Goal: Task Accomplishment & Management: Complete application form

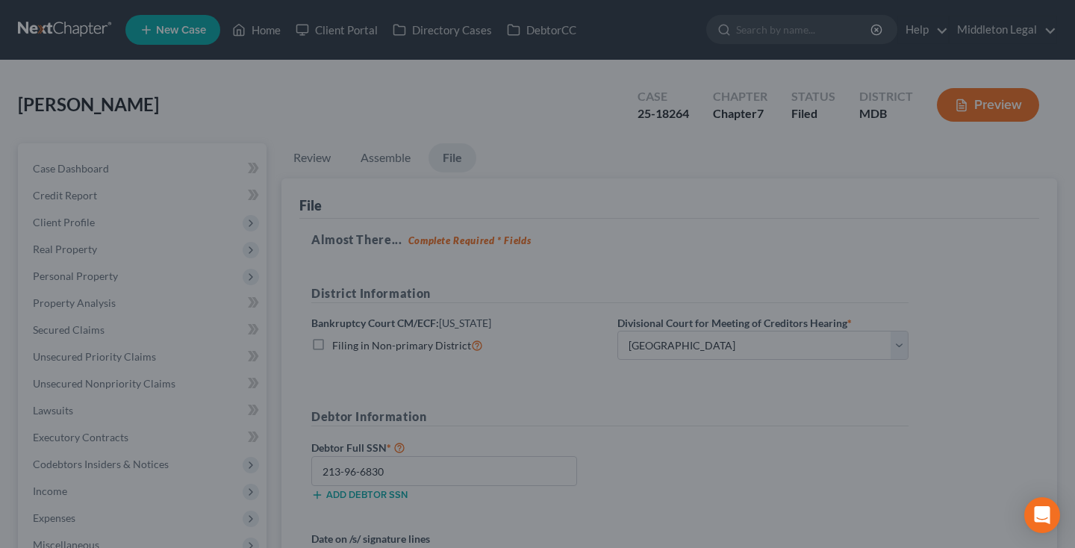
select select "0"
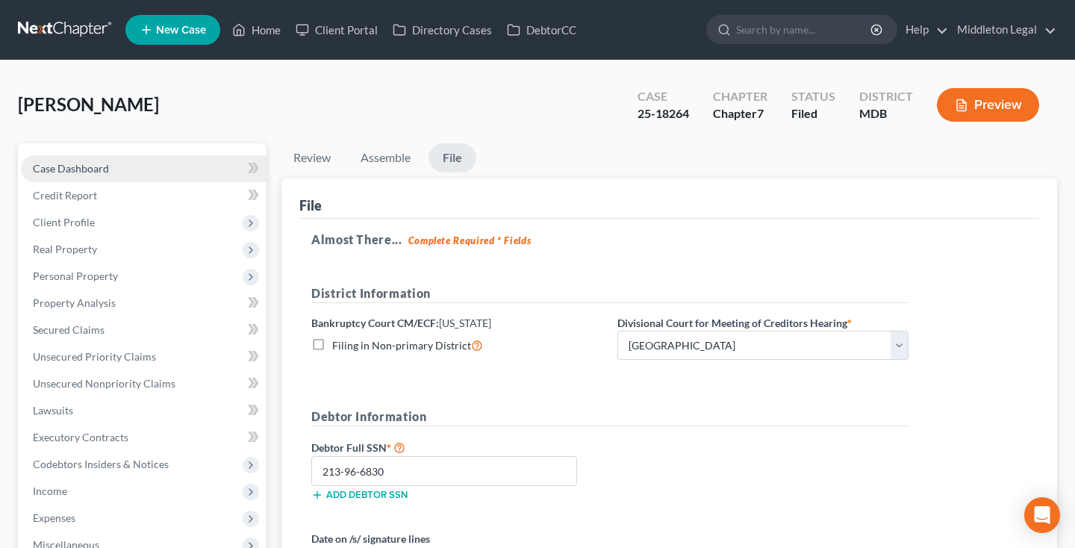
click at [99, 173] on span "Case Dashboard" at bounding box center [71, 168] width 76 height 13
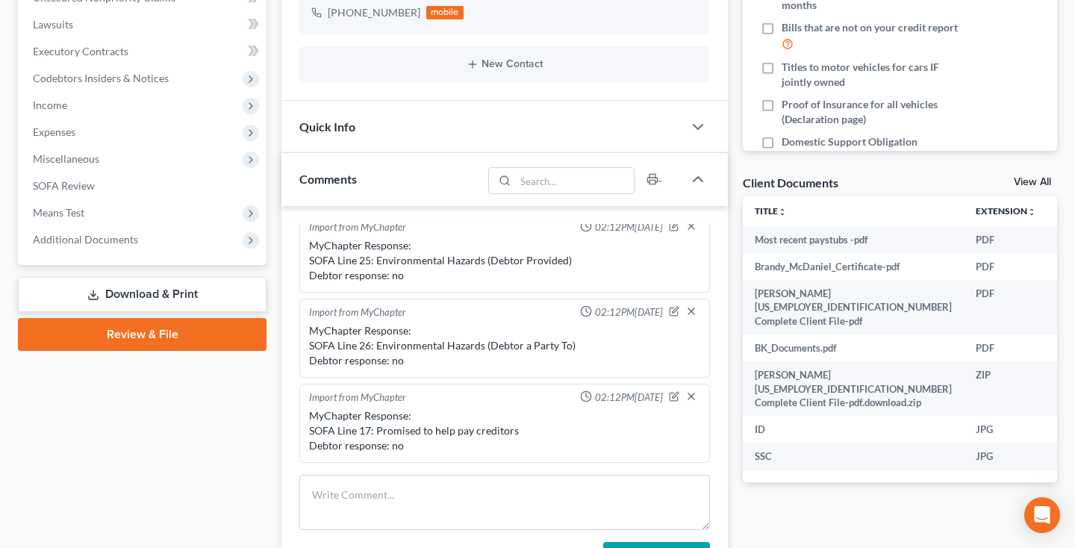
scroll to position [414, 0]
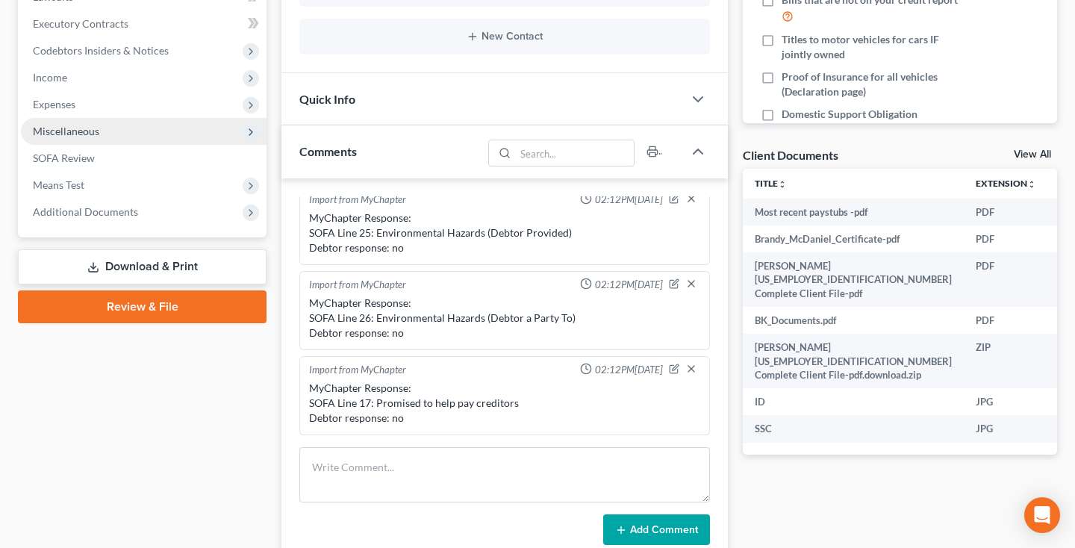
click at [125, 133] on span "Miscellaneous" at bounding box center [144, 131] width 246 height 27
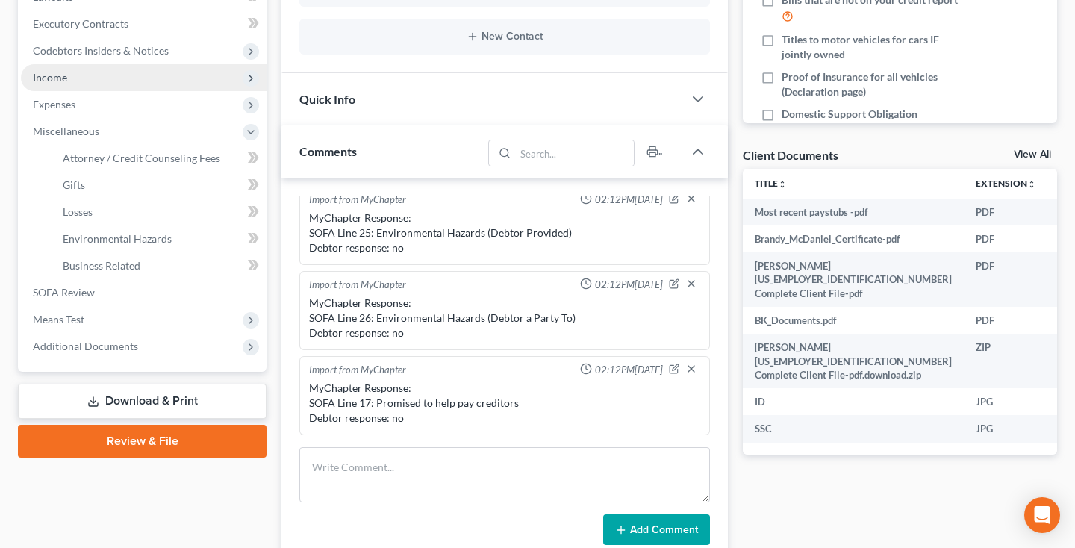
scroll to position [385, 0]
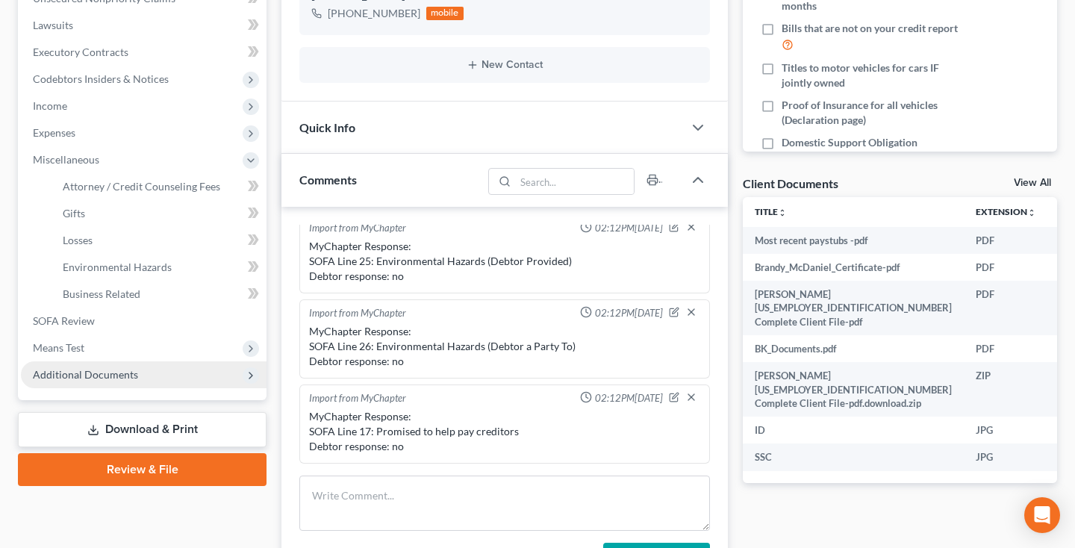
click at [59, 368] on span "Additional Documents" at bounding box center [85, 374] width 105 height 13
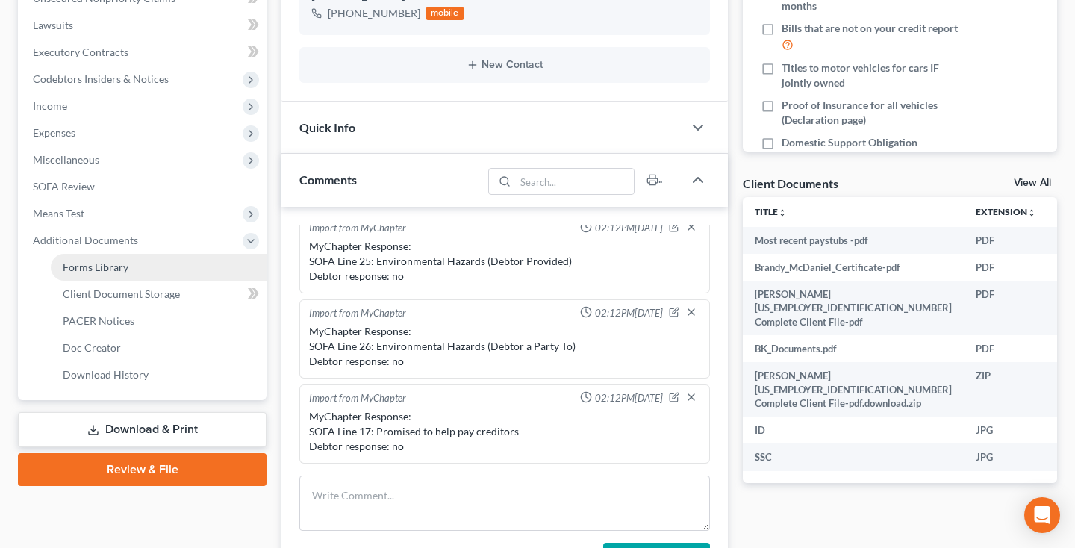
click at [106, 273] on span "Forms Library" at bounding box center [96, 267] width 66 height 13
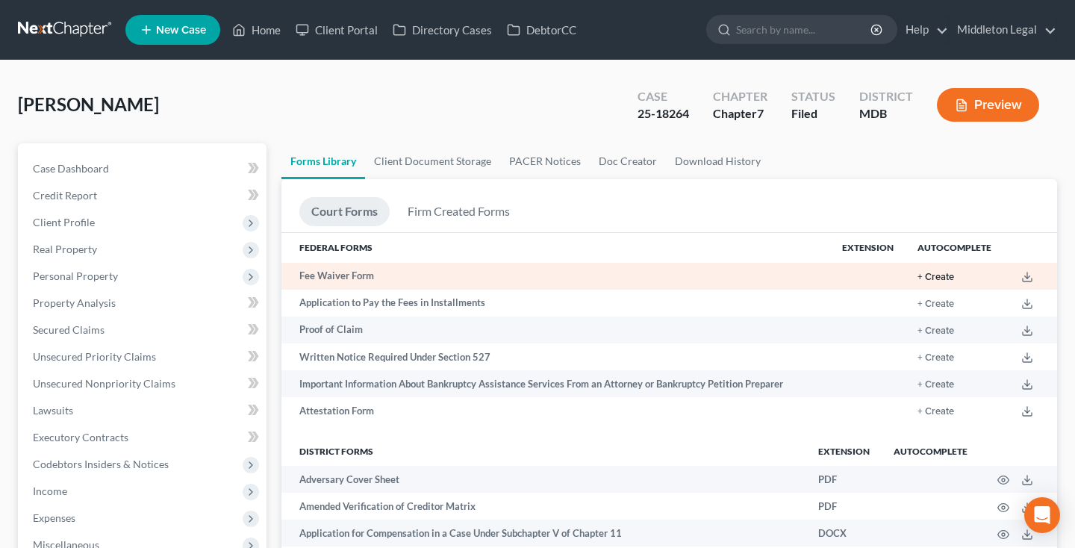
click at [945, 276] on button "+ Create" at bounding box center [936, 278] width 37 height 10
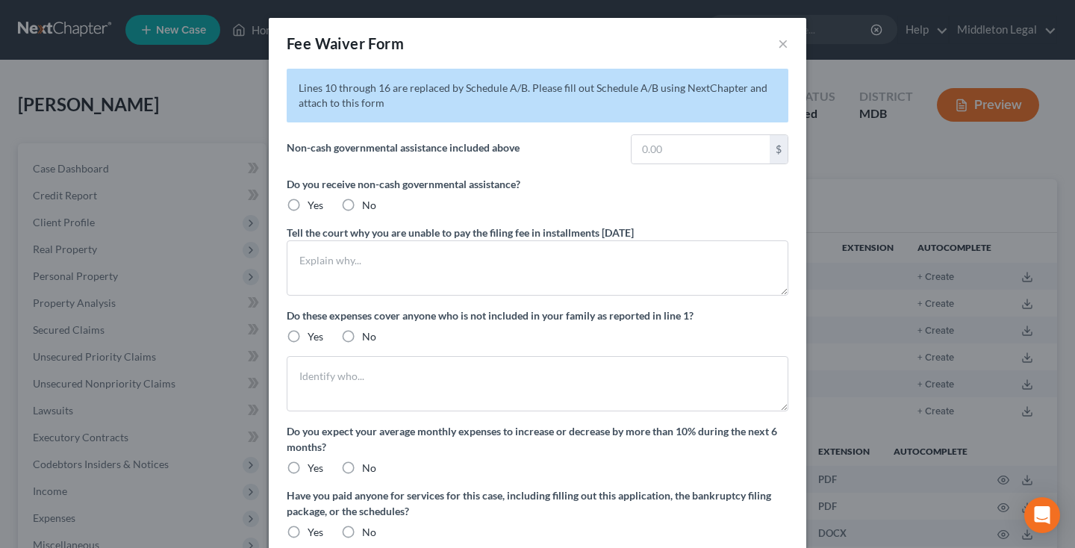
click at [362, 209] on label "No" at bounding box center [369, 205] width 14 height 15
click at [368, 208] on input "No" at bounding box center [373, 203] width 10 height 10
radio input "true"
click at [362, 338] on label "No" at bounding box center [369, 336] width 14 height 15
click at [368, 338] on input "No" at bounding box center [373, 334] width 10 height 10
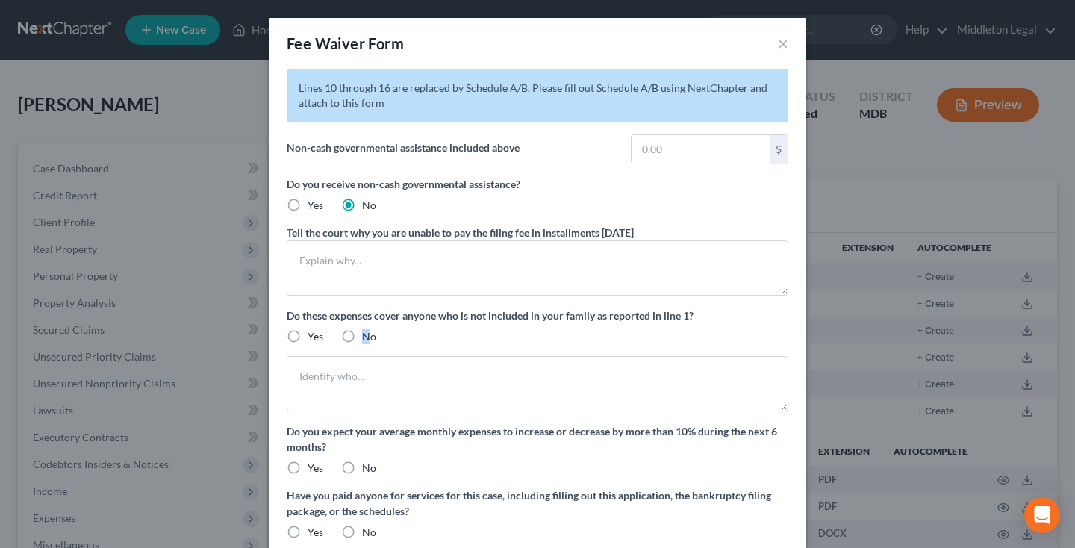
radio input "true"
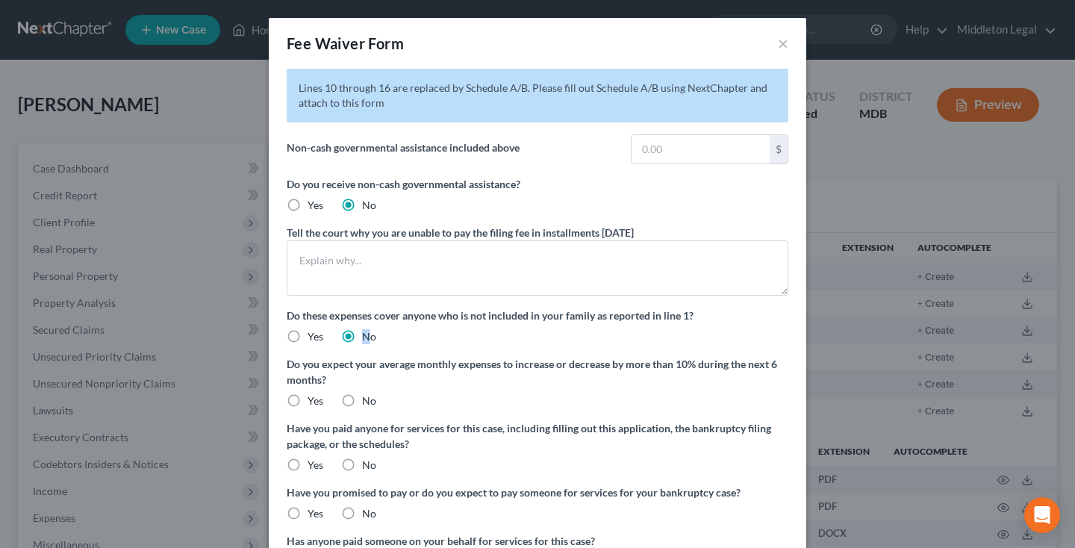
scroll to position [30, 0]
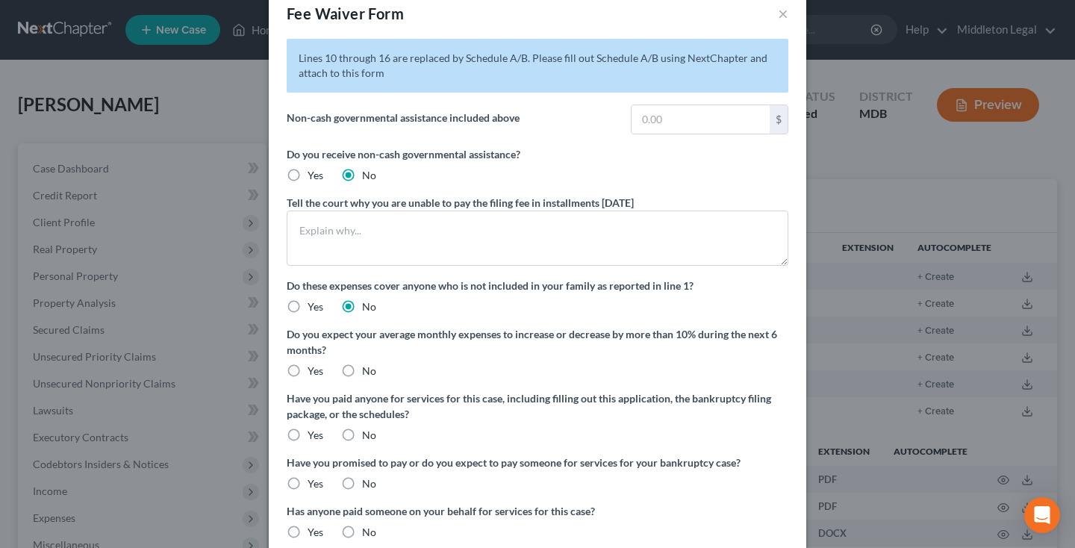
click at [362, 372] on label "No" at bounding box center [369, 371] width 14 height 15
click at [368, 372] on input "No" at bounding box center [373, 369] width 10 height 10
radio input "true"
click at [362, 435] on label "No" at bounding box center [369, 435] width 14 height 15
click at [368, 435] on input "No" at bounding box center [373, 433] width 10 height 10
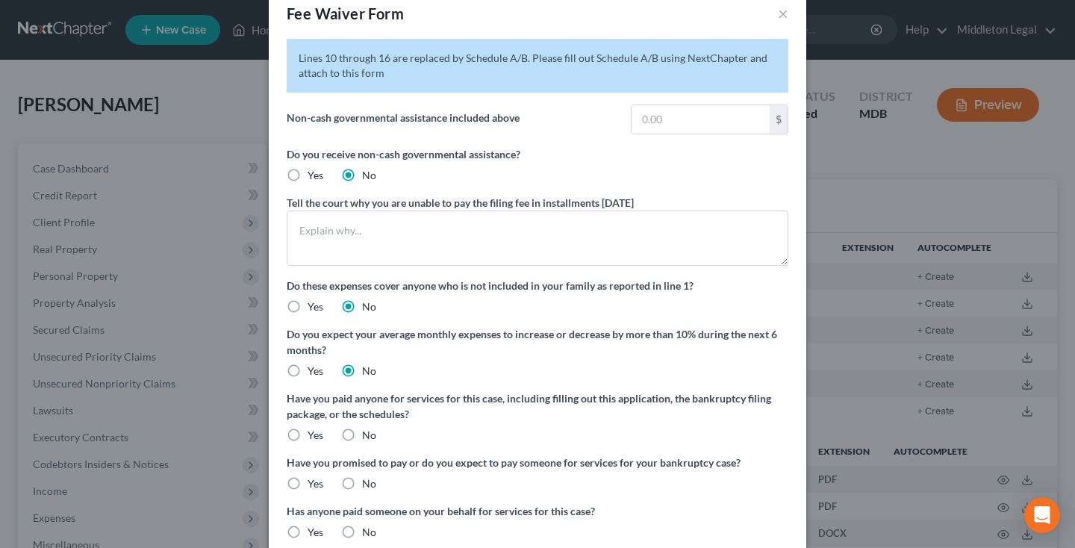
radio input "true"
click at [362, 485] on label "No" at bounding box center [369, 483] width 14 height 15
click at [368, 485] on input "No" at bounding box center [373, 481] width 10 height 10
radio input "true"
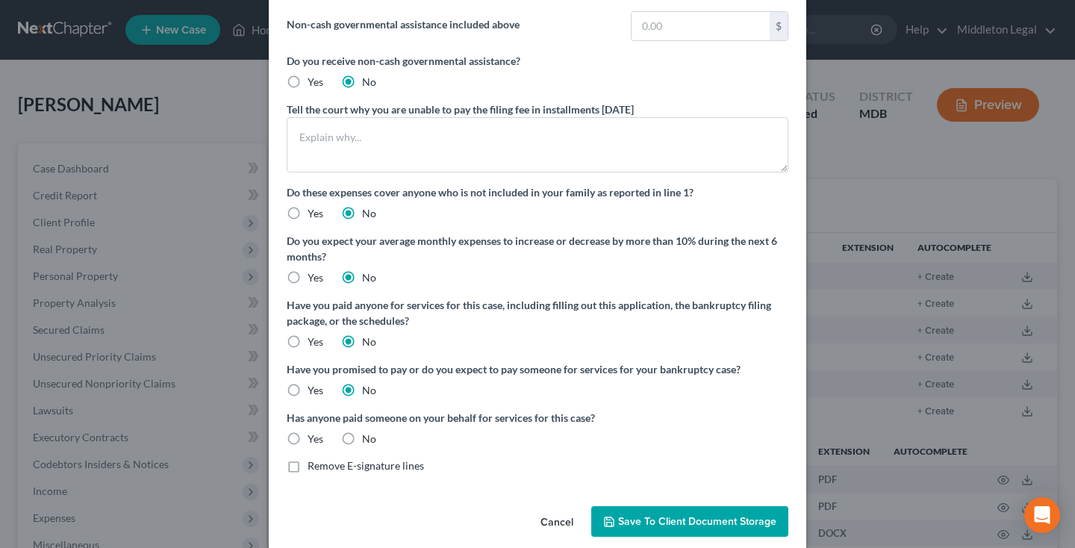
scroll to position [128, 0]
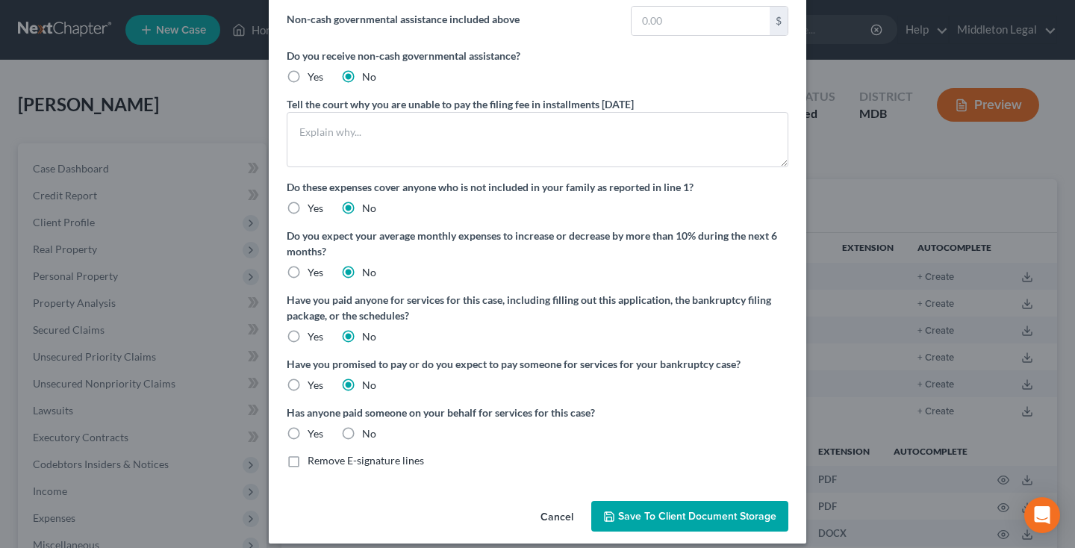
click at [362, 438] on label "No" at bounding box center [369, 433] width 14 height 15
click at [368, 436] on input "No" at bounding box center [373, 431] width 10 height 10
radio input "true"
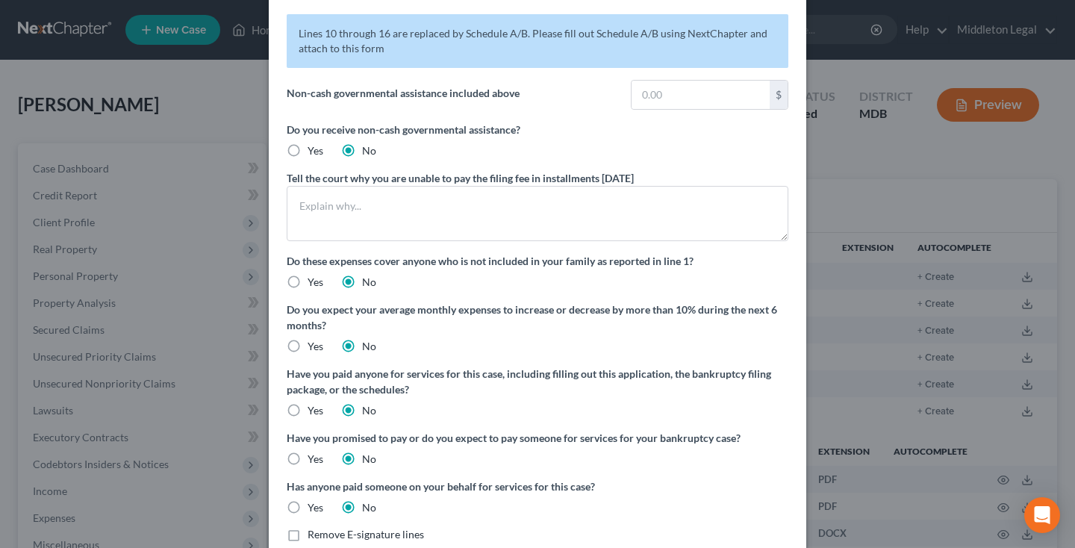
scroll to position [1, 0]
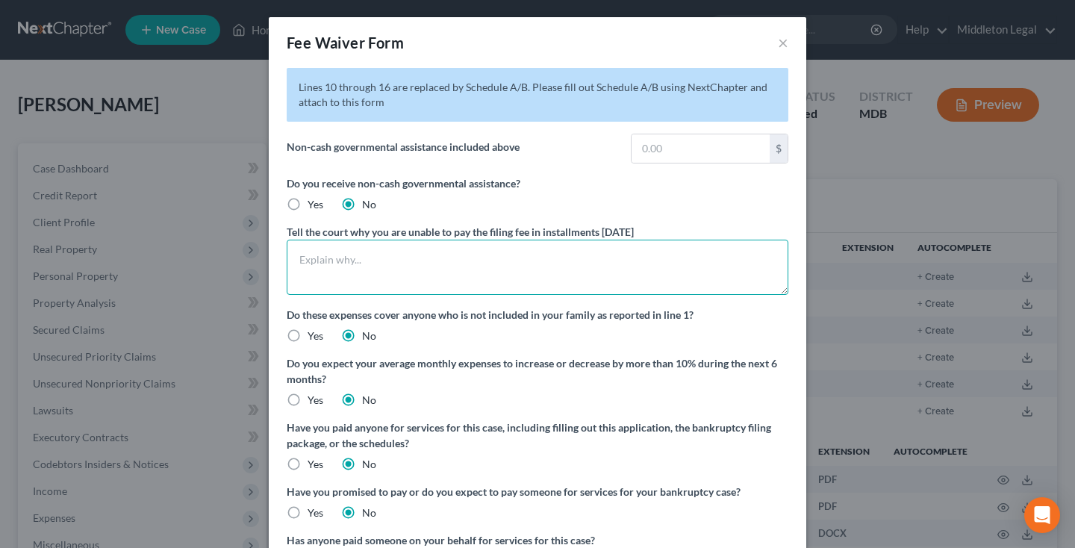
click at [370, 253] on textarea at bounding box center [538, 267] width 502 height 55
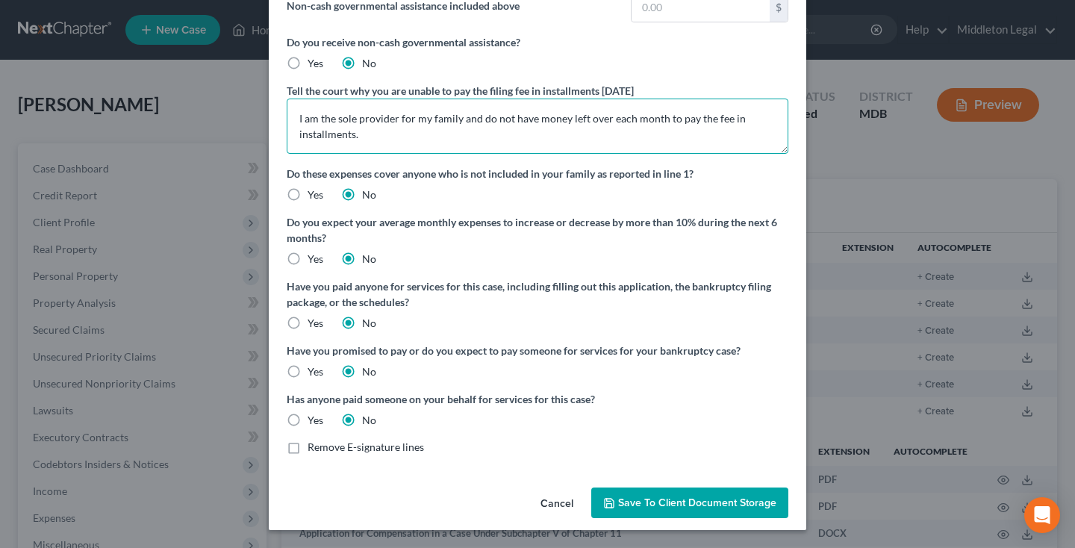
scroll to position [142, 0]
type textarea "I am the sole provider for my family and do not have money left over each month…"
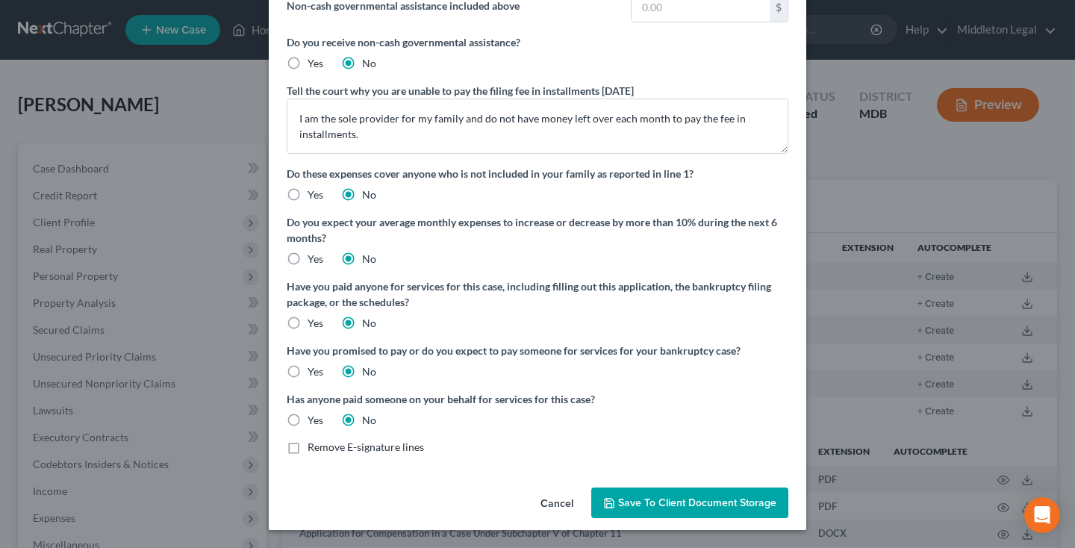
click at [641, 497] on span "Save to Client Document Storage" at bounding box center [697, 503] width 158 height 13
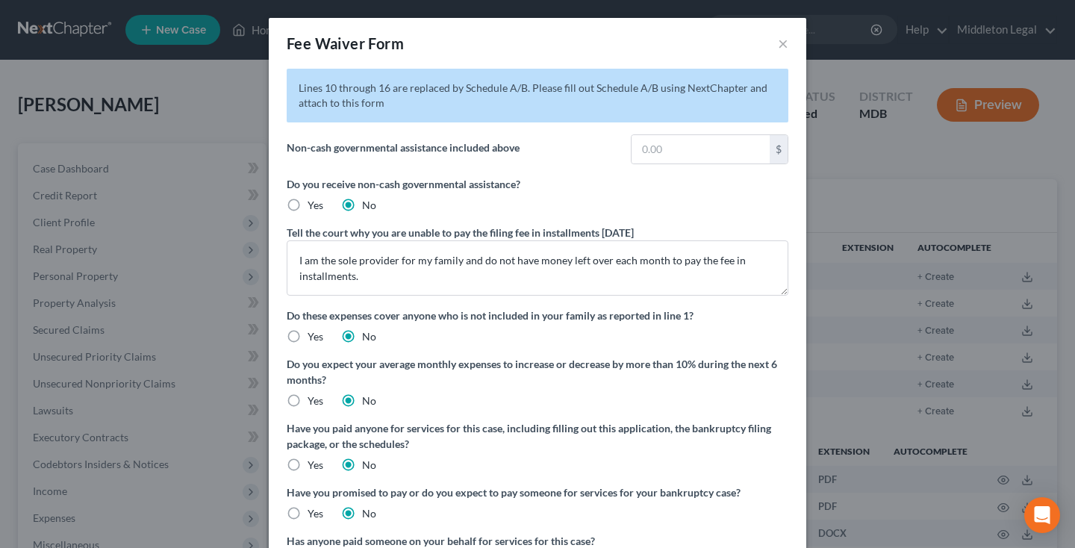
scroll to position [0, 0]
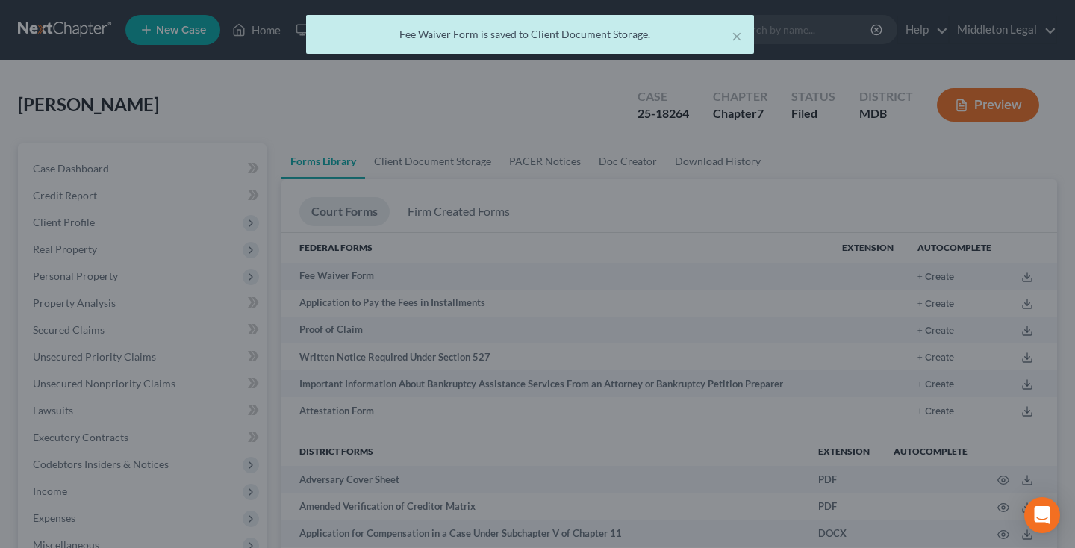
click at [786, 42] on div "× Fee Waiver Form is saved to Client Document Storage." at bounding box center [530, 38] width 1075 height 46
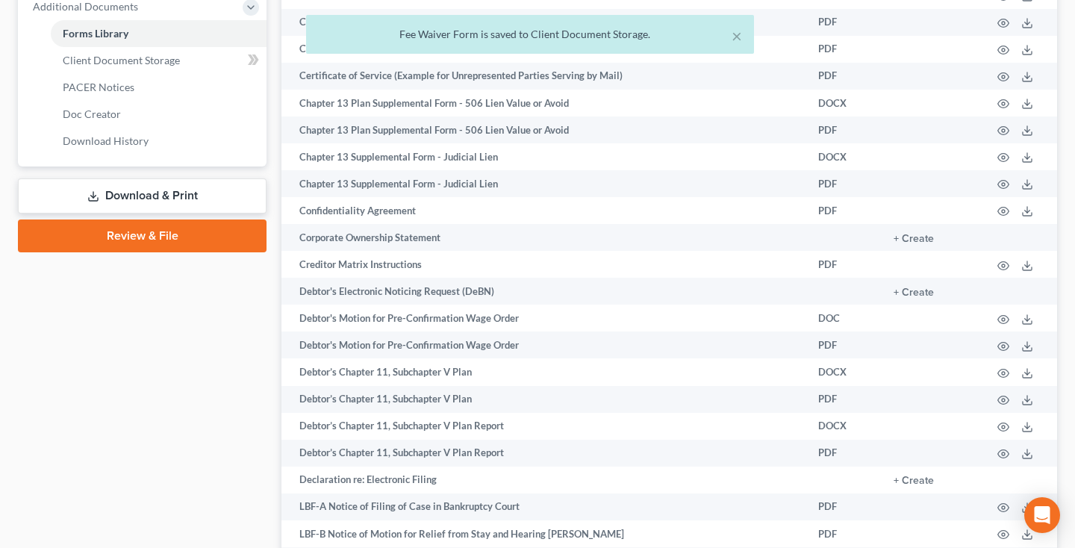
scroll to position [628, 0]
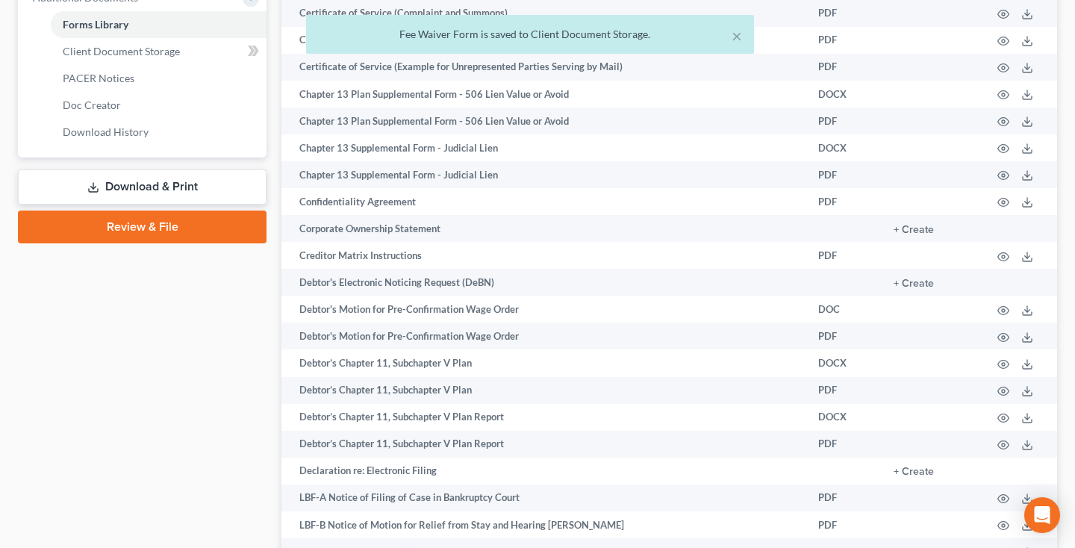
click at [128, 190] on link "Download & Print" at bounding box center [142, 187] width 249 height 35
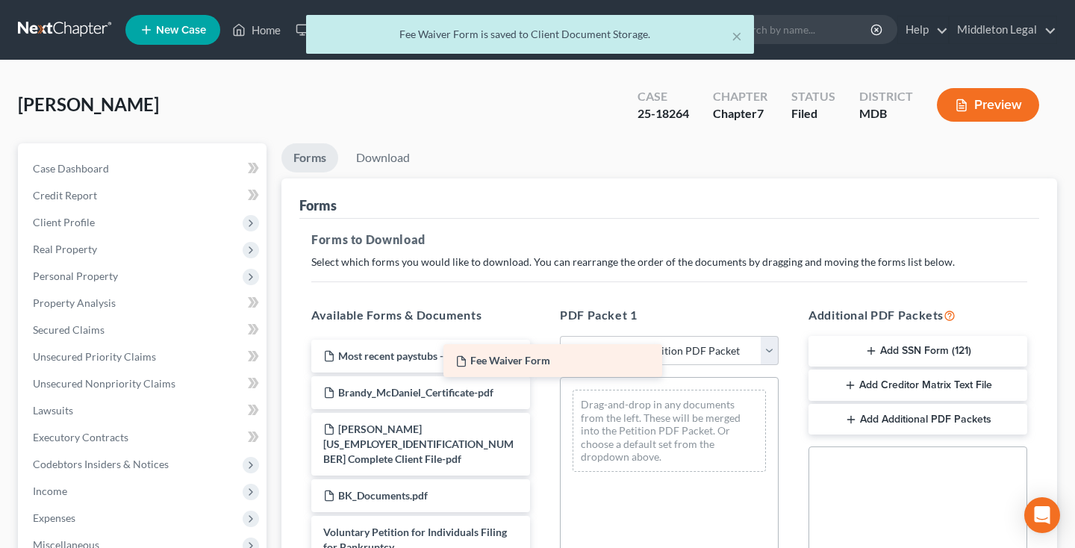
drag, startPoint x: 470, startPoint y: 358, endPoint x: 706, endPoint y: 370, distance: 236.3
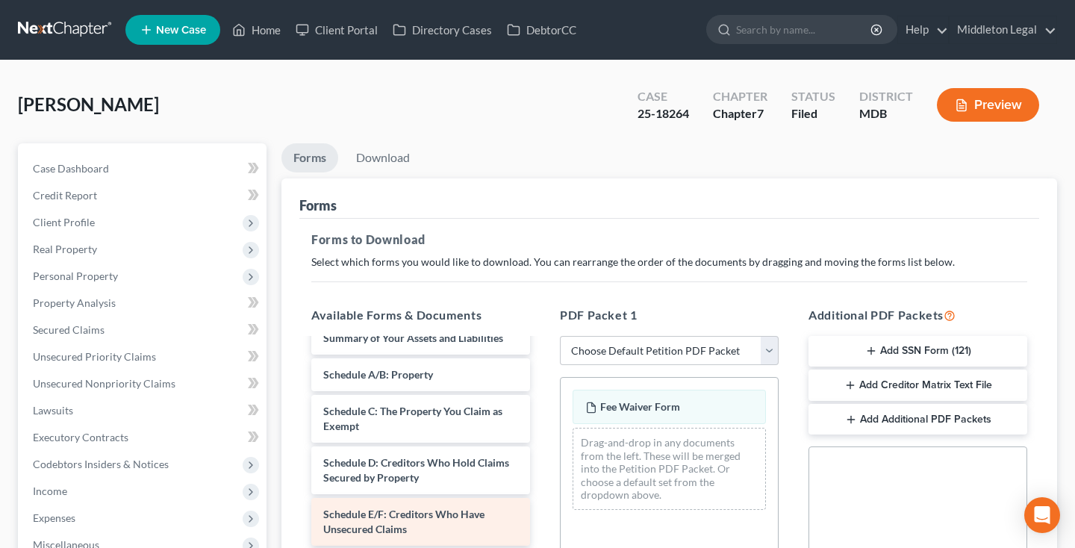
scroll to position [234, 0]
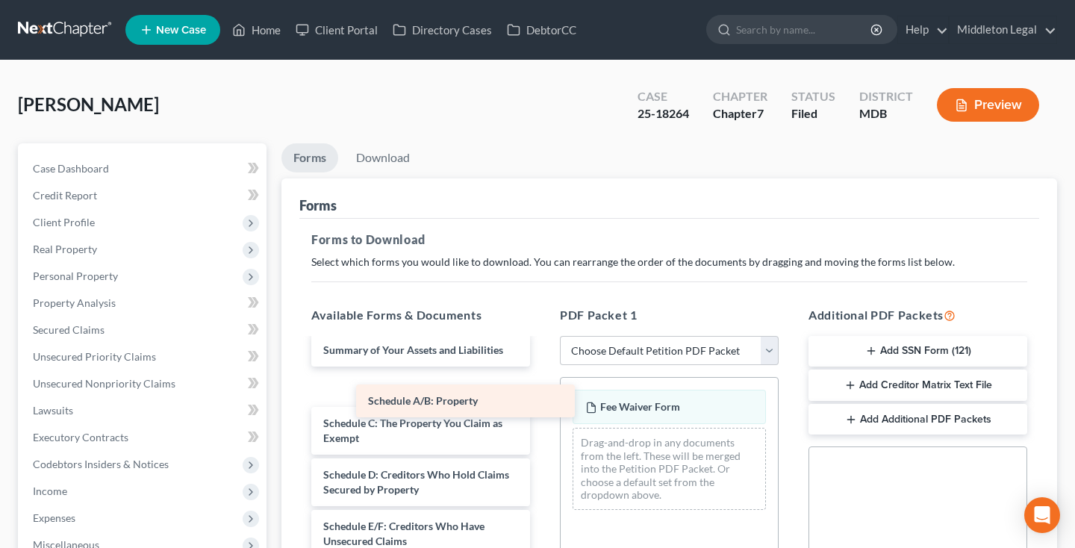
drag, startPoint x: 482, startPoint y: 365, endPoint x: 652, endPoint y: 453, distance: 191.7
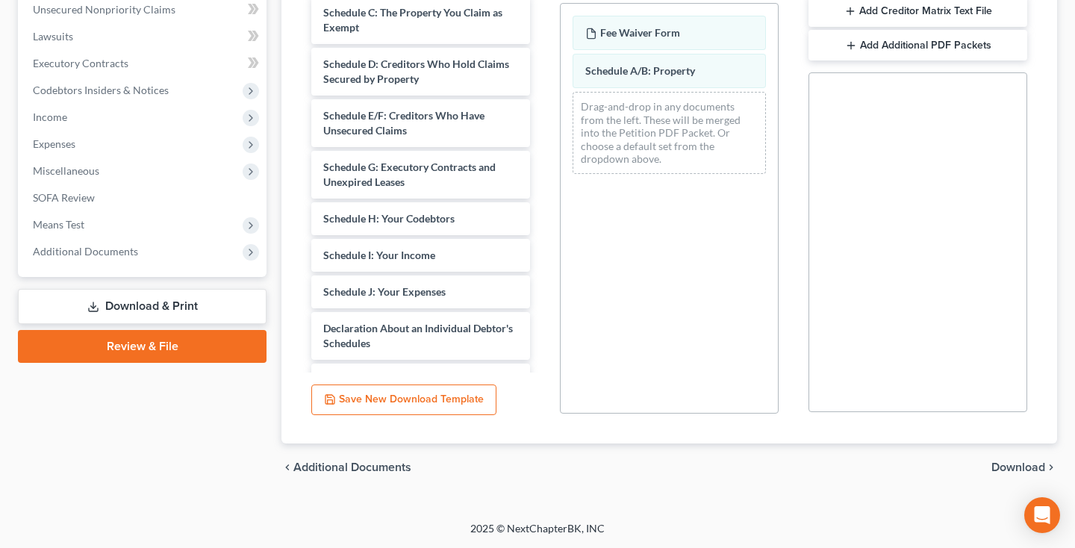
click at [1003, 465] on span "Download" at bounding box center [1019, 468] width 54 height 12
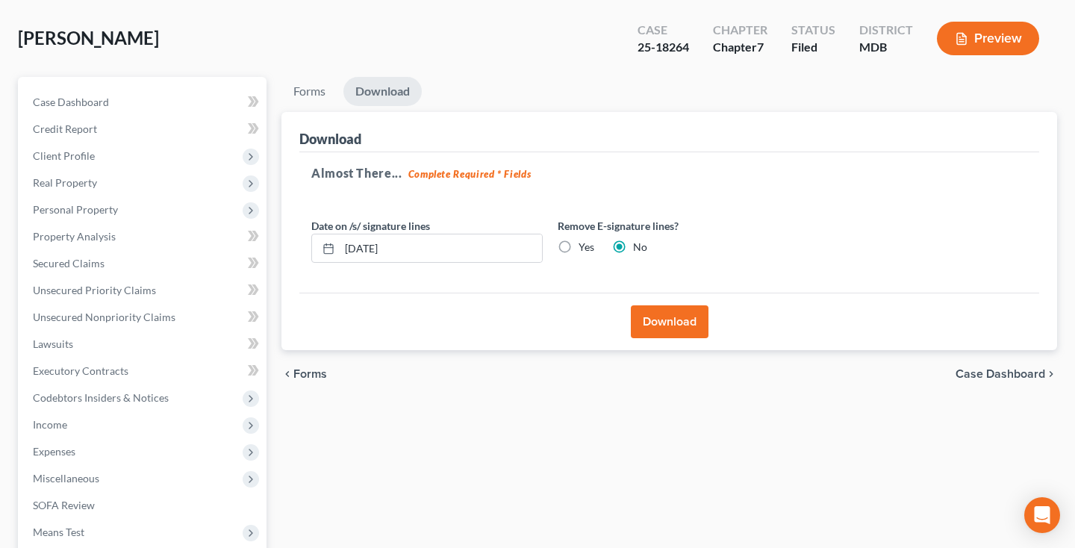
scroll to position [58, 0]
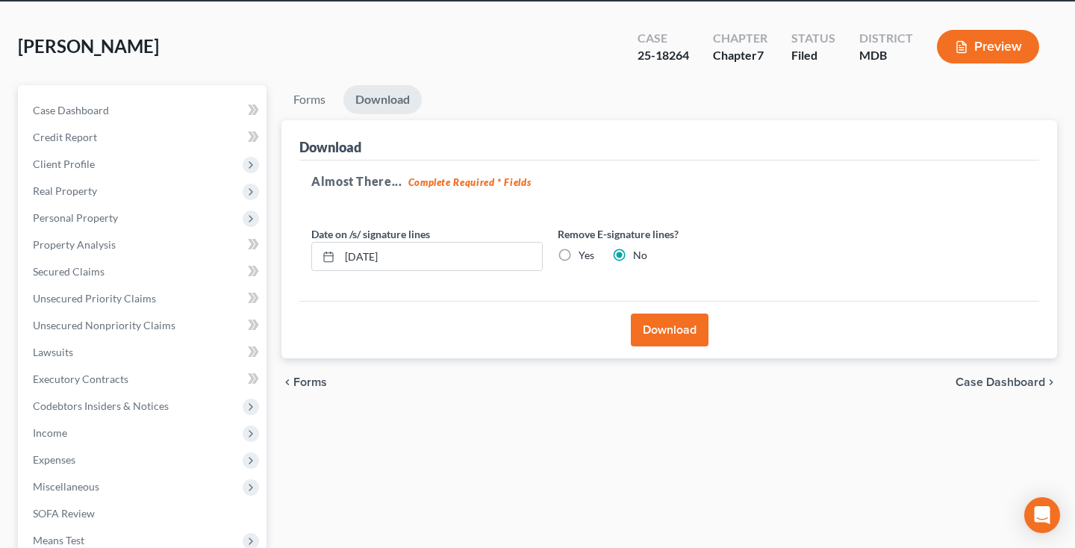
click at [675, 341] on button "Download" at bounding box center [670, 330] width 78 height 33
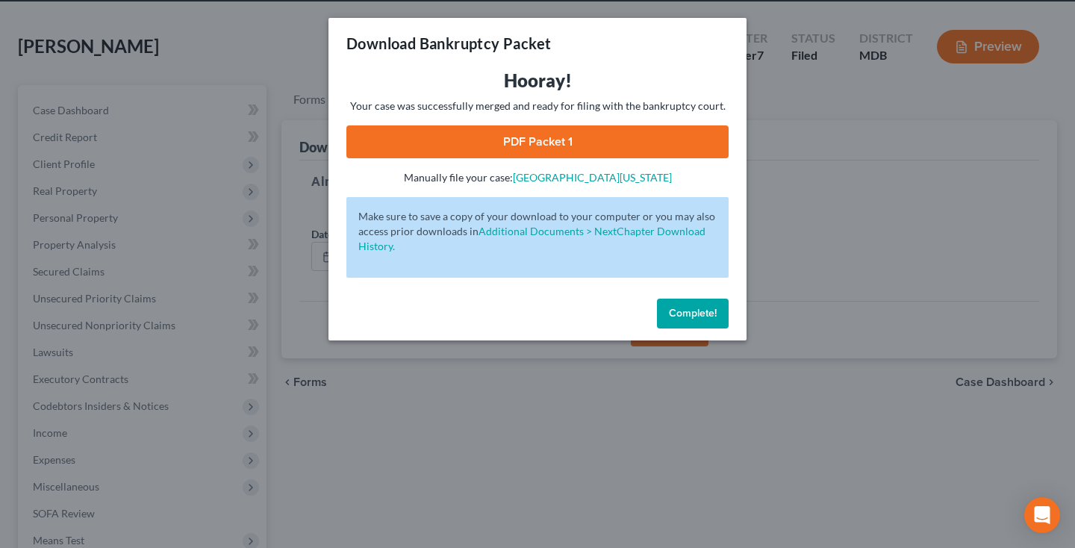
click at [573, 146] on link "PDF Packet 1" at bounding box center [538, 141] width 382 height 33
click at [700, 317] on span "Complete!" at bounding box center [693, 313] width 48 height 13
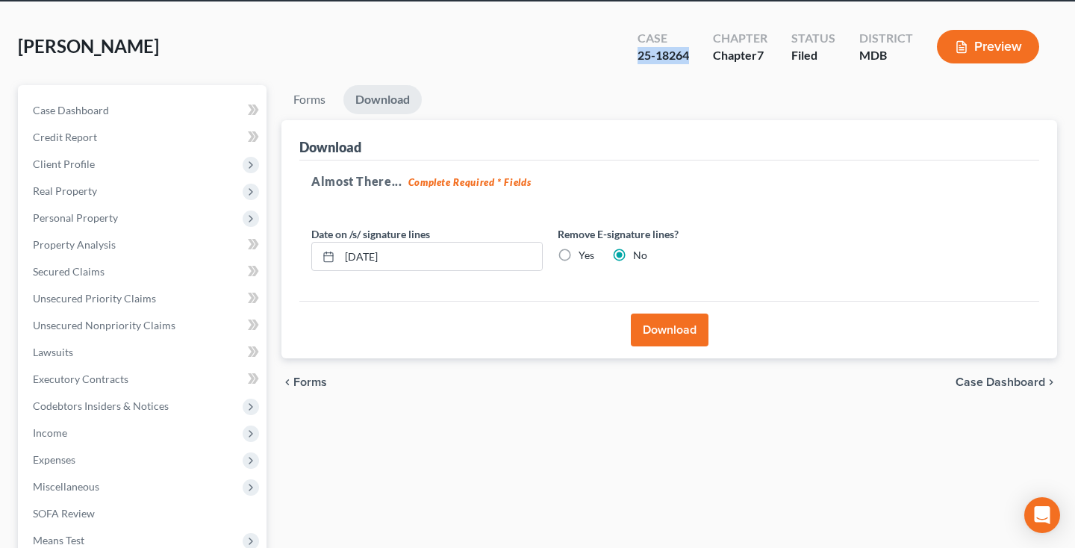
drag, startPoint x: 638, startPoint y: 58, endPoint x: 691, endPoint y: 60, distance: 53.1
click at [691, 60] on div "Case 25-18264" at bounding box center [663, 48] width 75 height 44
copy div "25-18264"
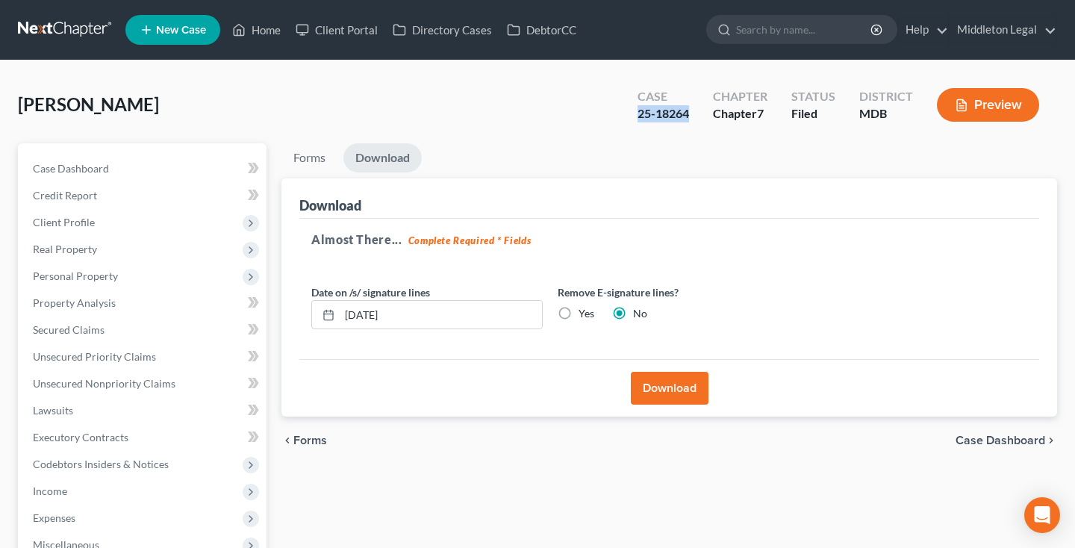
scroll to position [0, 0]
click at [77, 34] on link at bounding box center [66, 29] width 96 height 27
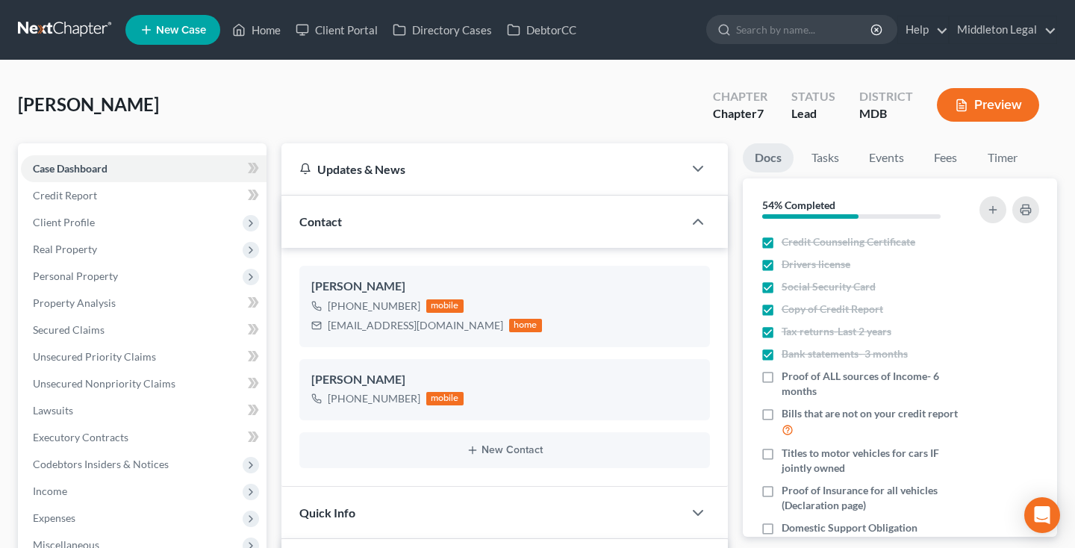
scroll to position [321, 0]
click at [80, 25] on link at bounding box center [66, 29] width 96 height 27
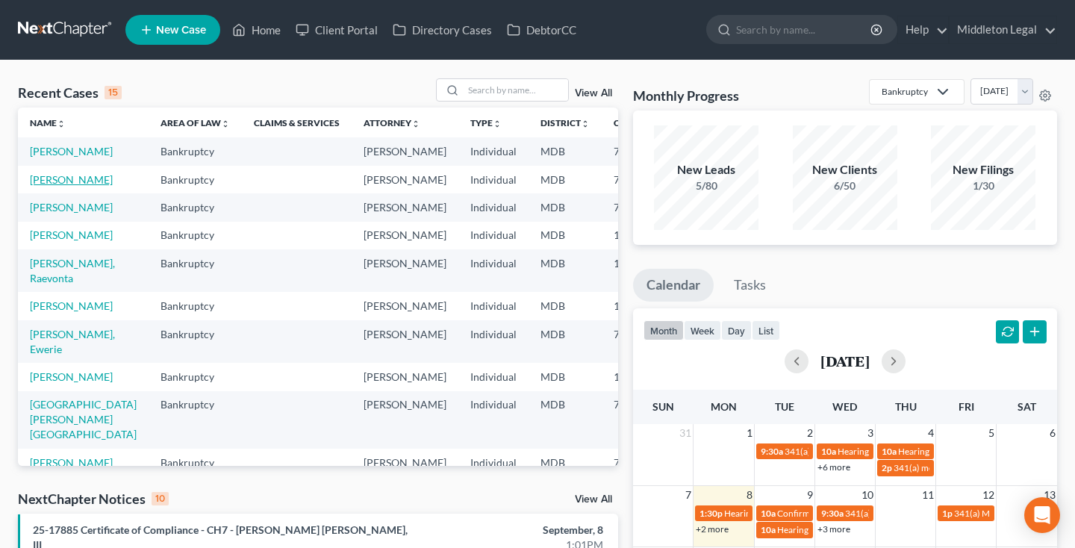
click at [41, 186] on link "[PERSON_NAME]" at bounding box center [71, 179] width 83 height 13
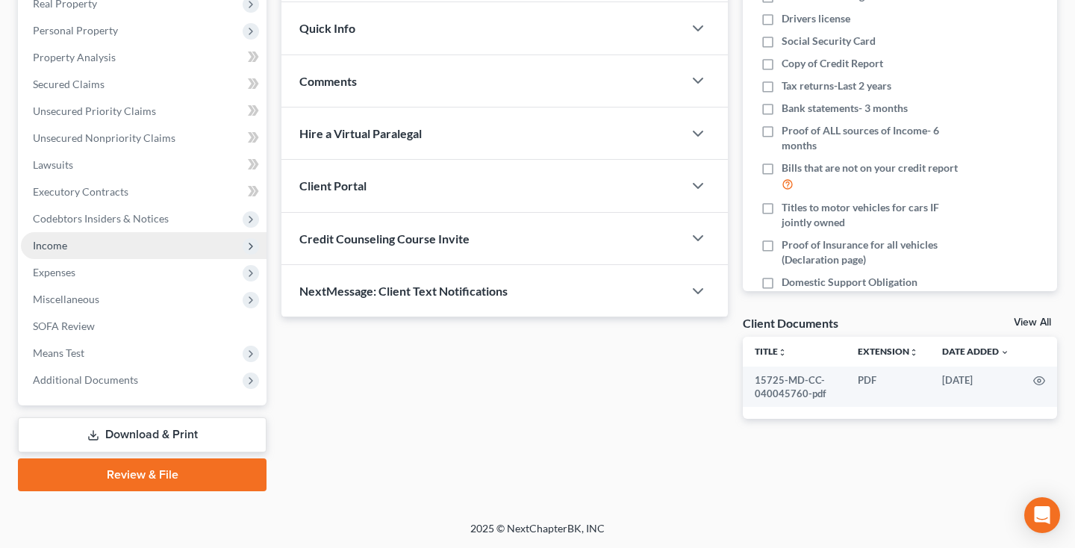
scroll to position [246, 0]
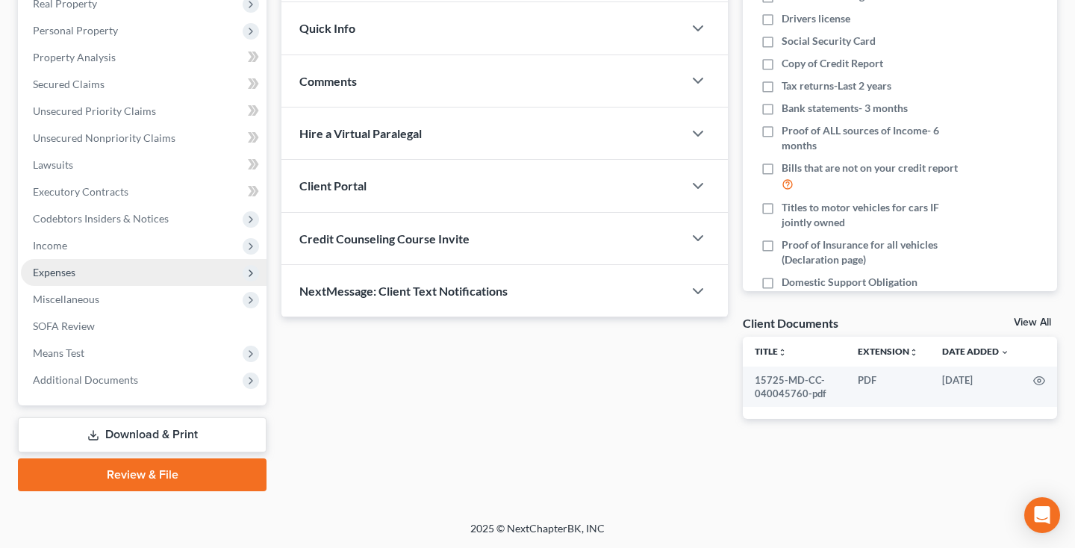
click at [72, 269] on span "Expenses" at bounding box center [54, 272] width 43 height 13
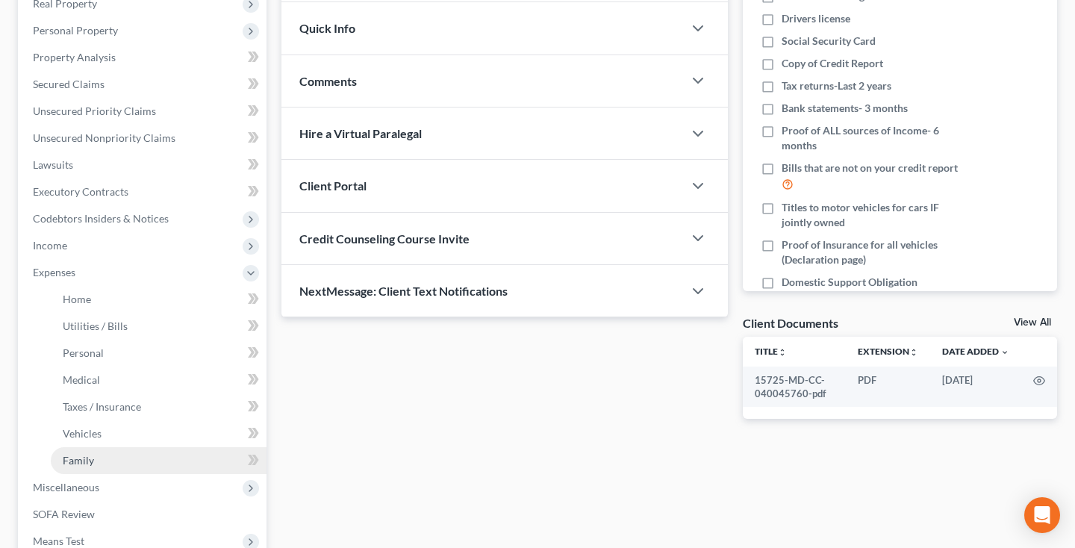
click at [81, 455] on span "Family" at bounding box center [78, 460] width 31 height 13
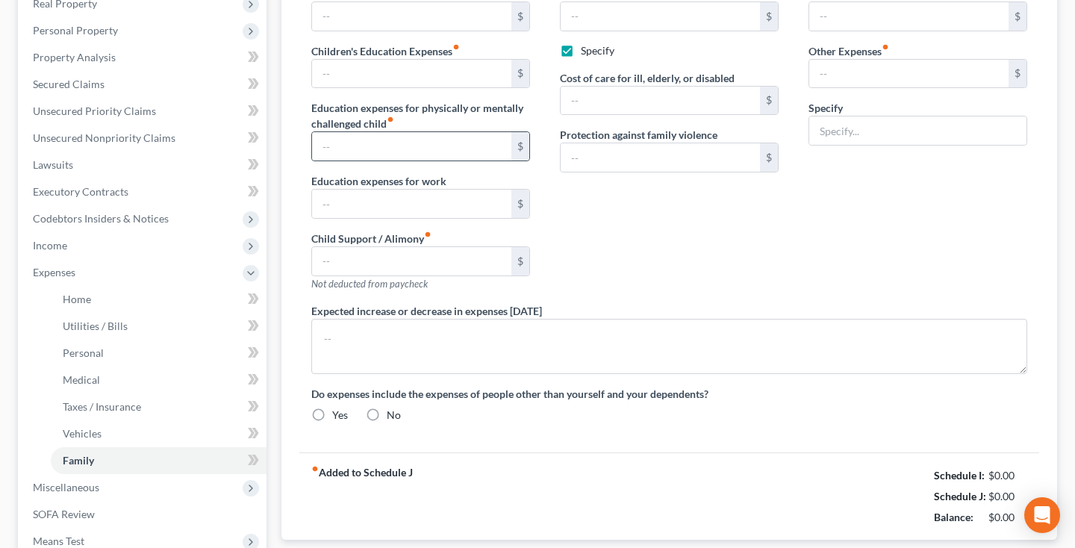
type input "0.00"
type input "230.00"
type input "0.00"
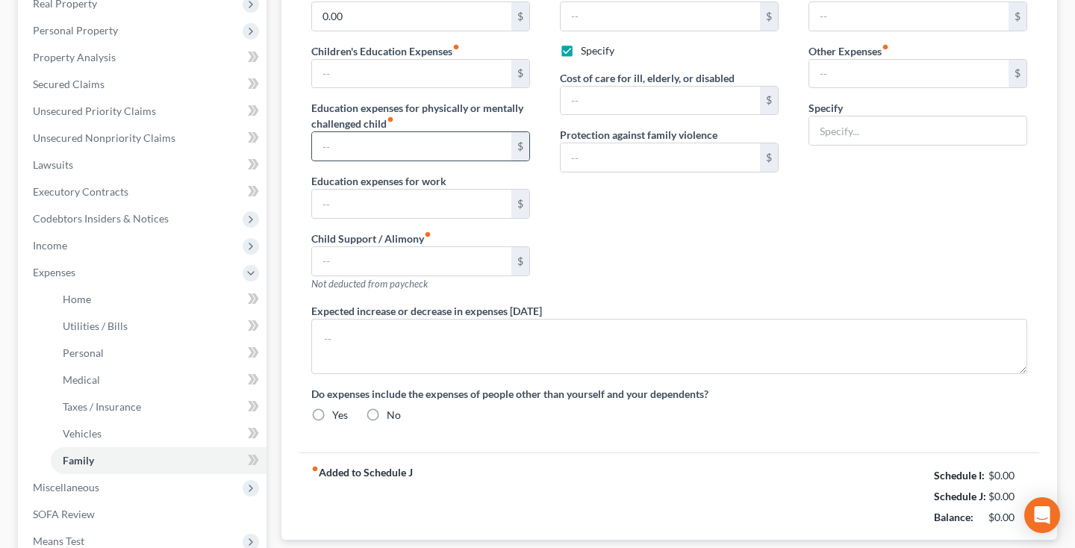
type input "200.00"
checkbox input "true"
type input "0.00"
type input "30.00"
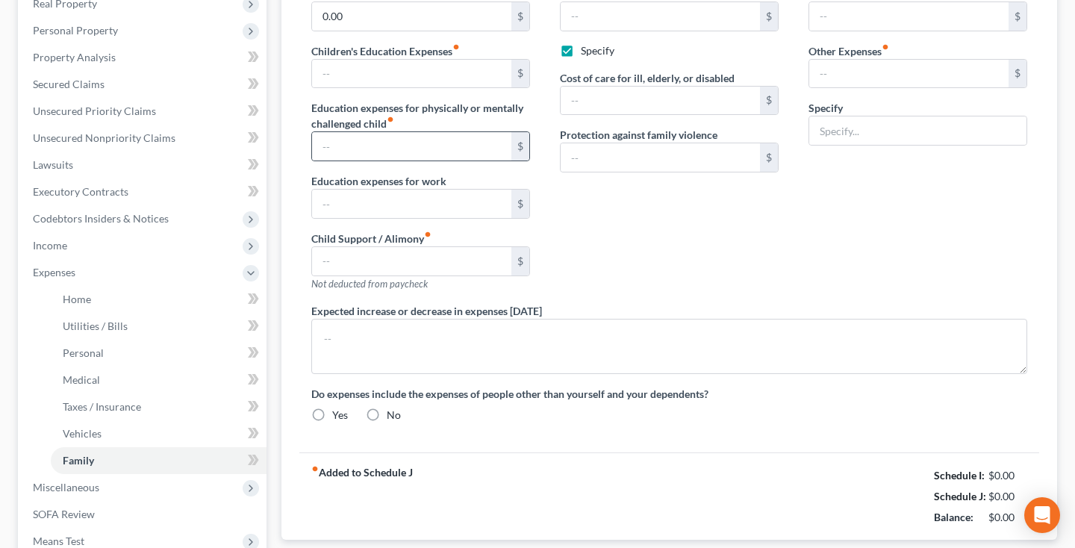
type input "200.00"
type input "Streaming Subscriptions"
radio input "true"
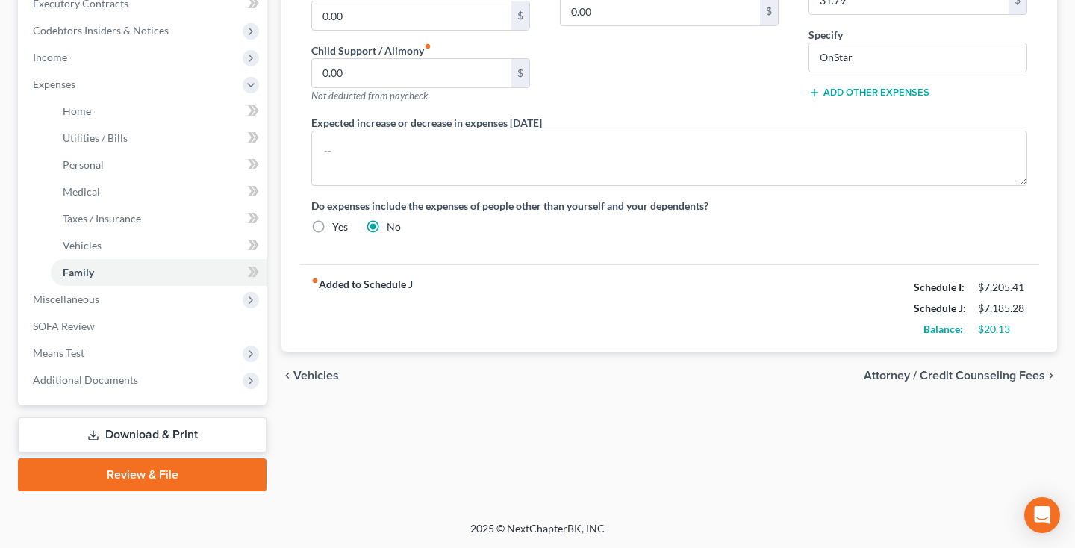
scroll to position [434, 0]
click at [137, 382] on span "Additional Documents" at bounding box center [144, 380] width 246 height 27
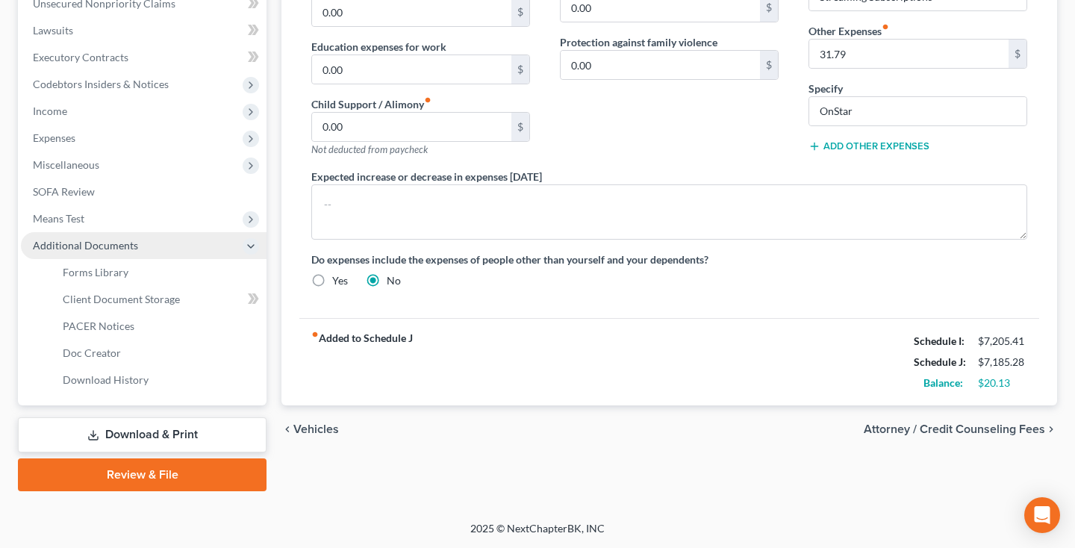
scroll to position [380, 0]
click at [137, 439] on link "Download & Print" at bounding box center [142, 434] width 249 height 35
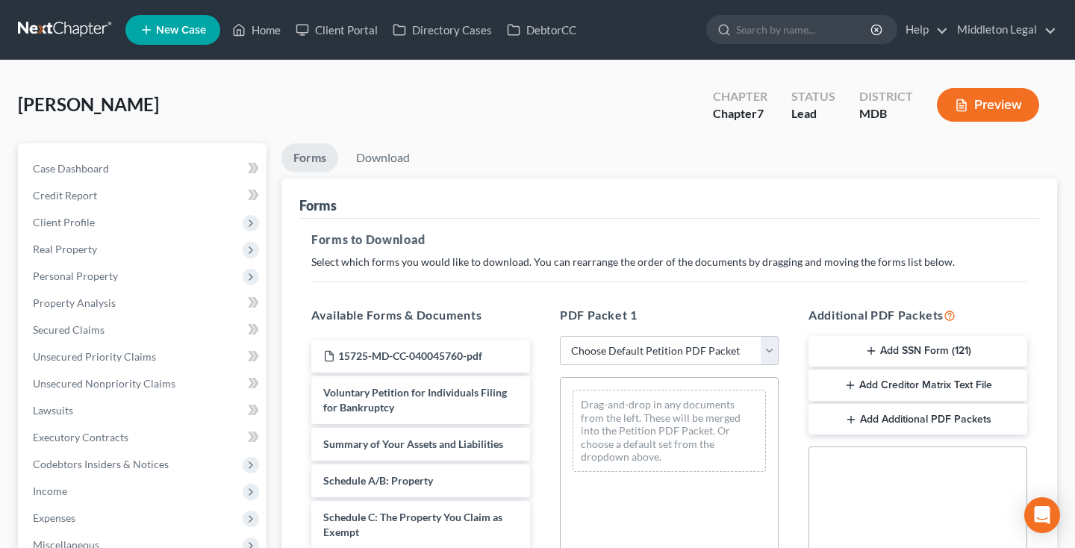
click at [910, 353] on button "Add SSN Form (121)" at bounding box center [918, 351] width 219 height 31
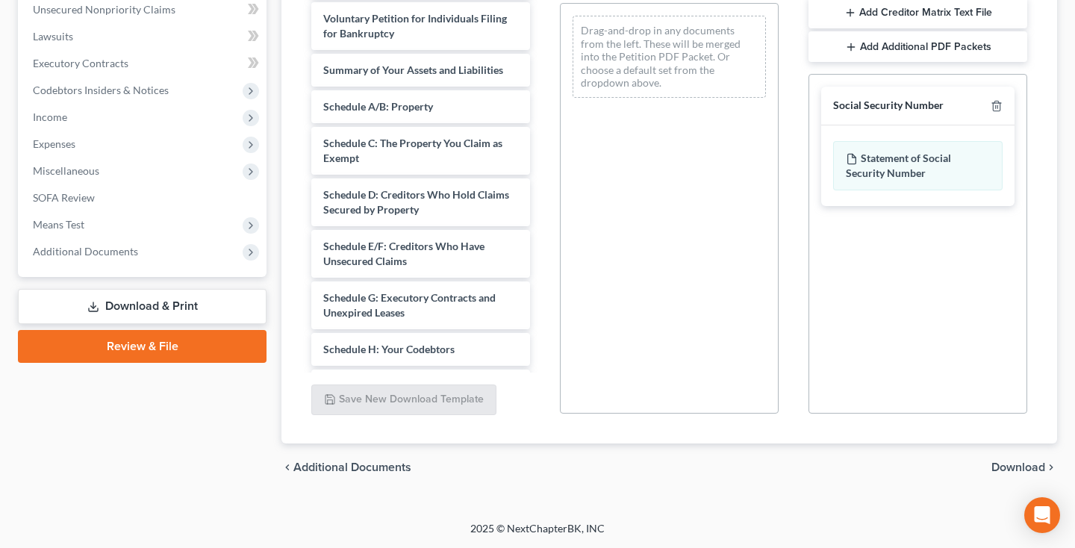
click at [1017, 470] on span "Download" at bounding box center [1019, 468] width 54 height 12
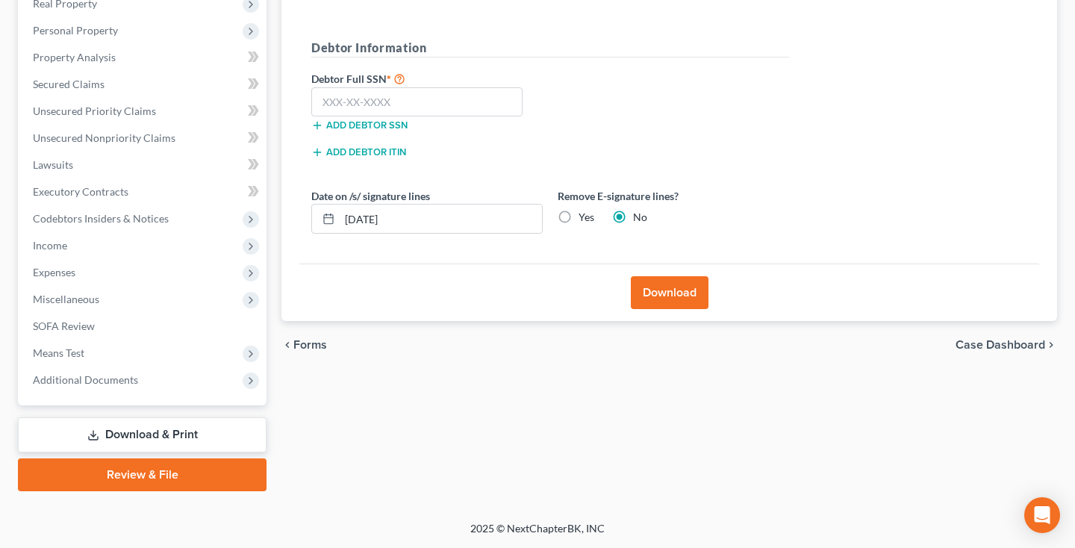
scroll to position [246, 0]
click at [439, 105] on input "text" at bounding box center [416, 102] width 211 height 30
type input "216-37-2638"
click at [686, 289] on button "Download" at bounding box center [670, 292] width 78 height 33
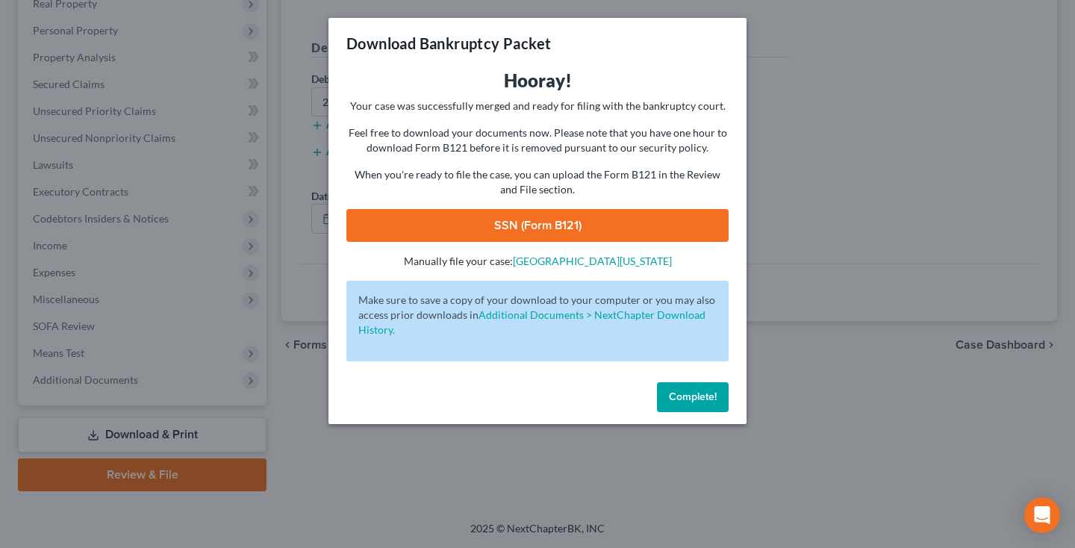
click at [621, 231] on link "SSN (Form B121)" at bounding box center [538, 225] width 382 height 33
click at [677, 405] on button "Complete!" at bounding box center [693, 397] width 72 height 30
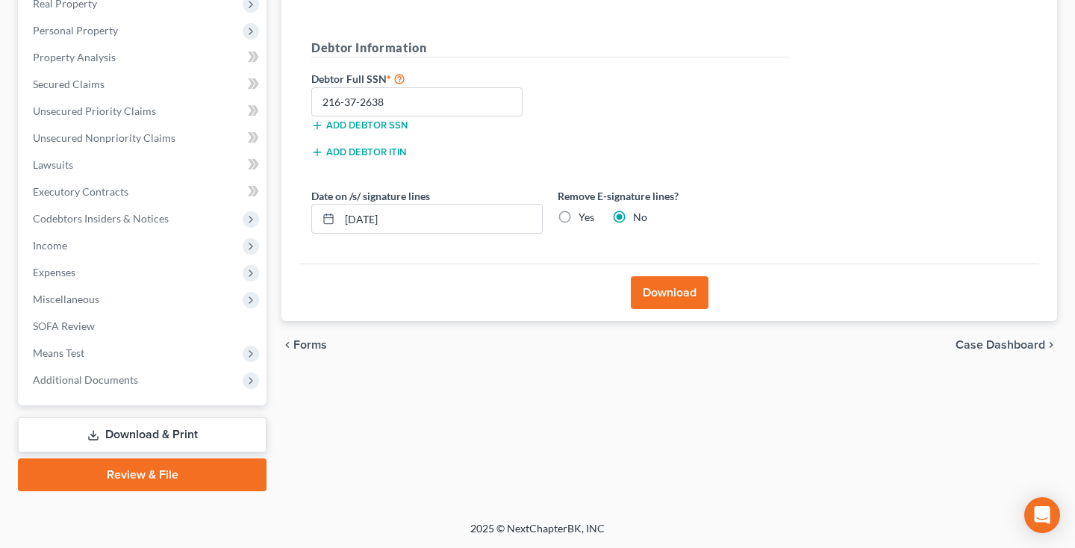
click at [126, 431] on link "Download & Print" at bounding box center [142, 434] width 249 height 35
click at [113, 395] on div "Case Dashboard Payments Invoices Payments Payments Credit Report Client Profile…" at bounding box center [142, 152] width 249 height 508
click at [111, 387] on span "Additional Documents" at bounding box center [144, 380] width 246 height 27
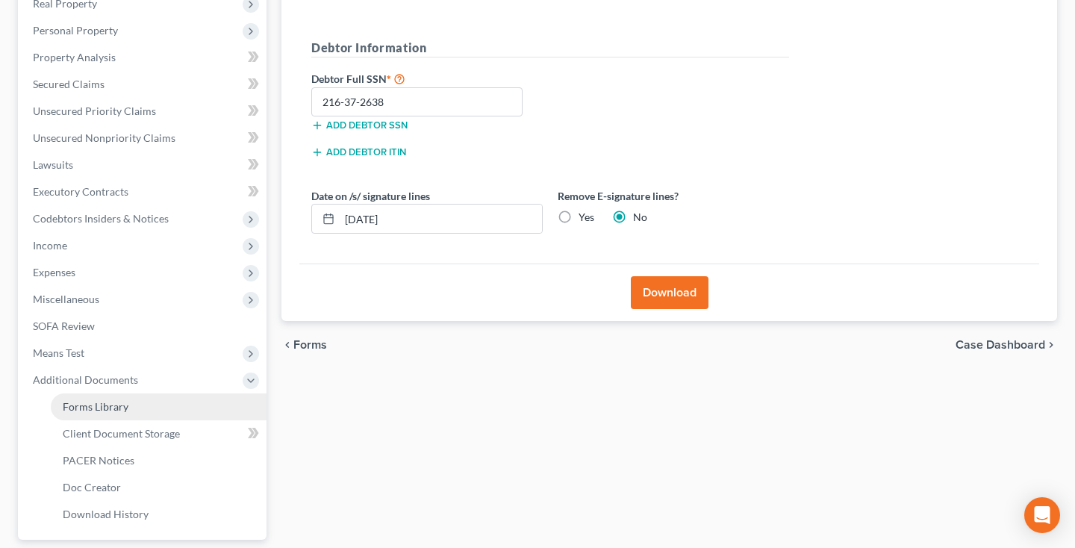
click at [114, 409] on span "Forms Library" at bounding box center [96, 406] width 66 height 13
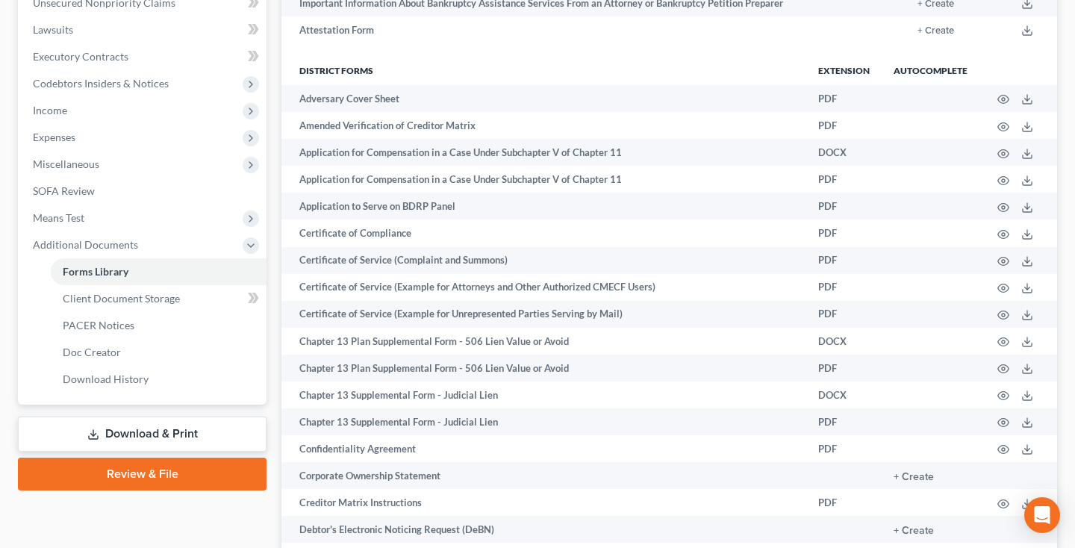
scroll to position [380, 0]
click at [156, 480] on link "Review & File" at bounding box center [142, 475] width 249 height 33
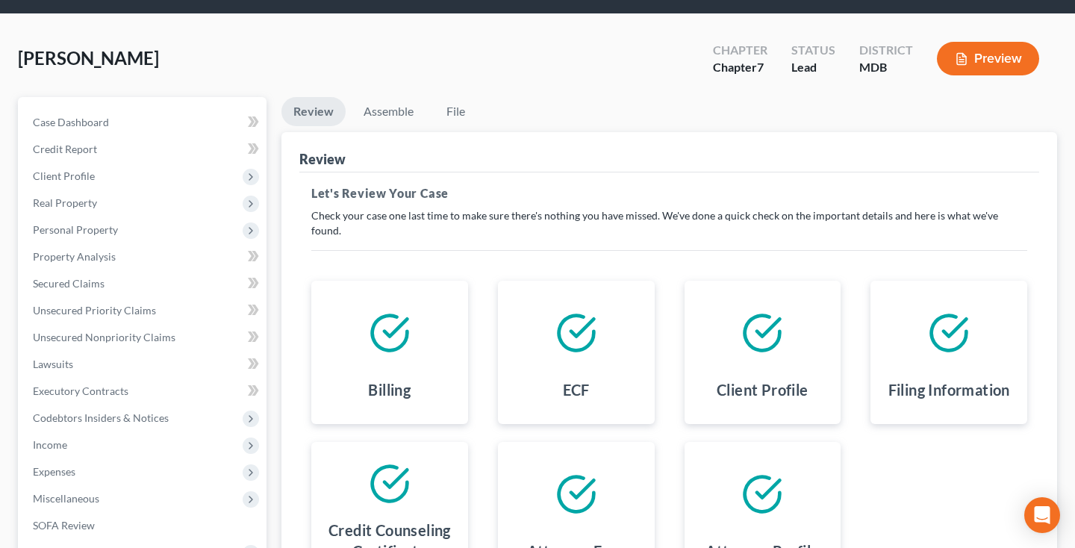
scroll to position [25, 0]
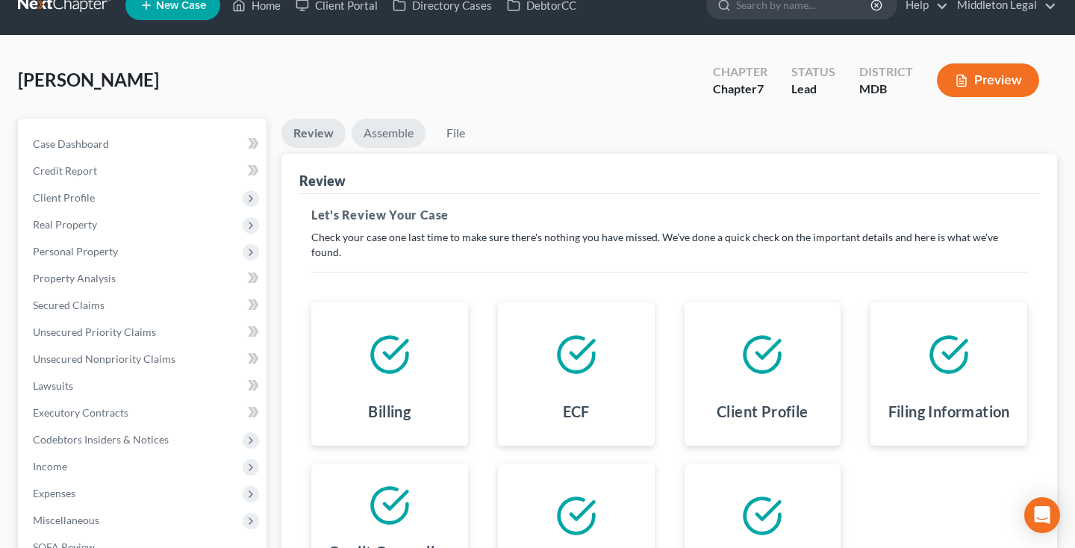
click at [419, 139] on link "Assemble" at bounding box center [389, 133] width 74 height 29
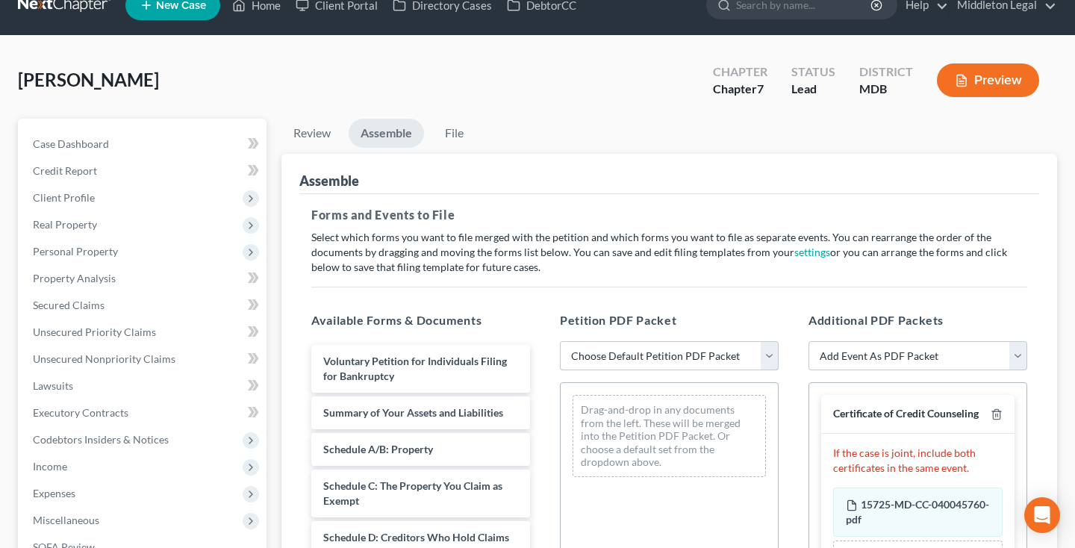
select select "0"
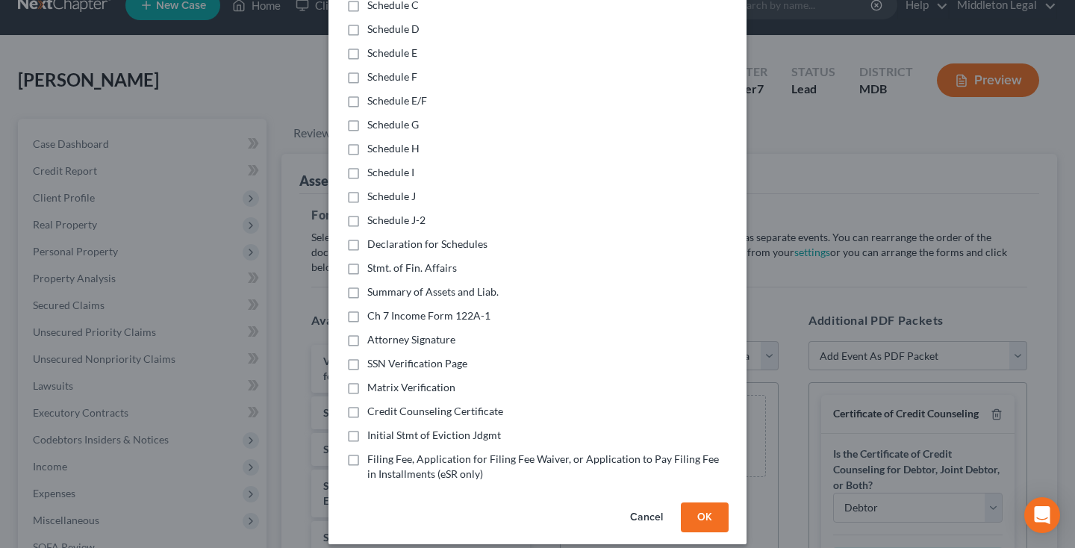
scroll to position [330, 0]
click at [367, 453] on label "Filing Fee, Application for Filing Fee Waiver, or Application to Pay Filing Fee…" at bounding box center [547, 468] width 361 height 30
click at [373, 453] on input "Filing Fee, Application for Filing Fee Waiver, or Application to Pay Filing Fee…" at bounding box center [378, 458] width 10 height 10
checkbox input "true"
click at [367, 429] on label "Initial Stmt of Eviction Jdgmt" at bounding box center [434, 436] width 134 height 15
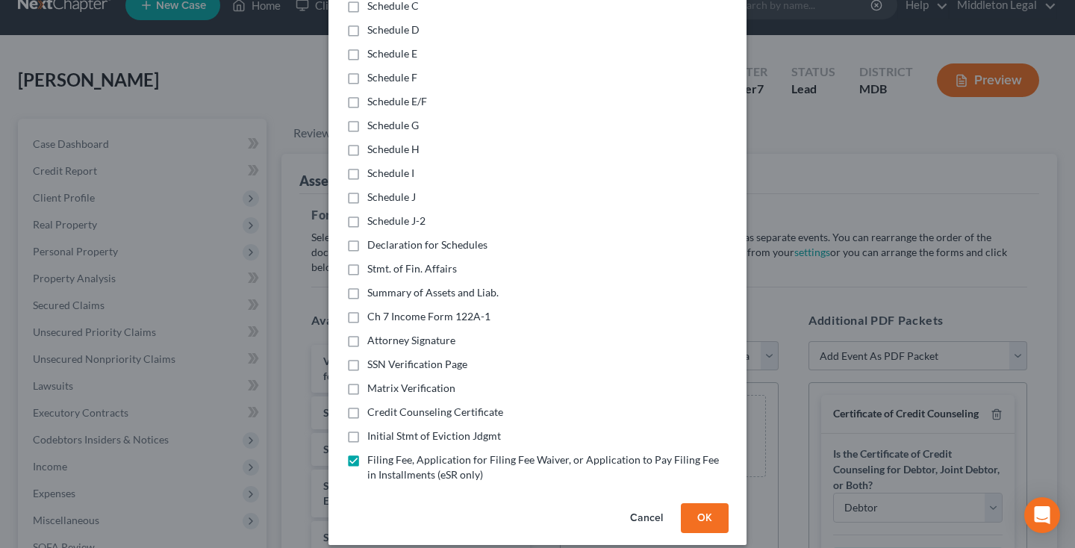
click at [373, 429] on input "Initial Stmt of Eviction Jdgmt" at bounding box center [378, 434] width 10 height 10
checkbox input "true"
click at [367, 309] on label "Ch 7 Income Form 122A-1" at bounding box center [428, 316] width 123 height 15
click at [373, 309] on input "Ch 7 Income Form 122A-1" at bounding box center [378, 314] width 10 height 10
checkbox input "true"
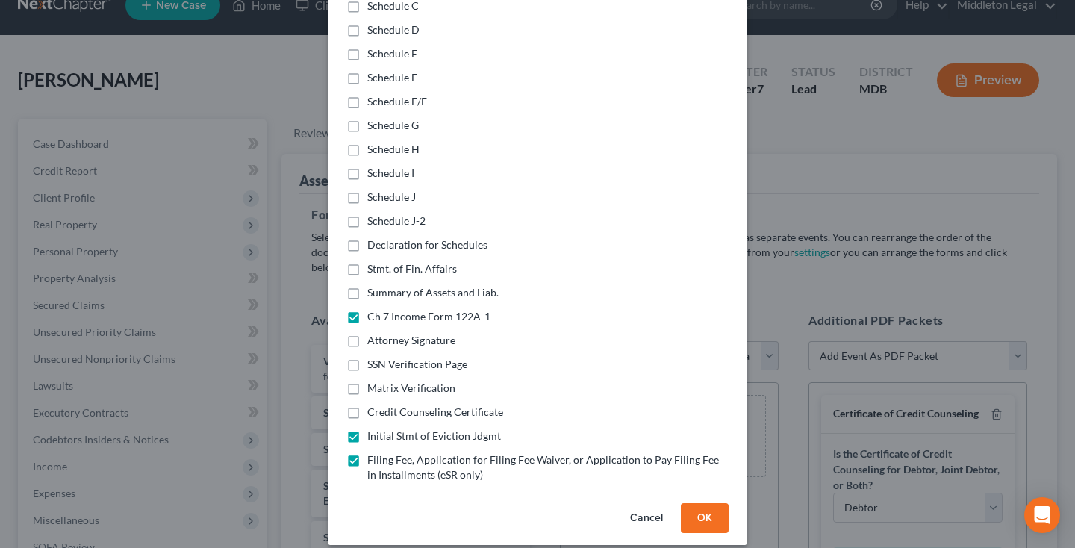
click at [367, 285] on label "Summary of Assets and Liab." at bounding box center [432, 292] width 131 height 15
click at [373, 285] on input "Summary of Assets and Liab." at bounding box center [378, 290] width 10 height 10
checkbox input "true"
click at [367, 261] on label "Stmt. of Fin. Affairs" at bounding box center [412, 268] width 90 height 15
click at [373, 261] on input "Stmt. of Fin. Affairs" at bounding box center [378, 266] width 10 height 10
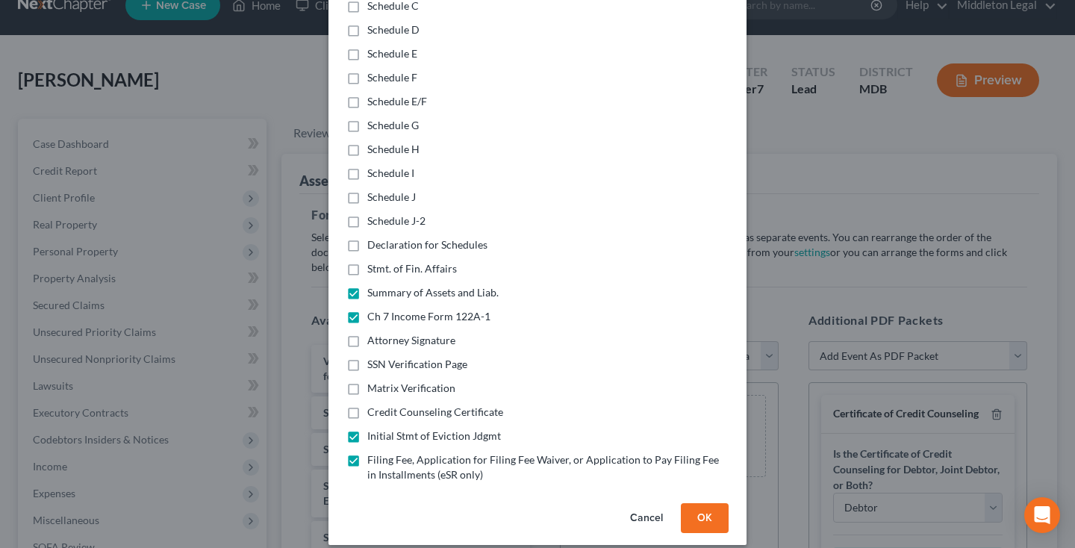
checkbox input "true"
click at [367, 237] on label "Declaration for Schedules" at bounding box center [427, 244] width 120 height 15
click at [373, 237] on input "Declaration for Schedules" at bounding box center [378, 242] width 10 height 10
checkbox input "true"
click at [367, 214] on label "Schedule J-2" at bounding box center [396, 221] width 58 height 15
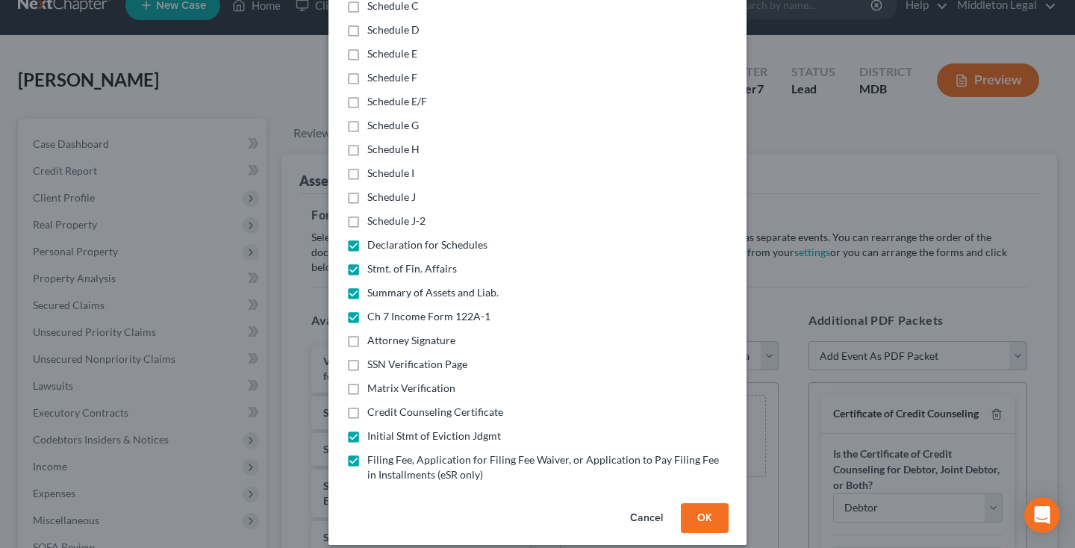
click at [373, 214] on input "Schedule J-2" at bounding box center [378, 219] width 10 height 10
checkbox input "true"
click at [367, 193] on label "Schedule J" at bounding box center [391, 197] width 49 height 15
click at [373, 193] on input "Schedule J" at bounding box center [378, 195] width 10 height 10
checkbox input "true"
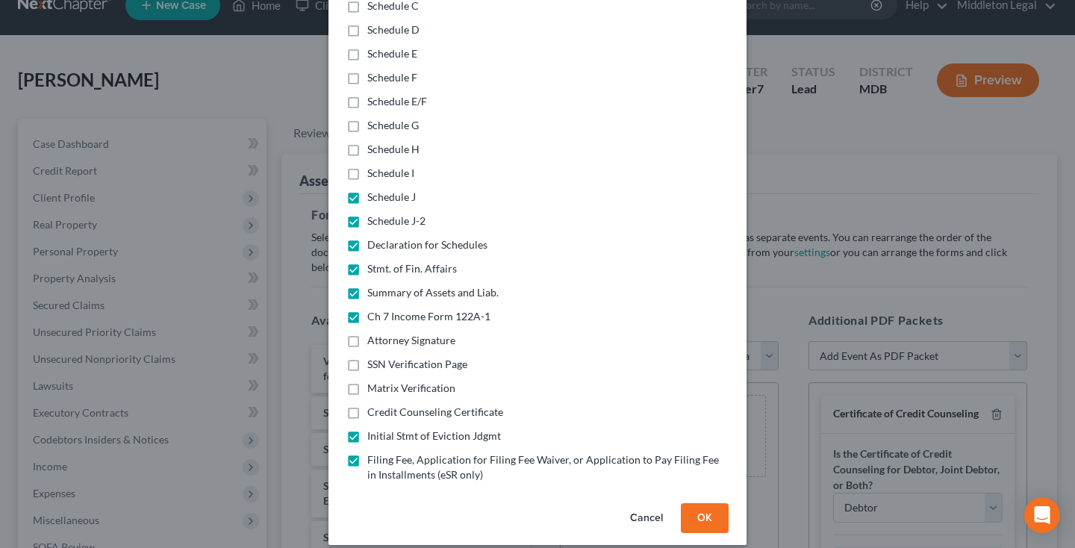
click at [367, 144] on label "Schedule H" at bounding box center [393, 149] width 52 height 15
click at [373, 144] on input "Schedule H" at bounding box center [378, 147] width 10 height 10
checkbox input "true"
click at [367, 166] on label "Schedule I" at bounding box center [390, 173] width 47 height 15
click at [373, 166] on input "Schedule I" at bounding box center [378, 171] width 10 height 10
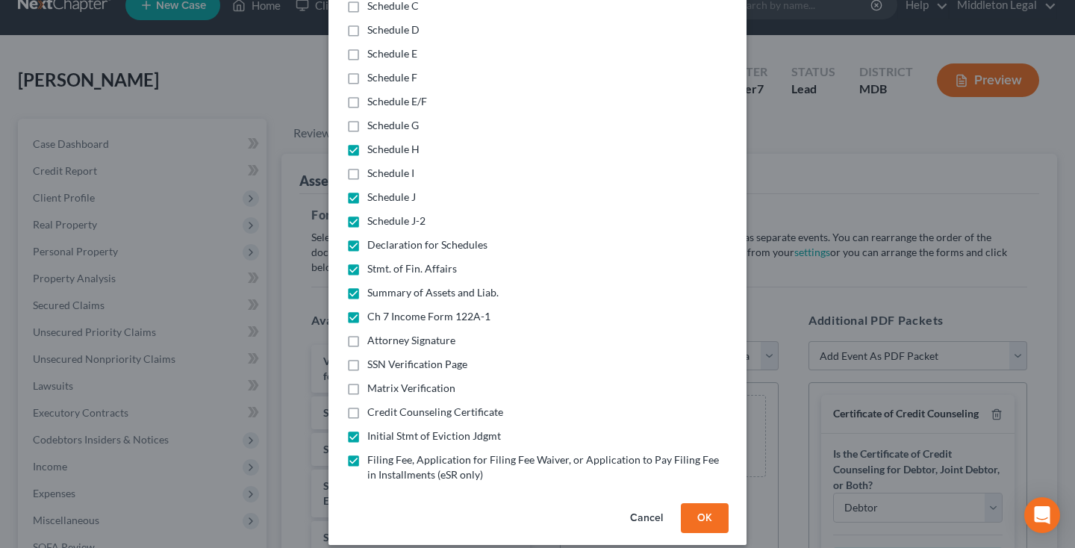
checkbox input "true"
click at [367, 122] on label "Schedule G" at bounding box center [393, 125] width 52 height 15
click at [373, 122] on input "Schedule G" at bounding box center [378, 123] width 10 height 10
checkbox input "true"
click at [367, 94] on label "Schedule E/F" at bounding box center [397, 101] width 60 height 15
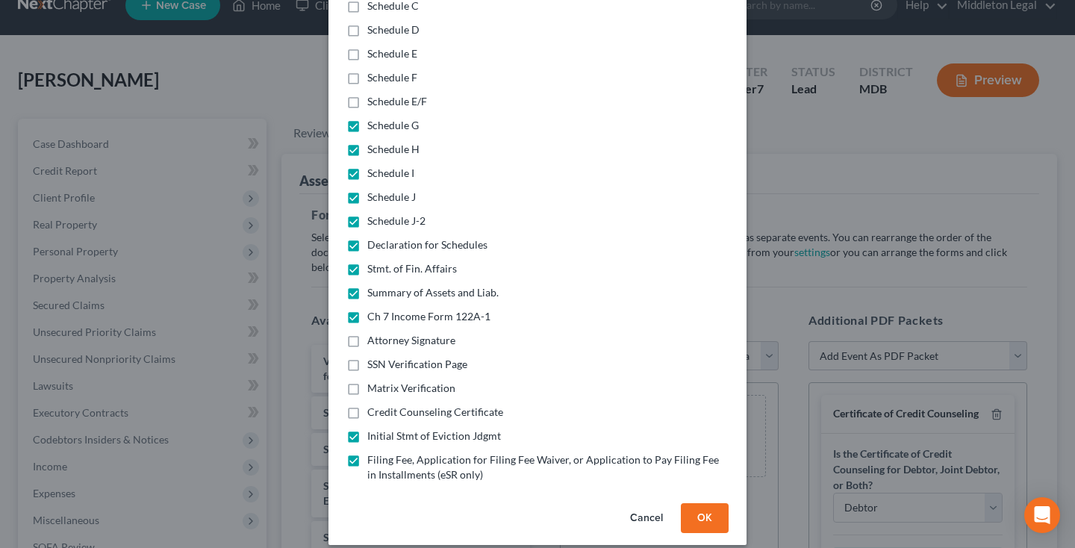
click at [373, 94] on input "Schedule E/F" at bounding box center [378, 99] width 10 height 10
checkbox input "true"
click at [367, 70] on label "Schedule F" at bounding box center [392, 77] width 50 height 15
click at [373, 70] on input "Schedule F" at bounding box center [378, 75] width 10 height 10
checkbox input "true"
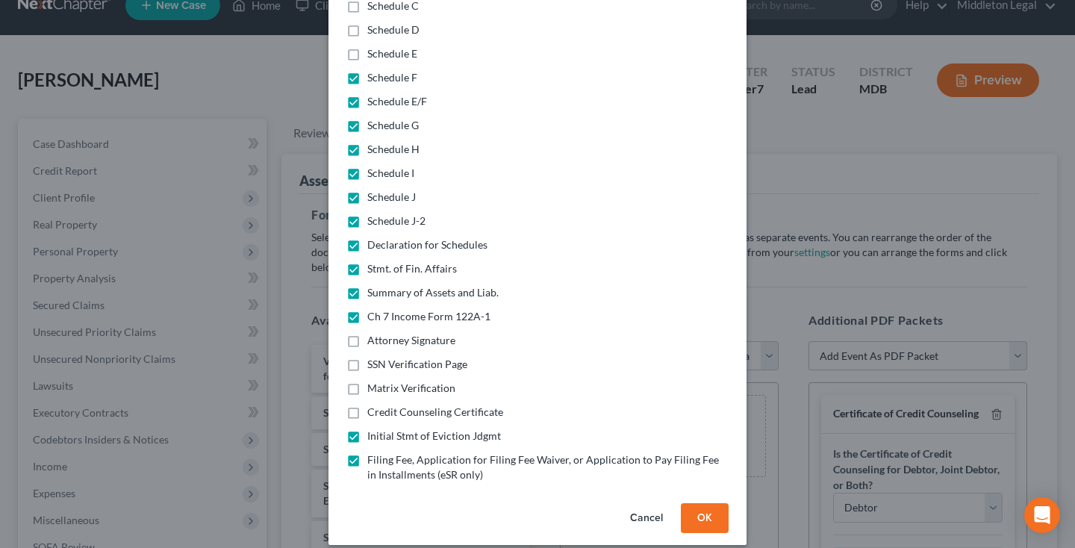
click at [367, 46] on label "Schedule E" at bounding box center [392, 53] width 50 height 15
click at [373, 46] on input "Schedule E" at bounding box center [378, 51] width 10 height 10
checkbox input "true"
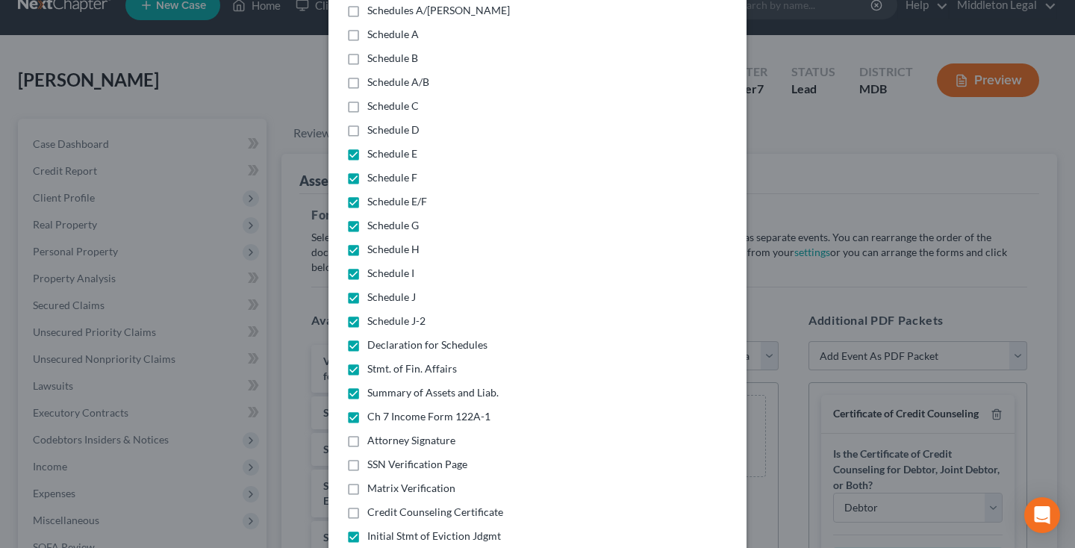
scroll to position [205, 0]
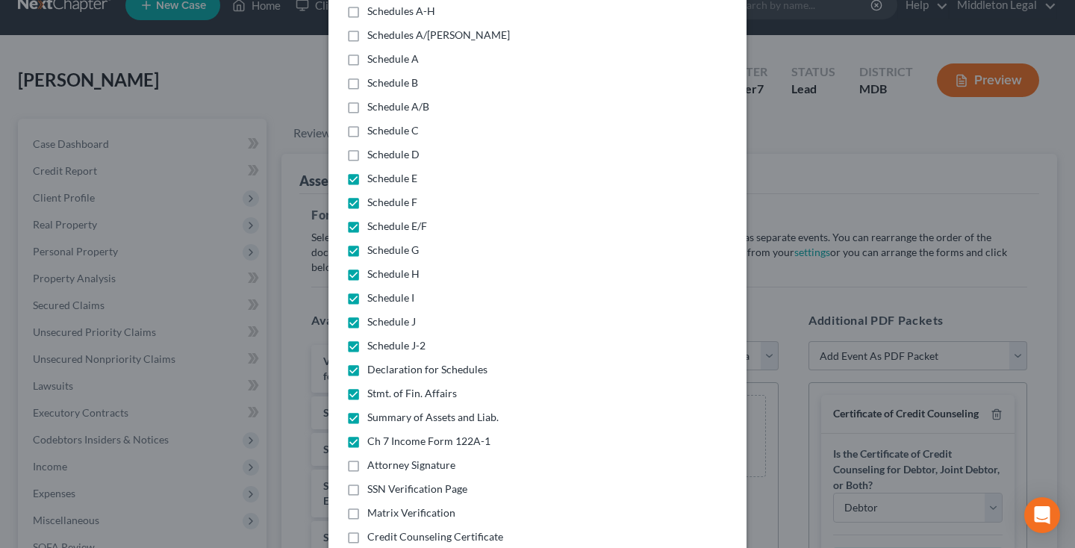
click at [367, 147] on label "Schedule D" at bounding box center [393, 154] width 52 height 15
click at [373, 147] on input "Schedule D" at bounding box center [378, 152] width 10 height 10
checkbox input "true"
click at [367, 123] on label "Schedule C" at bounding box center [393, 130] width 52 height 15
click at [373, 123] on input "Schedule C" at bounding box center [378, 128] width 10 height 10
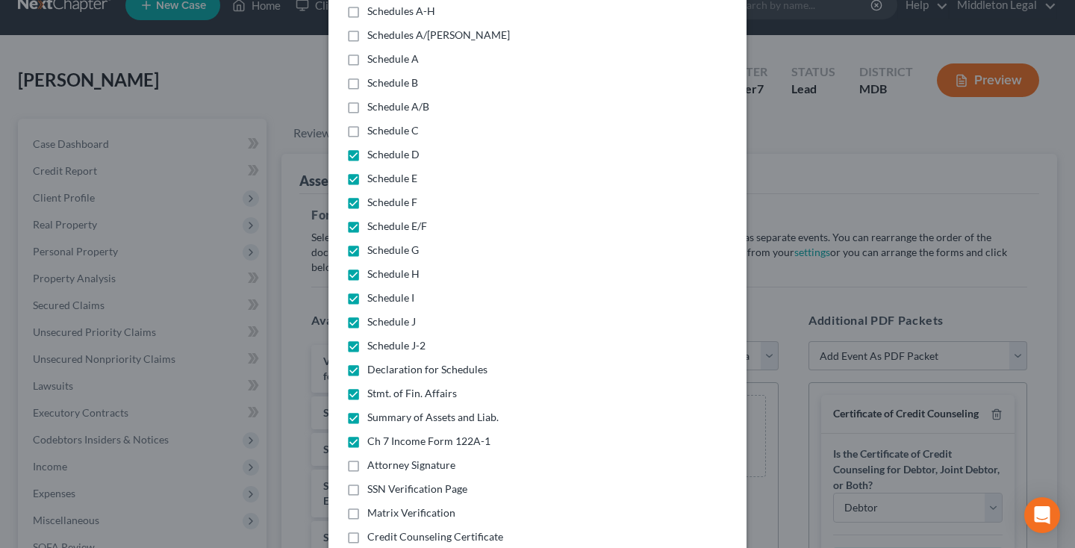
checkbox input "true"
click at [367, 99] on label "Schedule A/B" at bounding box center [398, 106] width 62 height 15
click at [373, 99] on input "Schedule A/B" at bounding box center [378, 104] width 10 height 10
checkbox input "true"
click at [367, 75] on label "Schedule B" at bounding box center [392, 82] width 51 height 15
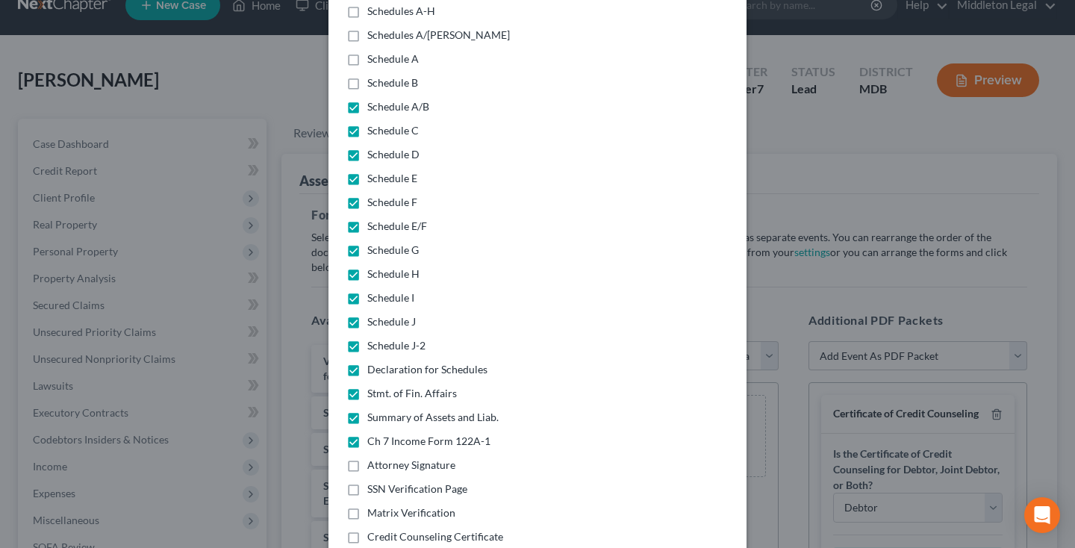
click at [373, 75] on input "Schedule B" at bounding box center [378, 80] width 10 height 10
checkbox input "true"
click at [367, 52] on label "Schedule A" at bounding box center [393, 59] width 52 height 15
click at [373, 52] on input "Schedule A" at bounding box center [378, 57] width 10 height 10
checkbox input "true"
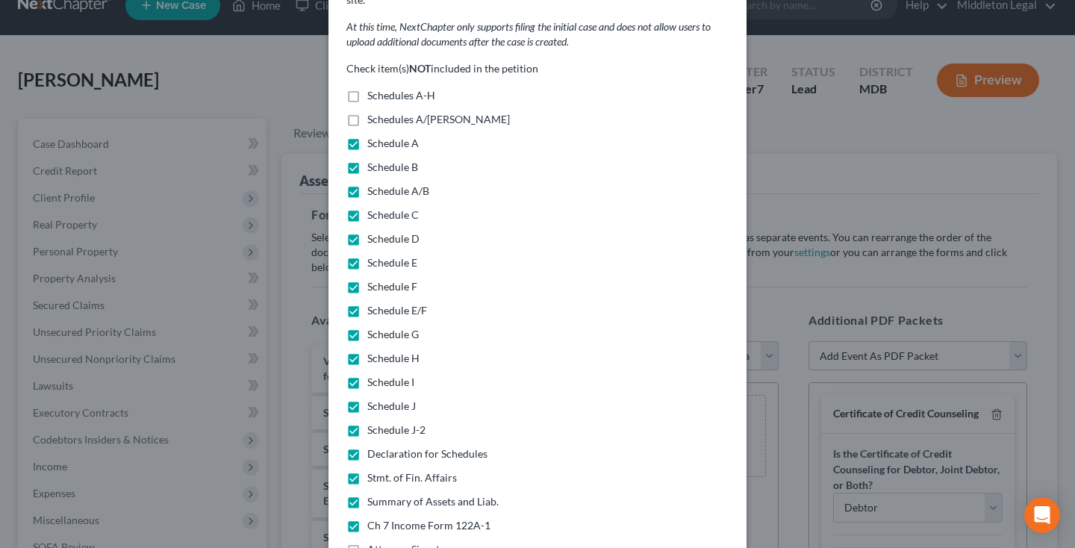
scroll to position [110, 0]
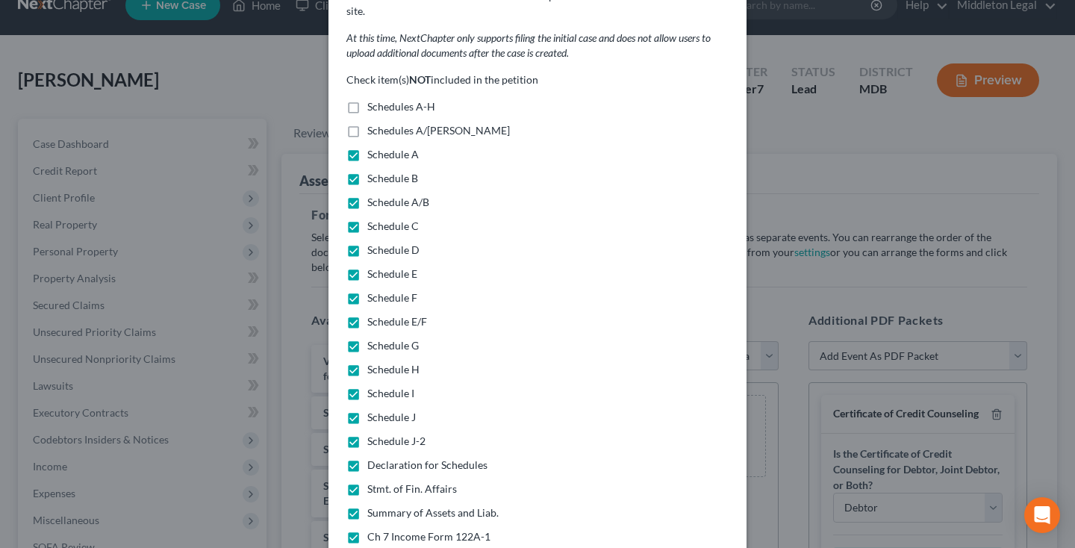
click at [367, 123] on label "Schedules A/B-J" at bounding box center [438, 130] width 143 height 15
click at [373, 123] on input "Schedules A/B-J" at bounding box center [378, 128] width 10 height 10
checkbox input "true"
click at [367, 99] on label "Schedules A-H" at bounding box center [401, 106] width 68 height 15
click at [373, 99] on input "Schedules A-H" at bounding box center [378, 104] width 10 height 10
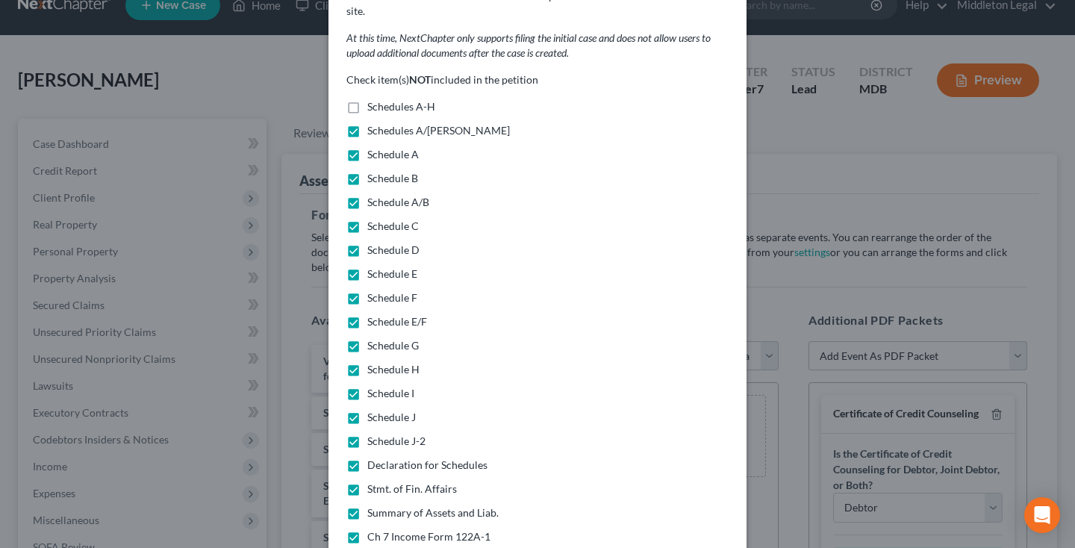
checkbox input "true"
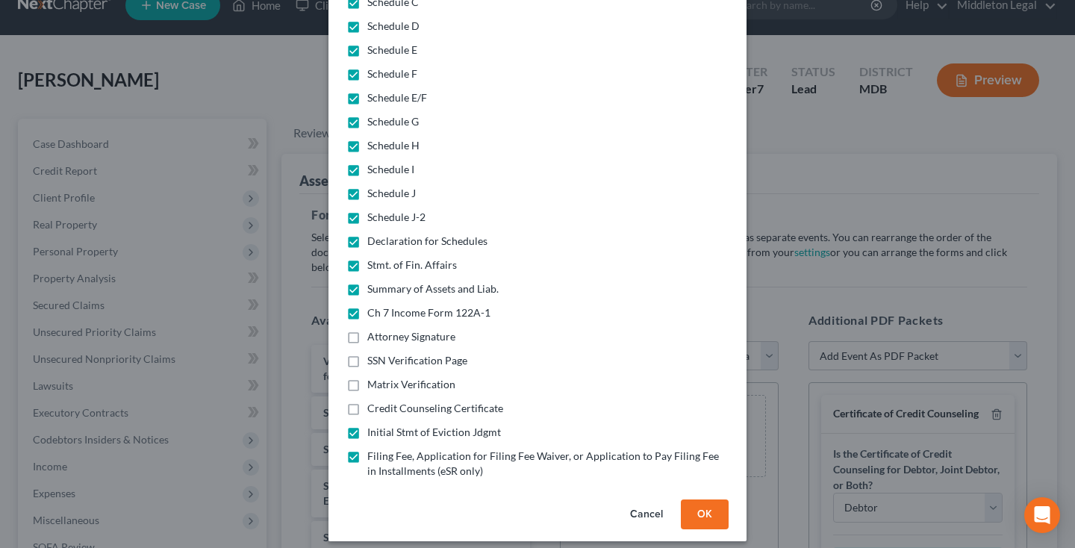
scroll to position [330, 0]
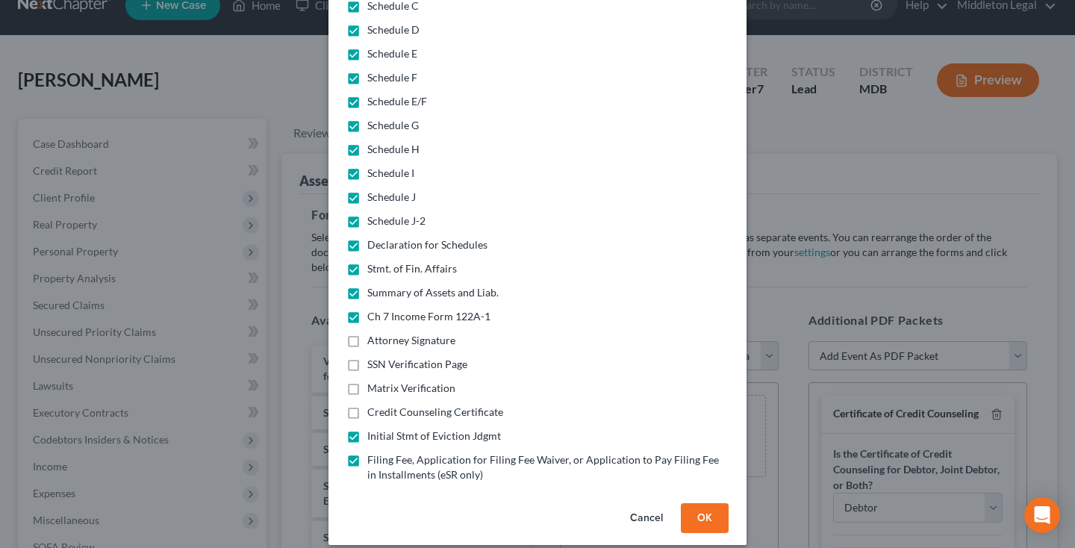
click at [710, 512] on button "OK" at bounding box center [705, 518] width 48 height 30
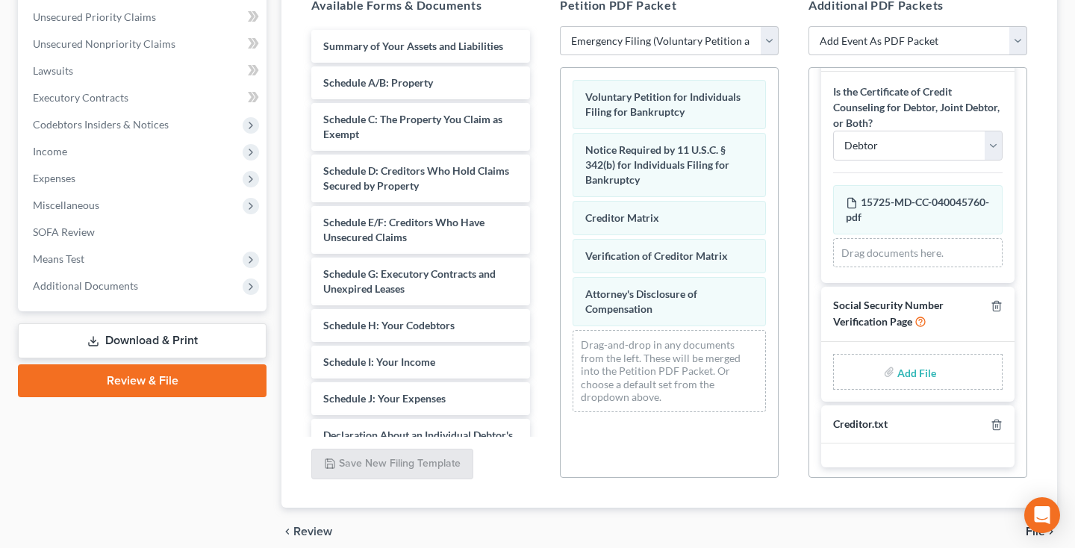
scroll to position [341, 0]
select select "26"
select select
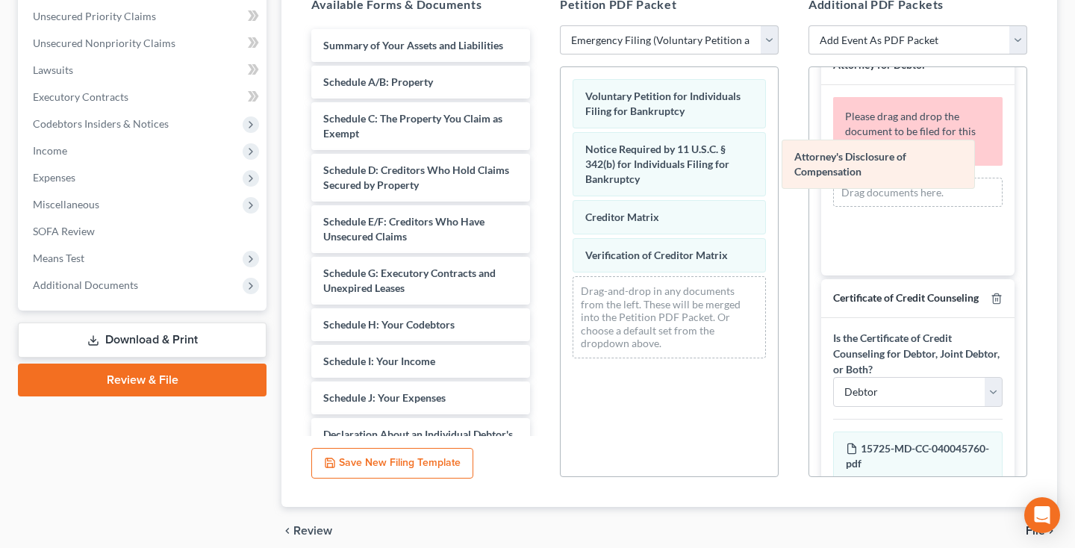
drag, startPoint x: 674, startPoint y: 319, endPoint x: 883, endPoint y: 183, distance: 249.4
click at [778, 183] on div "Attorney's Disclosure of Compensation Voluntary Petition for Individuals Filing…" at bounding box center [669, 218] width 217 height 303
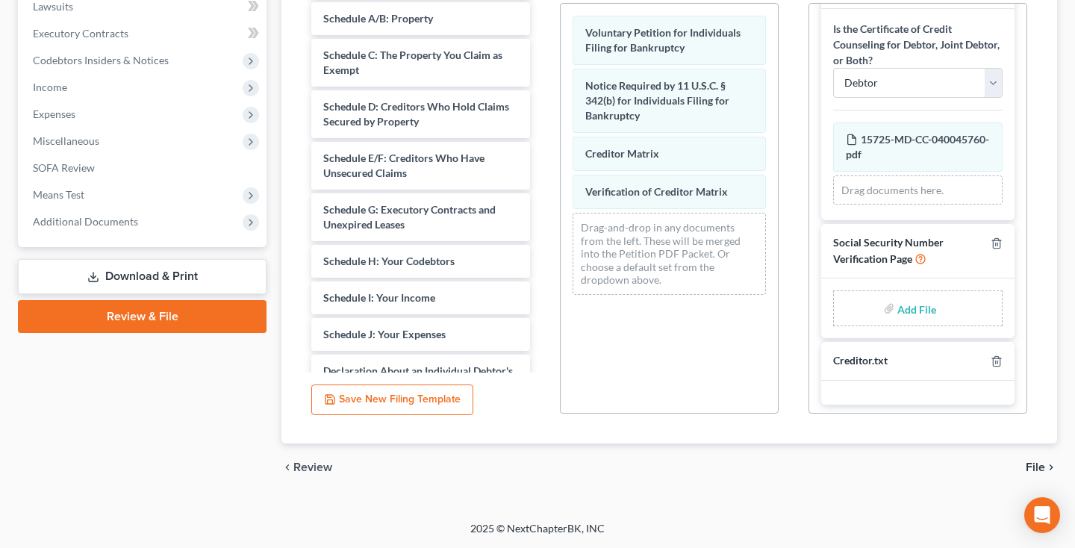
scroll to position [404, 0]
click at [911, 305] on input "file" at bounding box center [916, 308] width 36 height 27
type input "C:\fakepath\f279afe4-bcad-479c-9532-dcda9d1cb3ef.pdf"
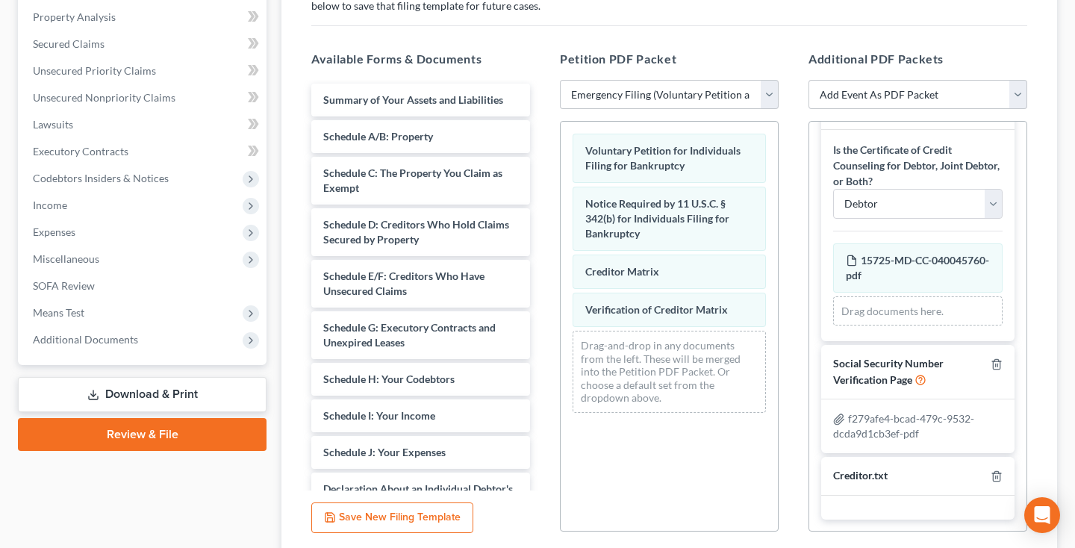
scroll to position [210, 0]
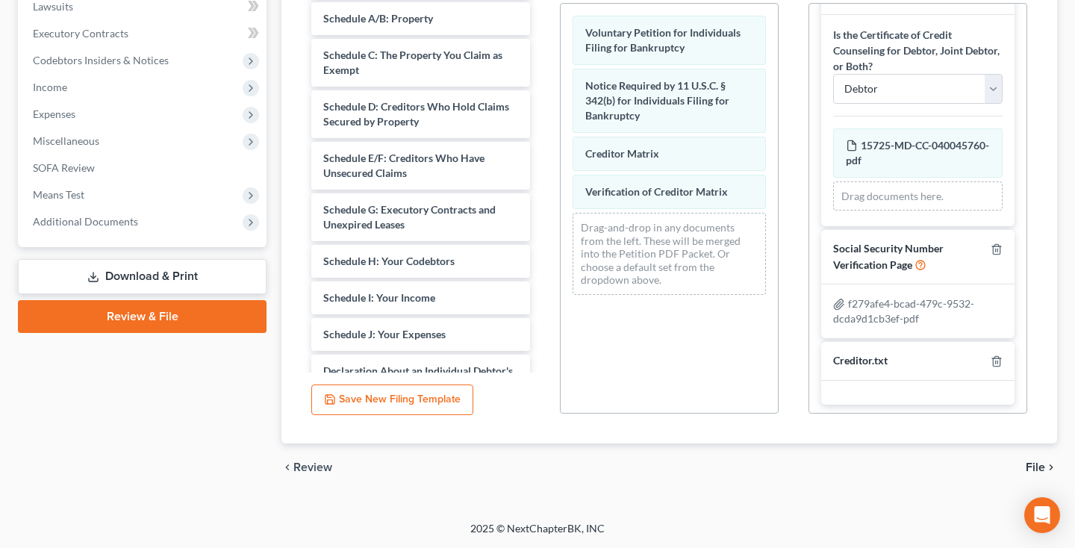
click at [1036, 464] on span "File" at bounding box center [1035, 468] width 19 height 12
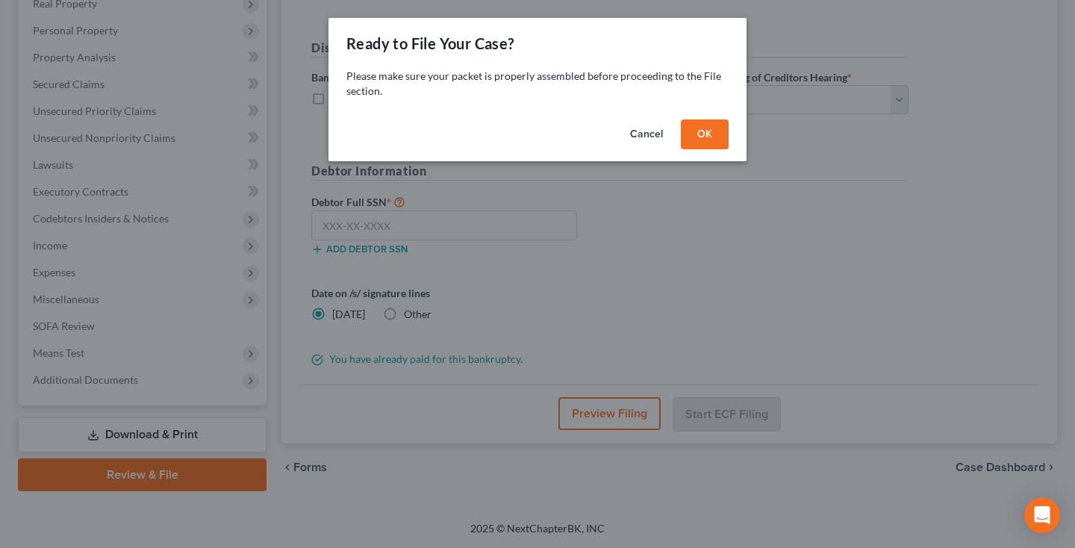
scroll to position [246, 0]
click at [697, 131] on button "OK" at bounding box center [705, 134] width 48 height 30
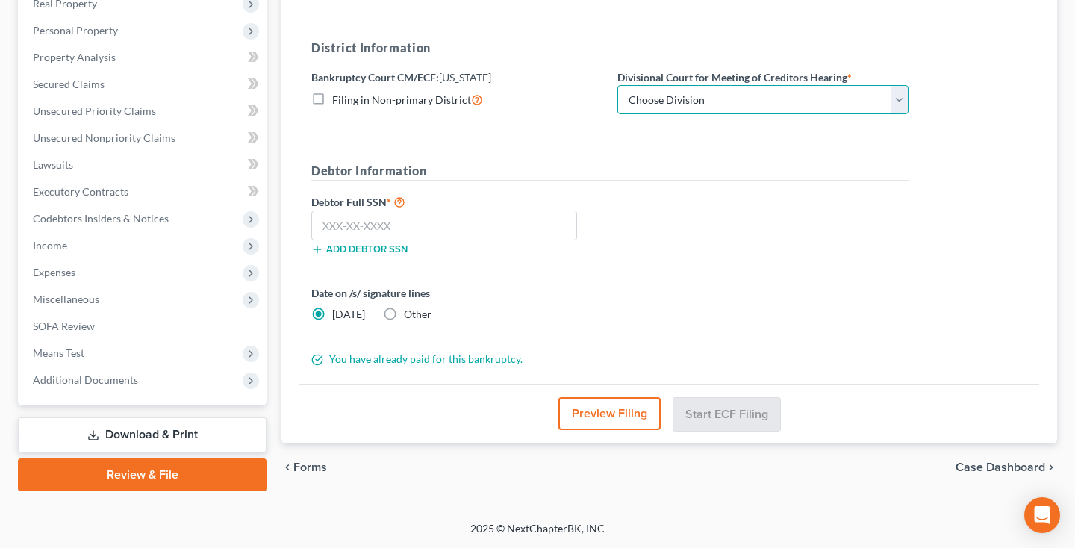
select select "0"
click at [435, 230] on input "text" at bounding box center [444, 226] width 266 height 30
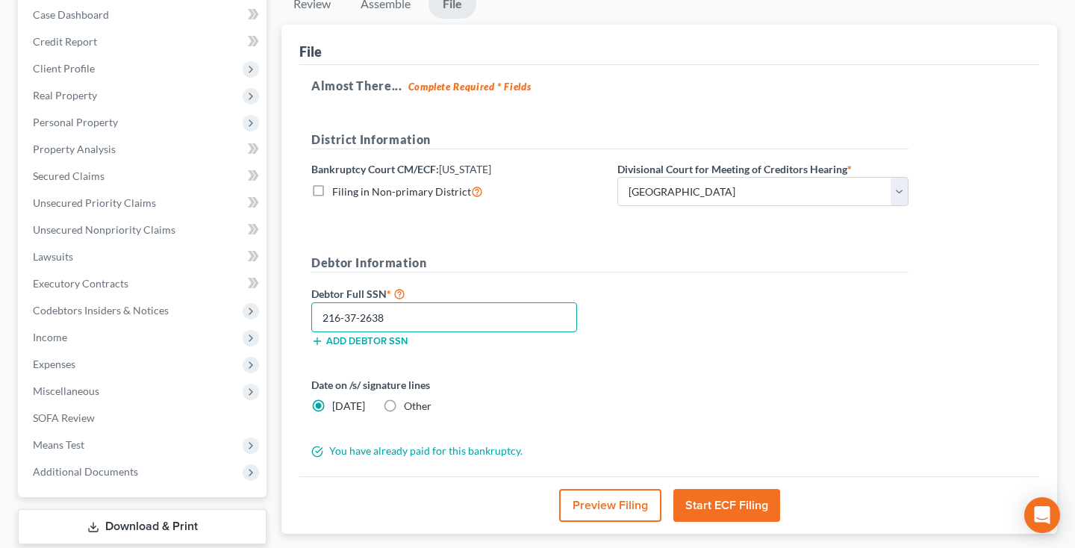
scroll to position [171, 0]
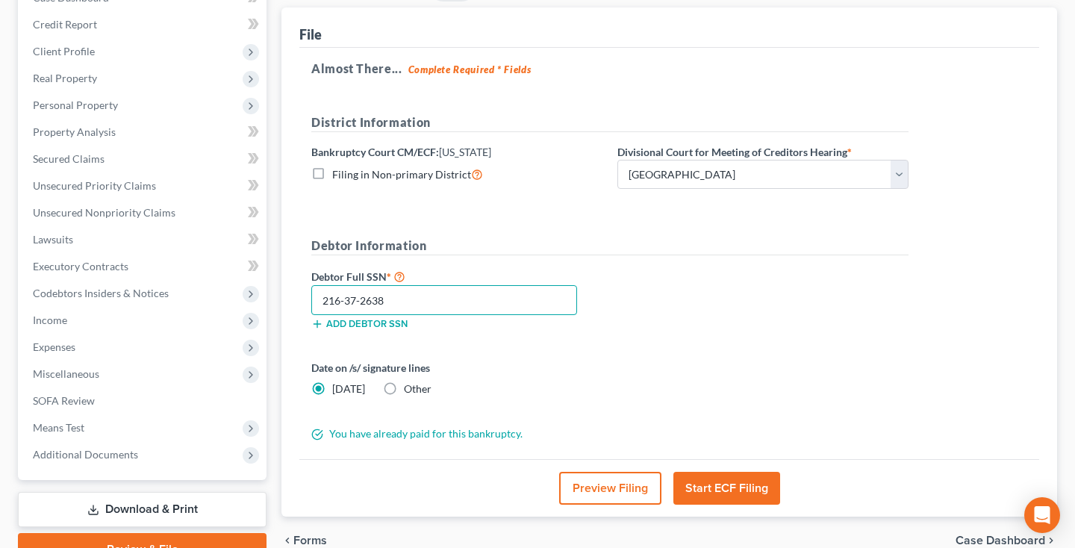
type input "216-37-2638"
click at [603, 479] on button "Preview Filing" at bounding box center [610, 488] width 102 height 33
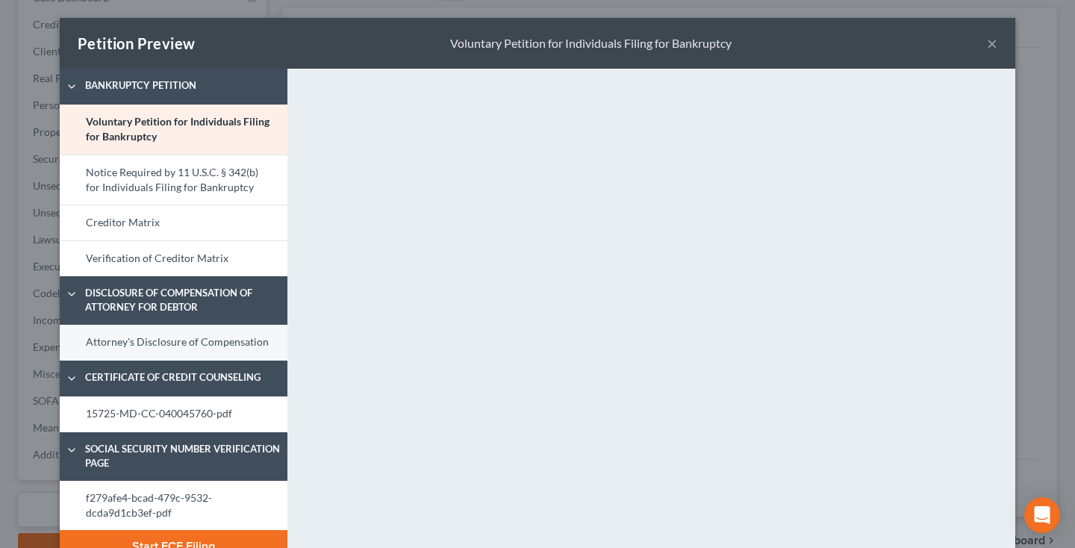
click at [150, 341] on link "Attorney's Disclosure of Compensation" at bounding box center [174, 343] width 228 height 36
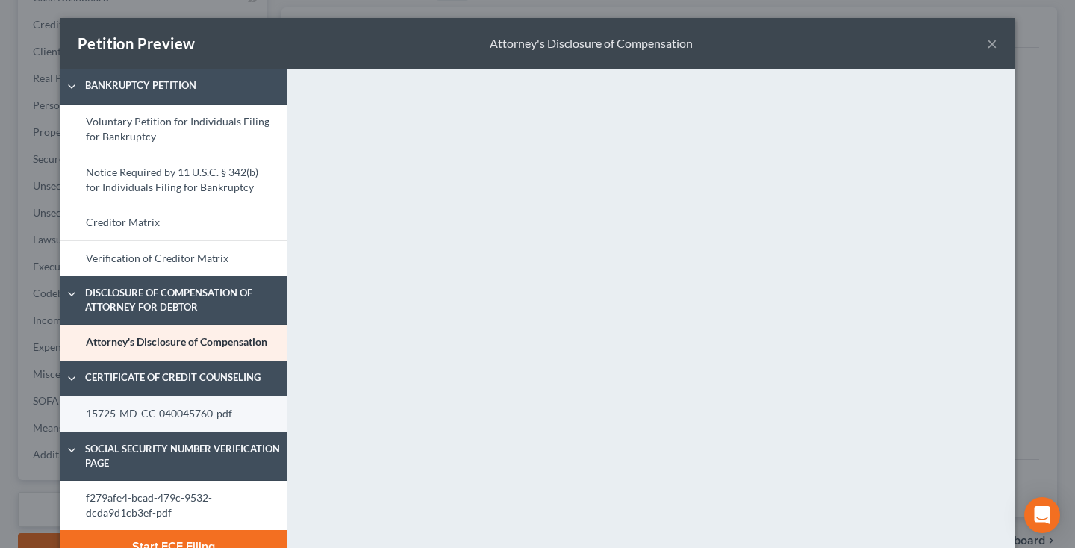
click at [181, 420] on link "15725-MD-CC-040045760-pdf" at bounding box center [174, 415] width 228 height 36
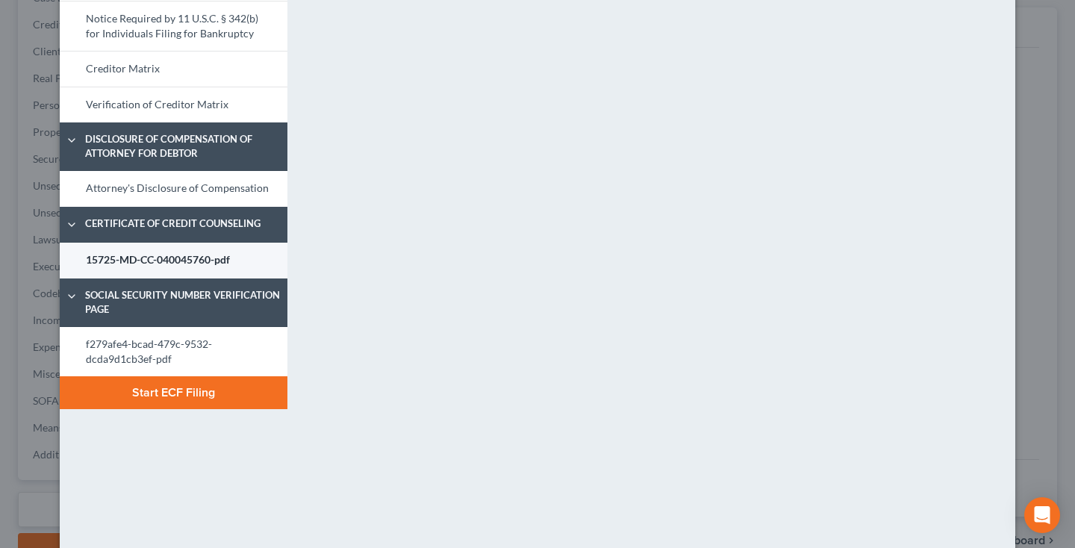
scroll to position [170, 0]
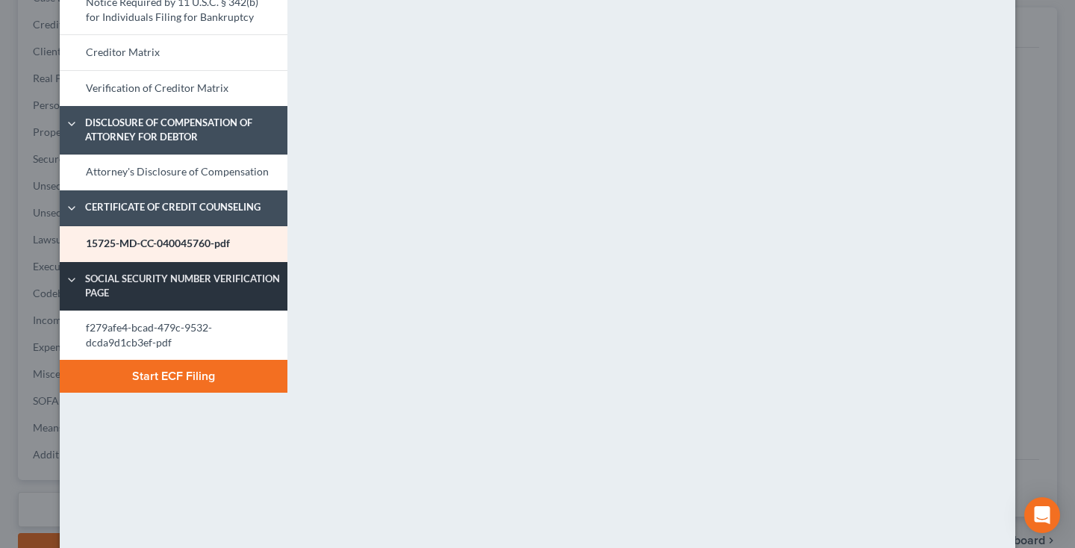
click at [188, 305] on link "Social Security Number Verification Page" at bounding box center [174, 286] width 228 height 49
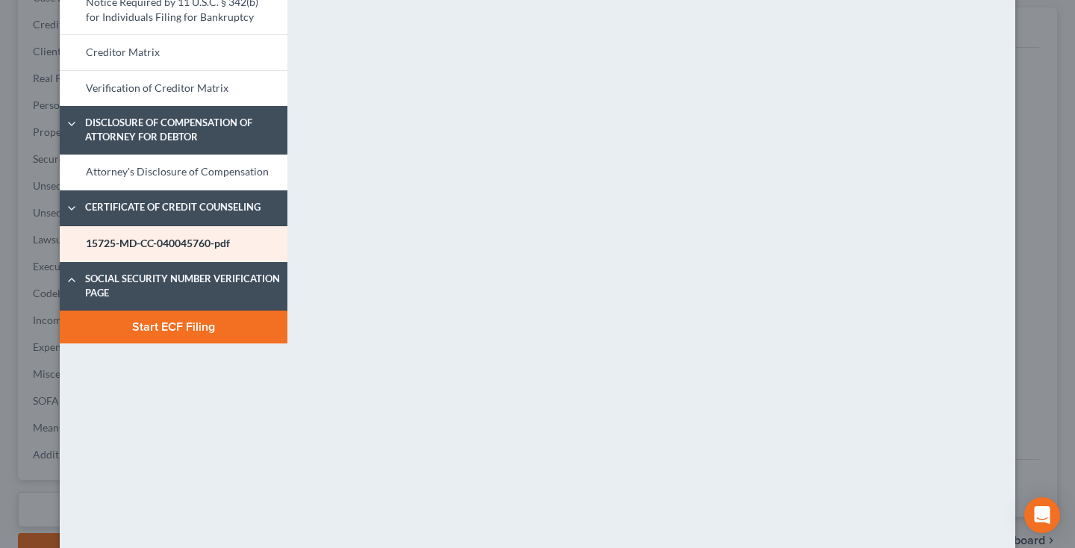
click at [188, 312] on button "Start ECF Filing" at bounding box center [174, 327] width 228 height 33
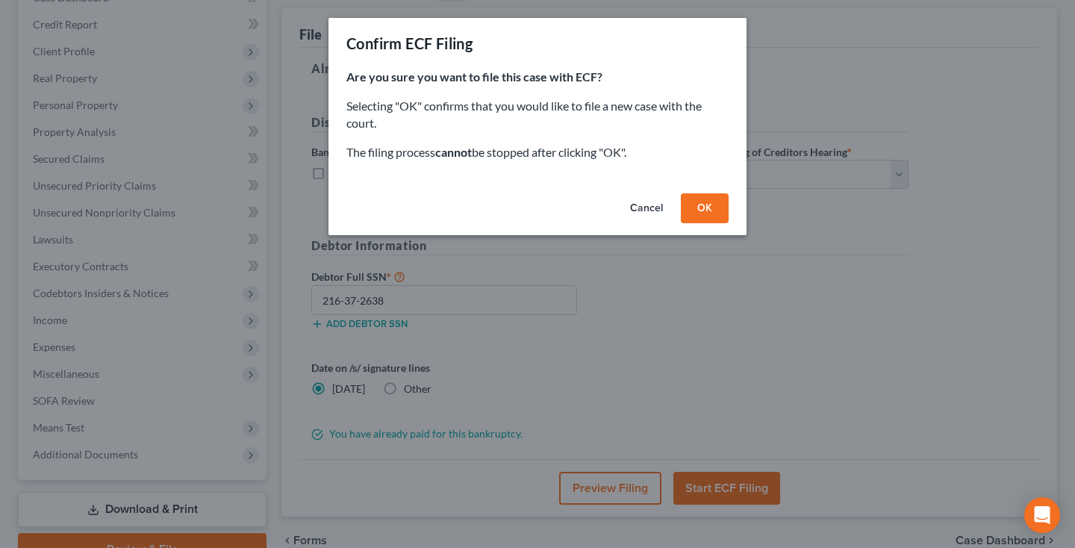
click at [661, 202] on button "Cancel" at bounding box center [646, 208] width 57 height 30
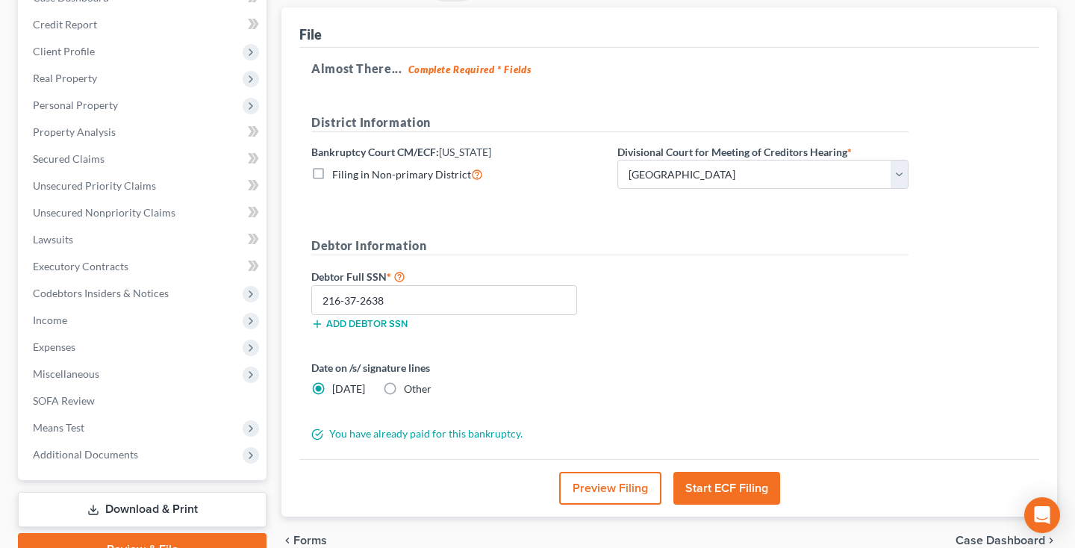
click at [606, 483] on button "Preview Filing" at bounding box center [610, 488] width 102 height 33
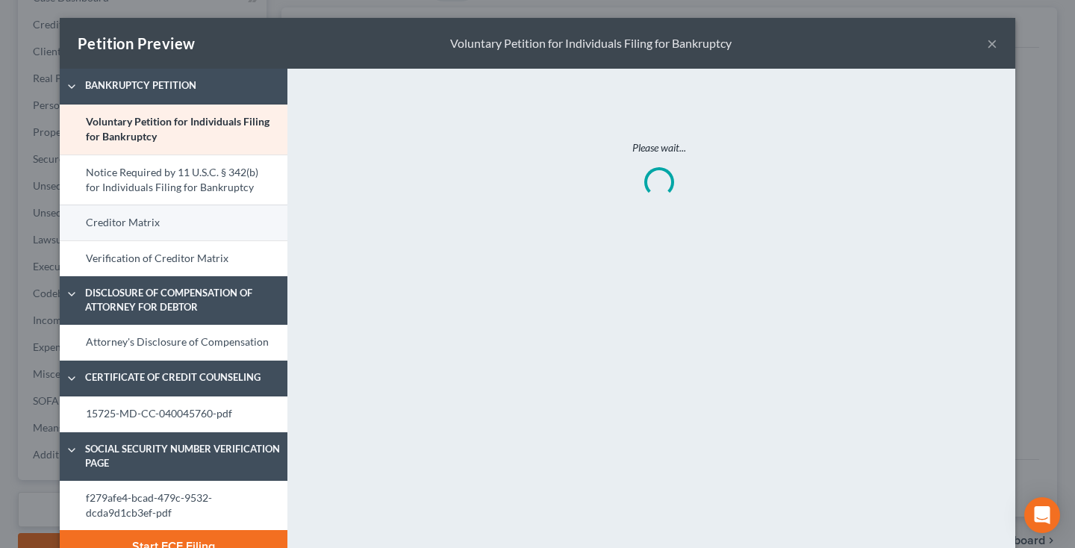
click at [187, 218] on link "Creditor Matrix" at bounding box center [174, 223] width 228 height 36
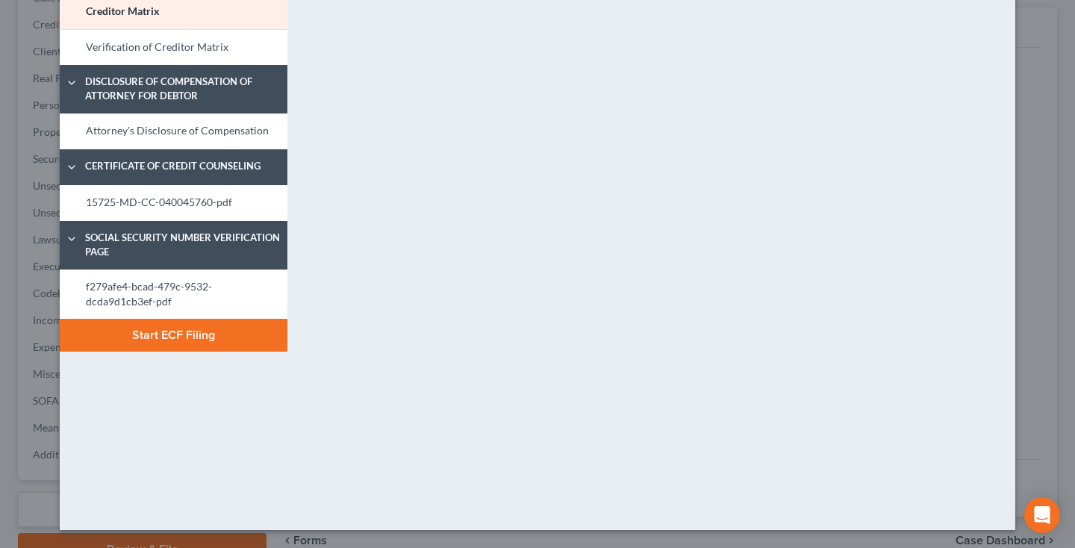
scroll to position [211, 0]
click at [208, 336] on button "Start ECF Filing" at bounding box center [174, 335] width 228 height 33
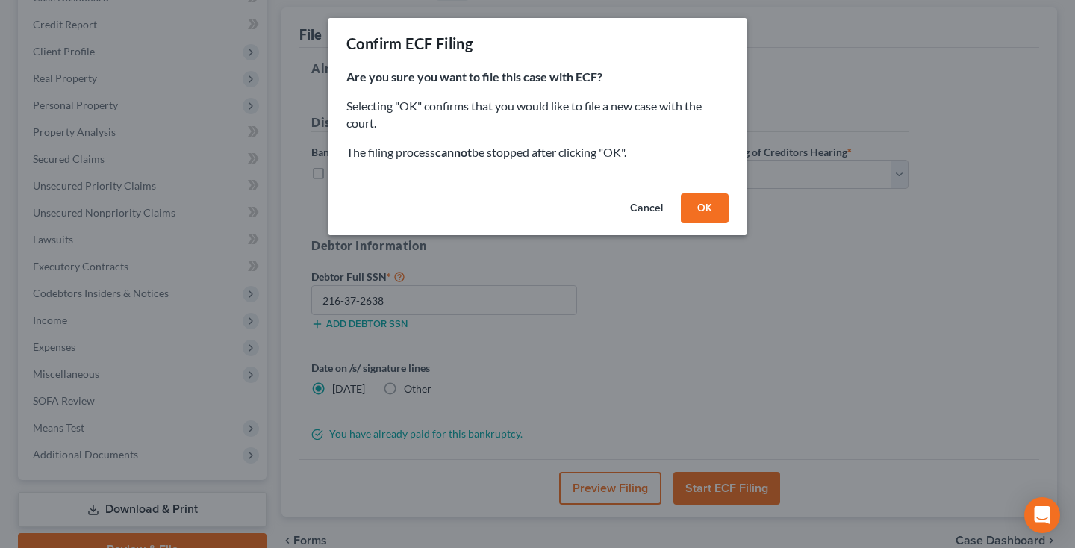
click at [703, 210] on button "OK" at bounding box center [705, 208] width 48 height 30
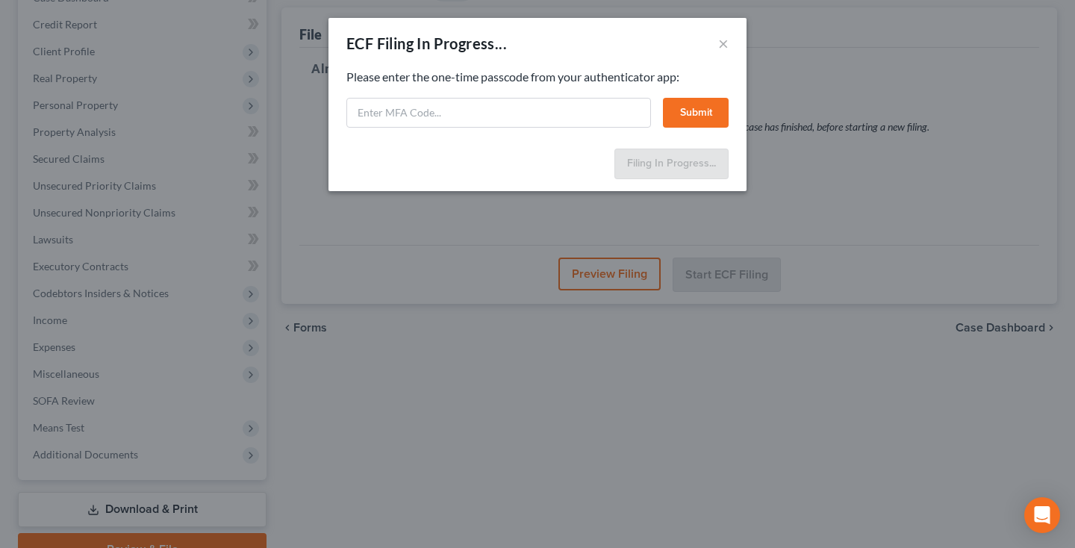
select select "0"
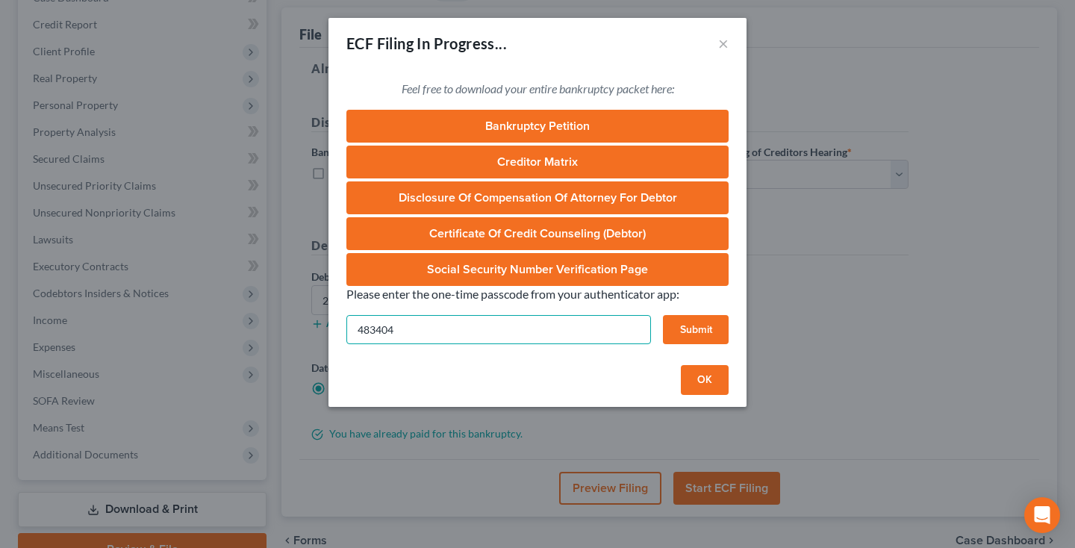
type input "483404"
click at [701, 323] on button "Submit" at bounding box center [696, 330] width 66 height 30
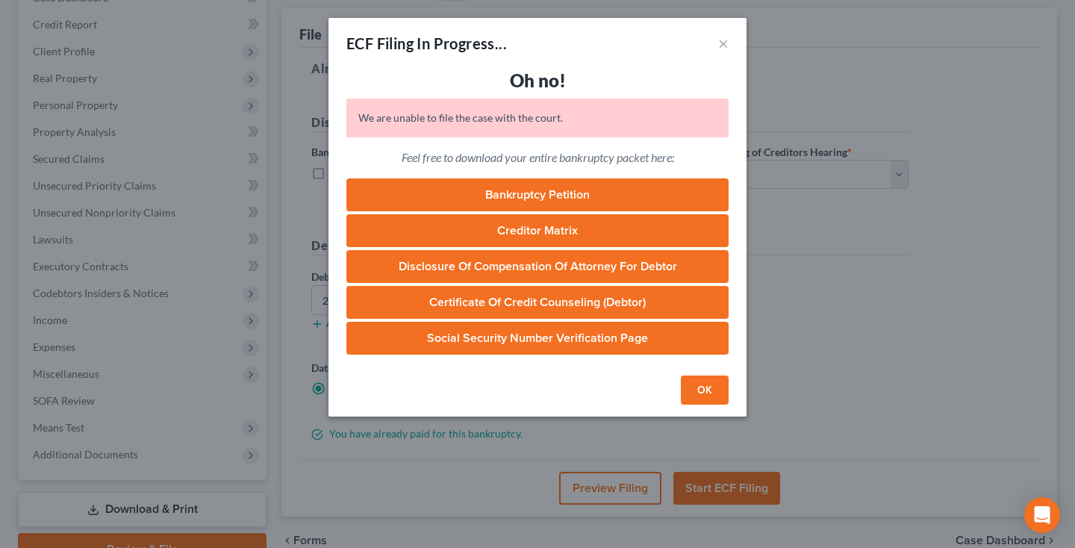
click at [699, 394] on button "OK" at bounding box center [705, 391] width 48 height 30
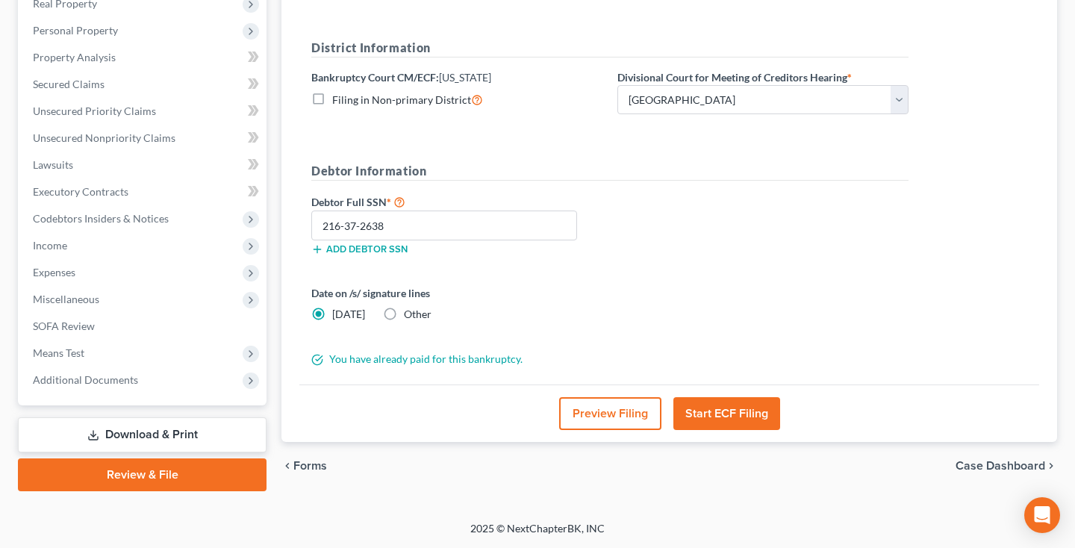
scroll to position [246, 0]
click at [725, 420] on button "Start ECF Filing" at bounding box center [727, 413] width 107 height 33
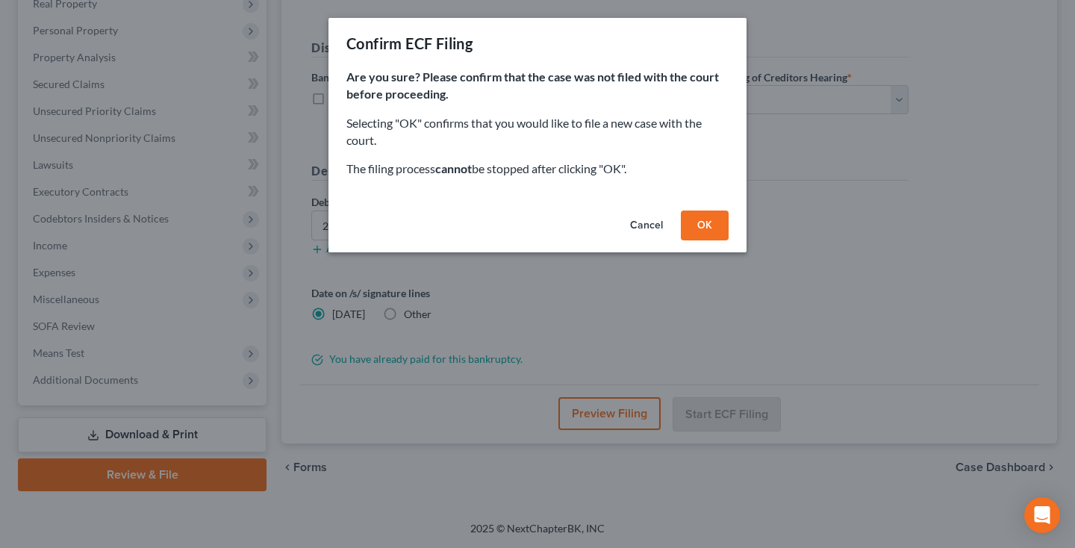
click at [695, 224] on button "OK" at bounding box center [705, 226] width 48 height 30
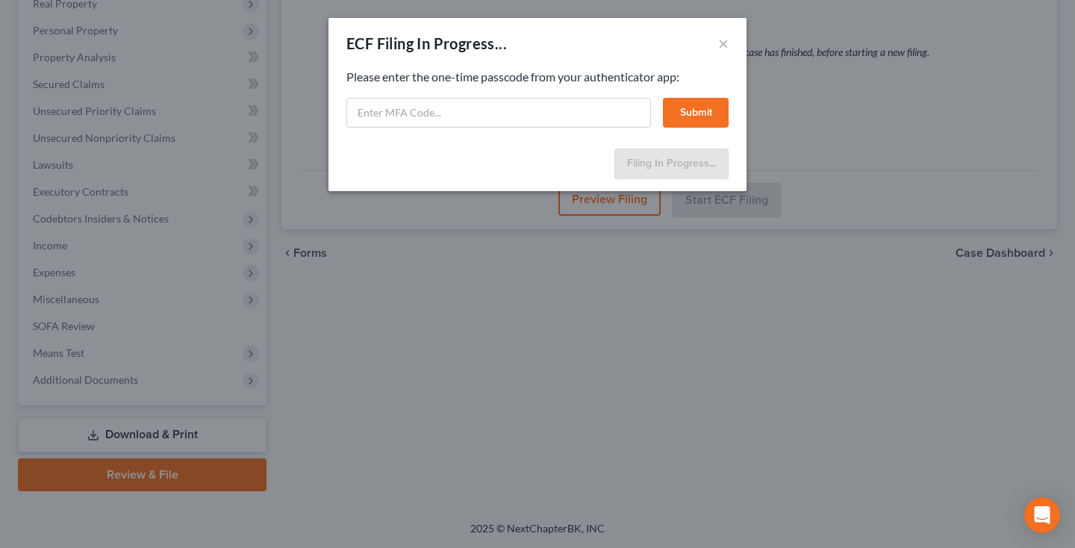
scroll to position [225, 0]
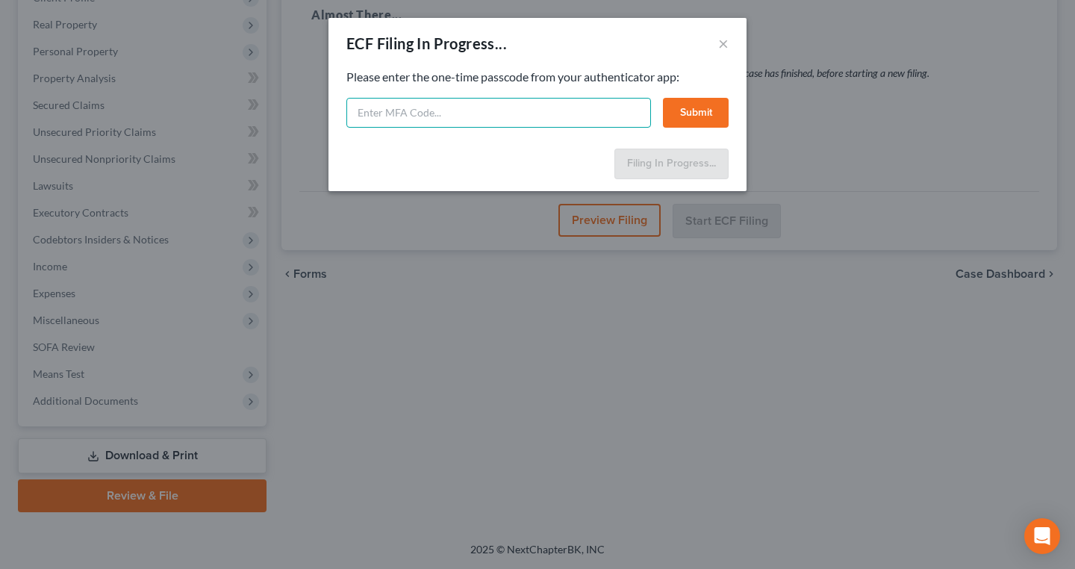
click at [516, 109] on input "text" at bounding box center [499, 113] width 305 height 30
type input "902029"
click at [709, 114] on button "Submit" at bounding box center [696, 113] width 66 height 30
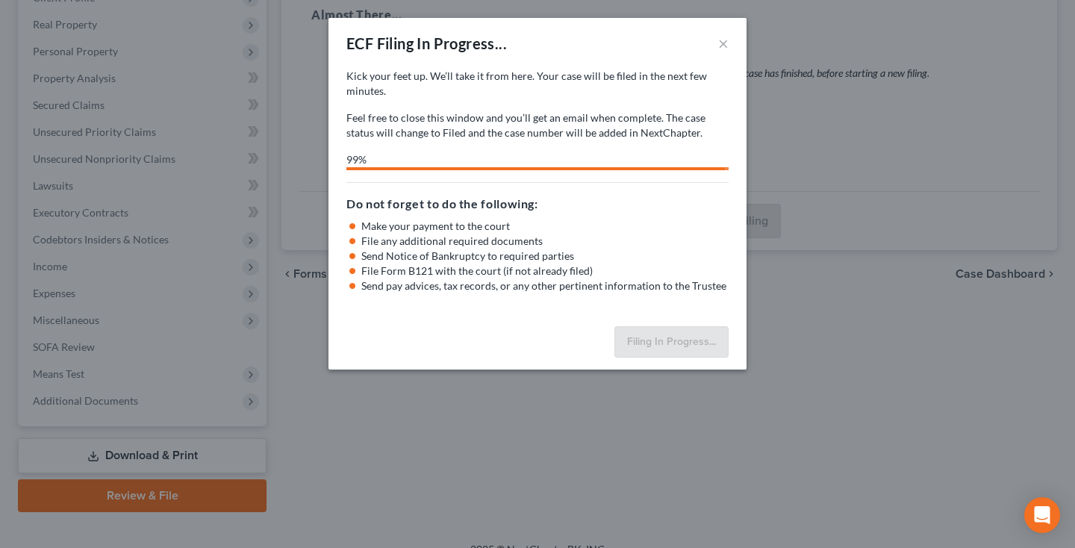
select select "0"
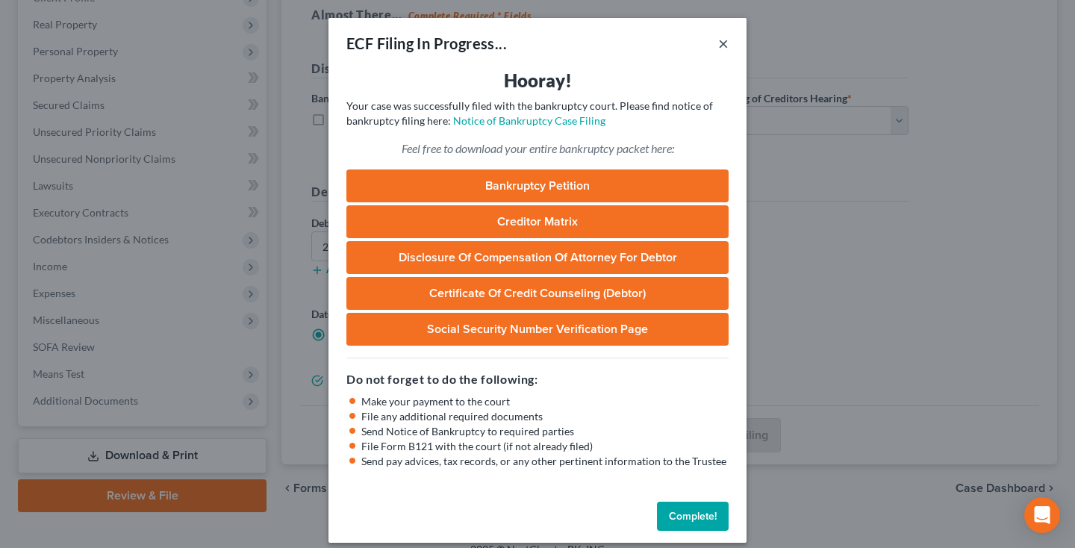
click at [721, 46] on button "×" at bounding box center [723, 43] width 10 height 18
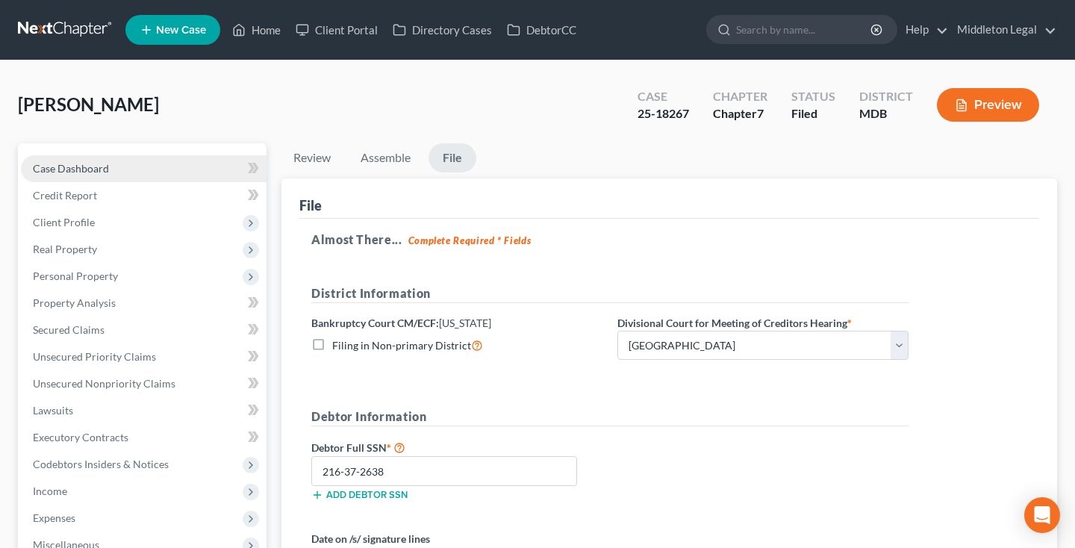
scroll to position [0, 0]
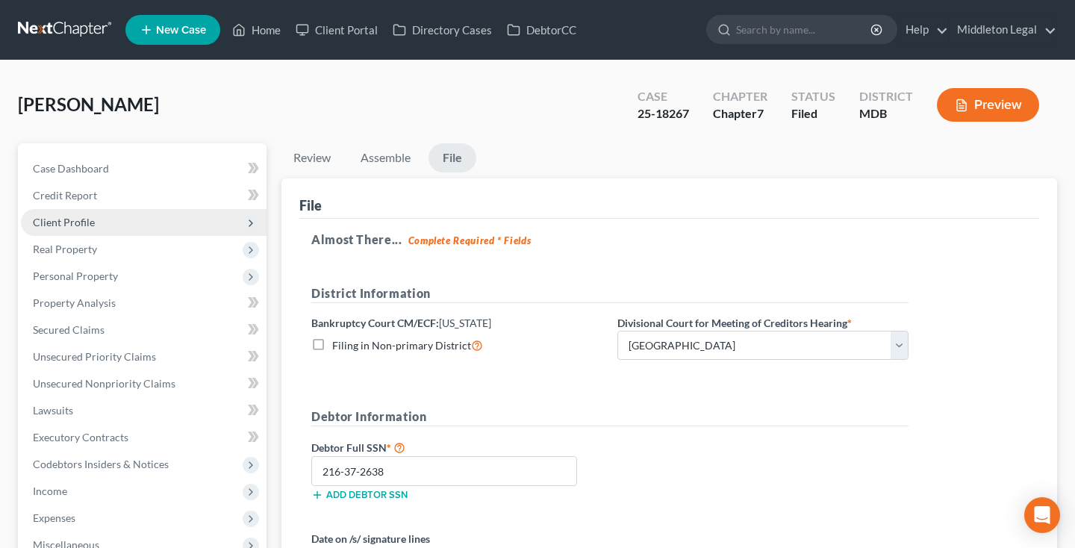
click at [85, 220] on span "Client Profile" at bounding box center [64, 222] width 62 height 13
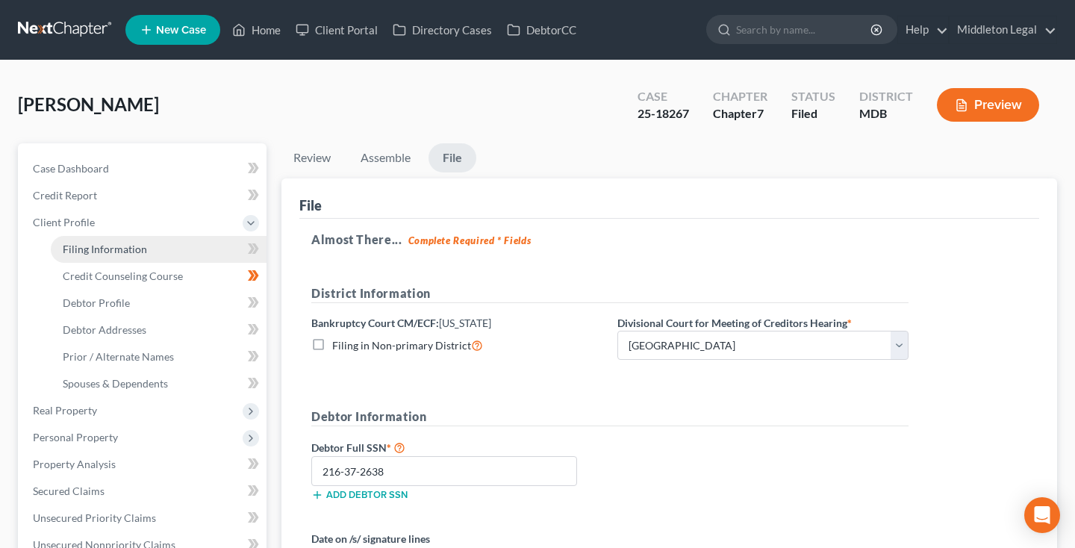
click at [101, 248] on span "Filing Information" at bounding box center [105, 249] width 84 height 13
select select "1"
select select "0"
select select "21"
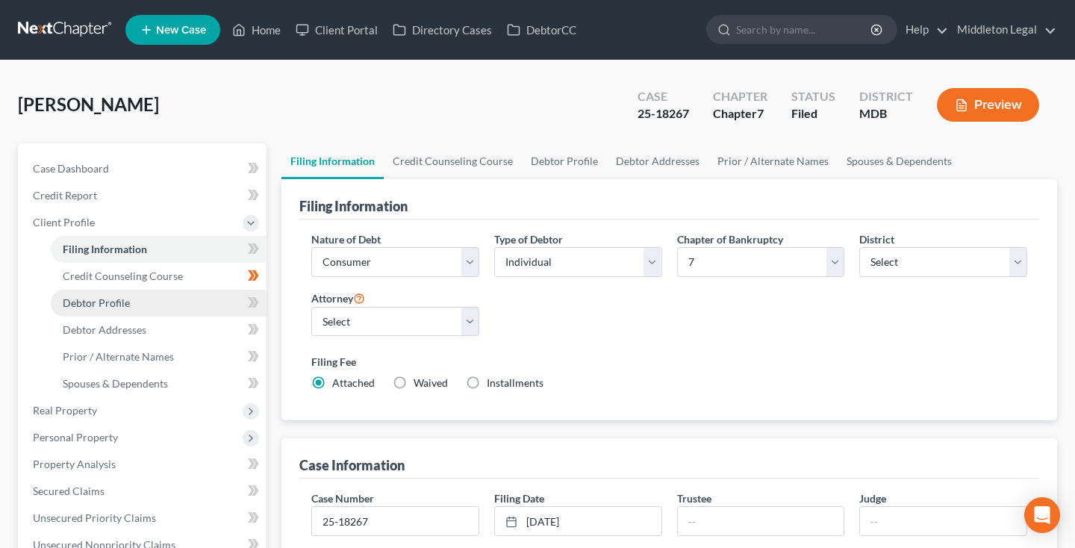
click at [115, 305] on span "Debtor Profile" at bounding box center [96, 302] width 67 height 13
select select "0"
select select "1"
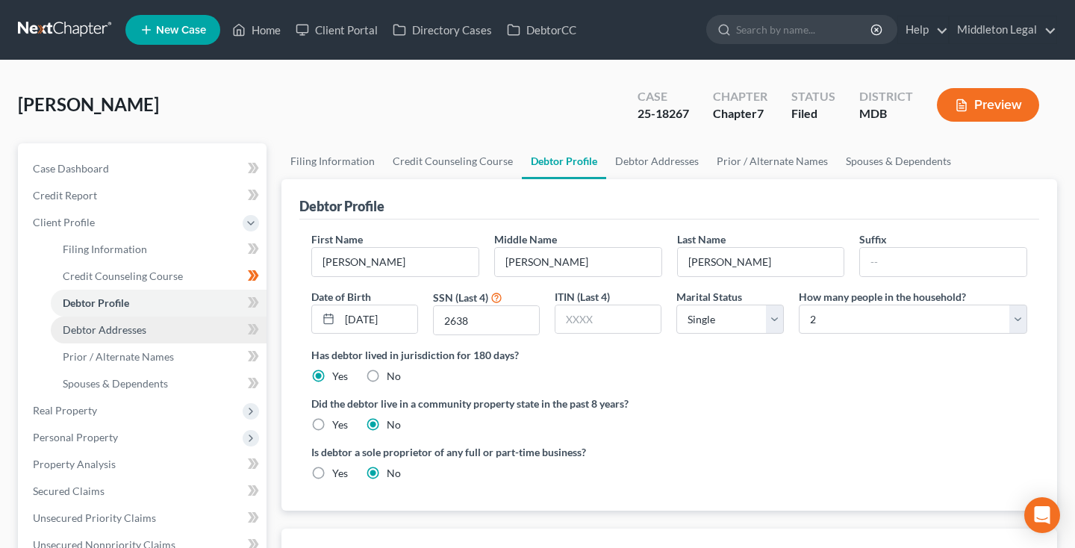
click at [103, 331] on span "Debtor Addresses" at bounding box center [105, 329] width 84 height 13
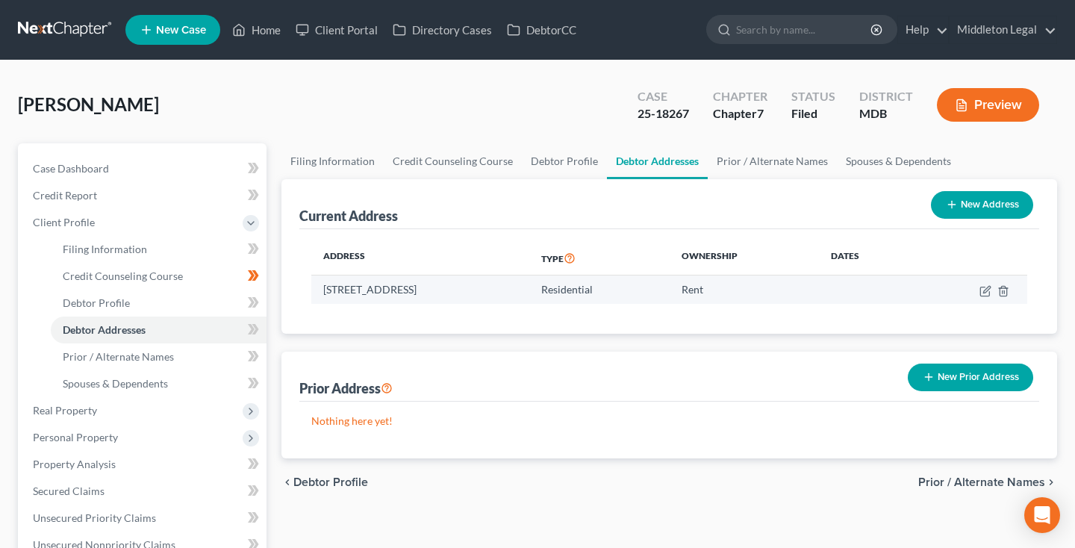
drag, startPoint x: 326, startPoint y: 289, endPoint x: 450, endPoint y: 289, distance: 124.7
click at [450, 289] on td "2102 Peaceful Way, Apt 302, Odenton, MD 21113" at bounding box center [420, 290] width 218 height 28
copy td "2102 Peaceful Way, Apt 302"
drag, startPoint x: 458, startPoint y: 290, endPoint x: 498, endPoint y: 288, distance: 40.4
click at [498, 288] on td "2102 Peaceful Way, Apt 302, Odenton, MD 21113" at bounding box center [420, 290] width 218 height 28
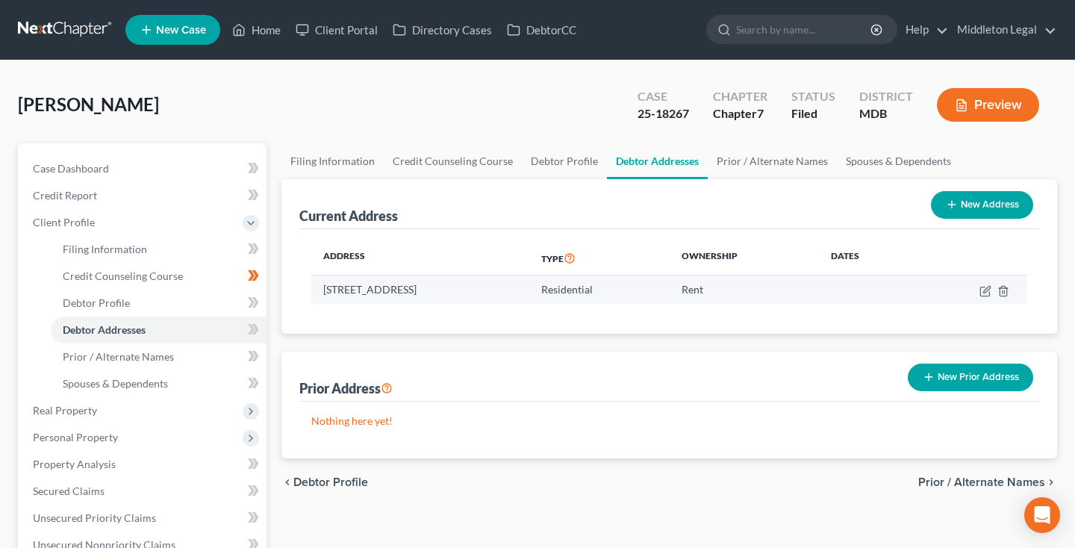
copy td "Odenton"
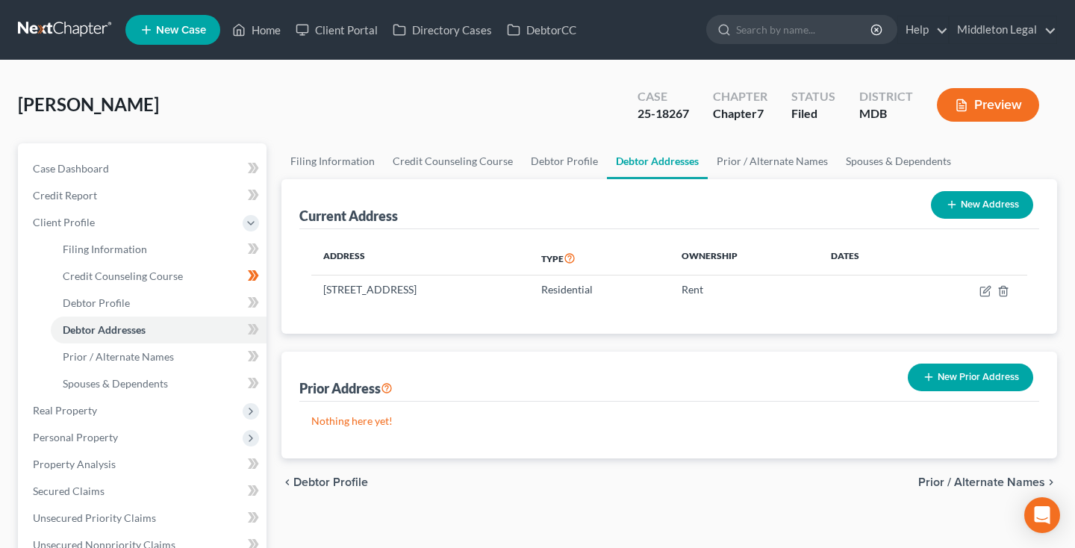
click at [74, 33] on link at bounding box center [66, 29] width 96 height 27
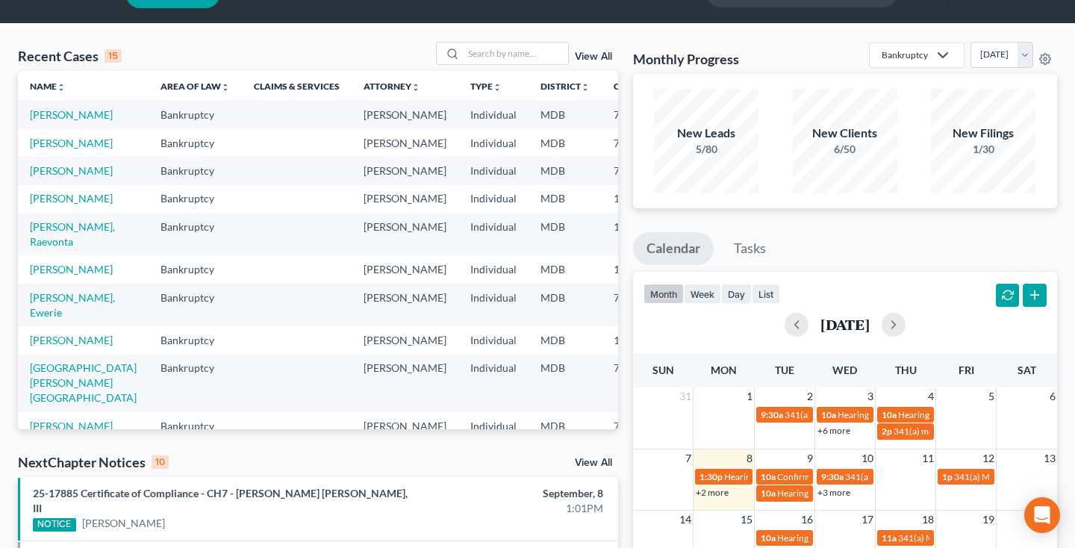
scroll to position [54, 0]
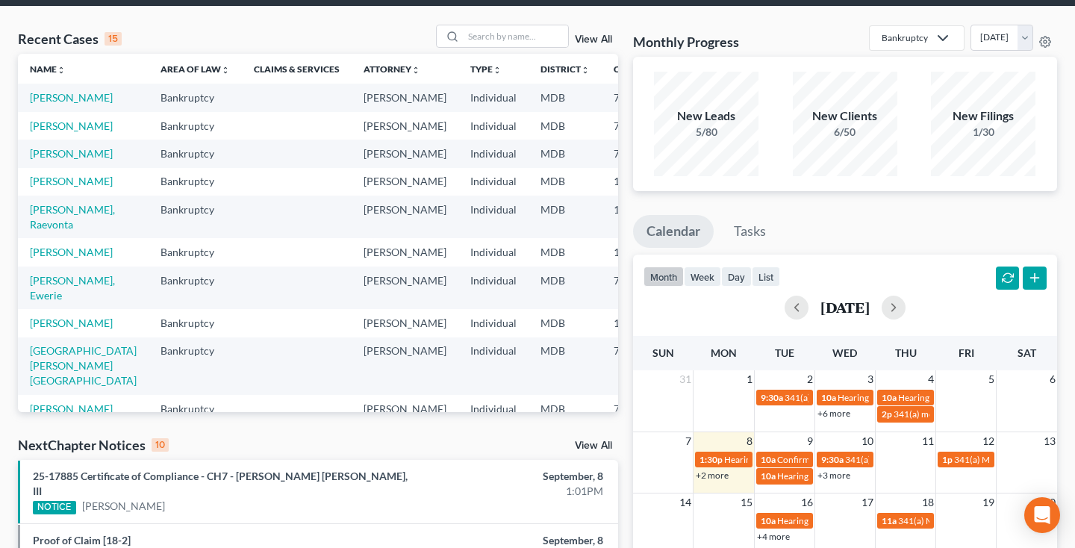
click at [711, 479] on link "+2 more" at bounding box center [712, 475] width 33 height 11
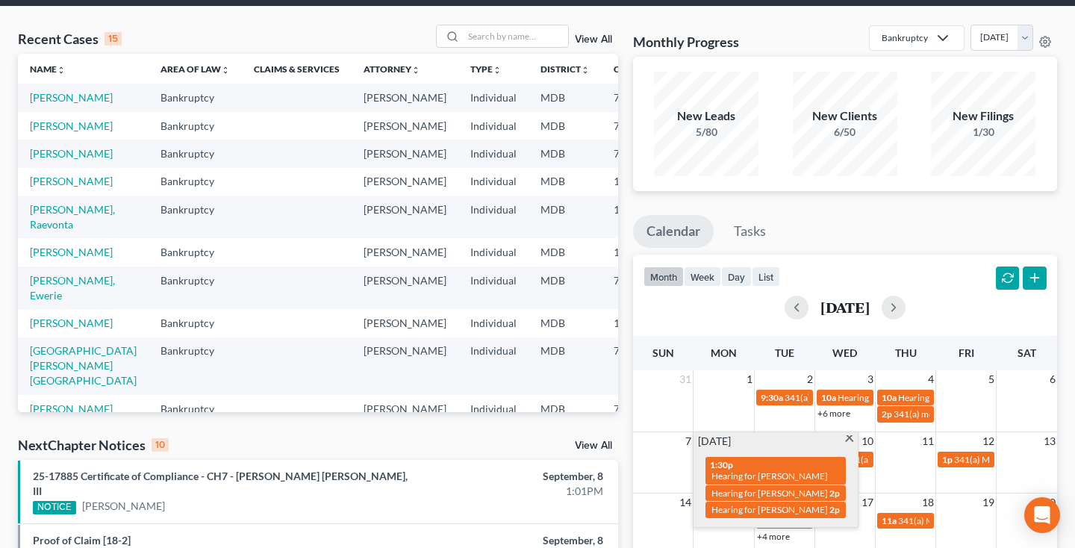
click at [851, 440] on span at bounding box center [849, 440] width 11 height 10
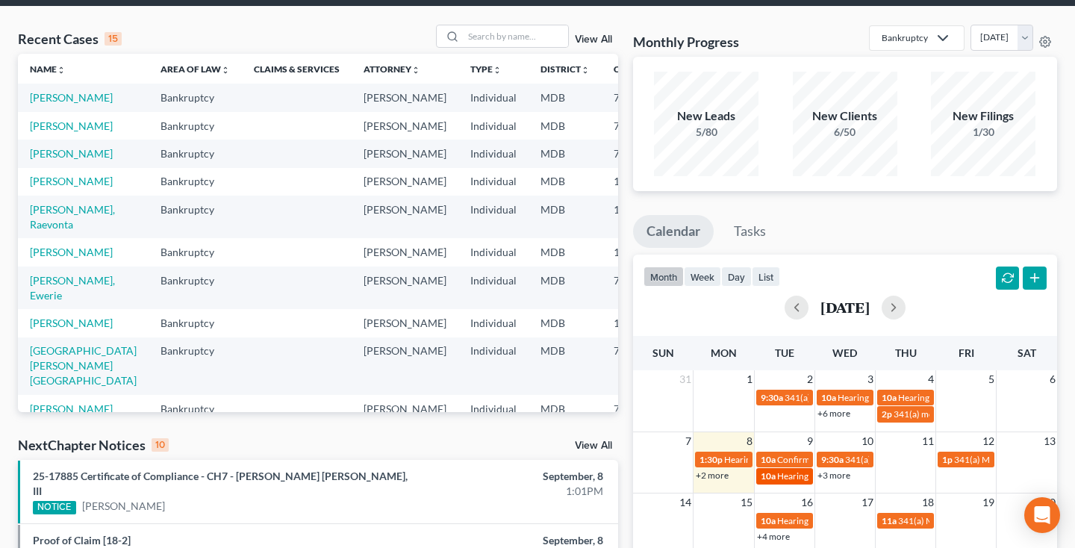
click at [788, 478] on span "Hearing for Giselle Davidson" at bounding box center [835, 475] width 116 height 11
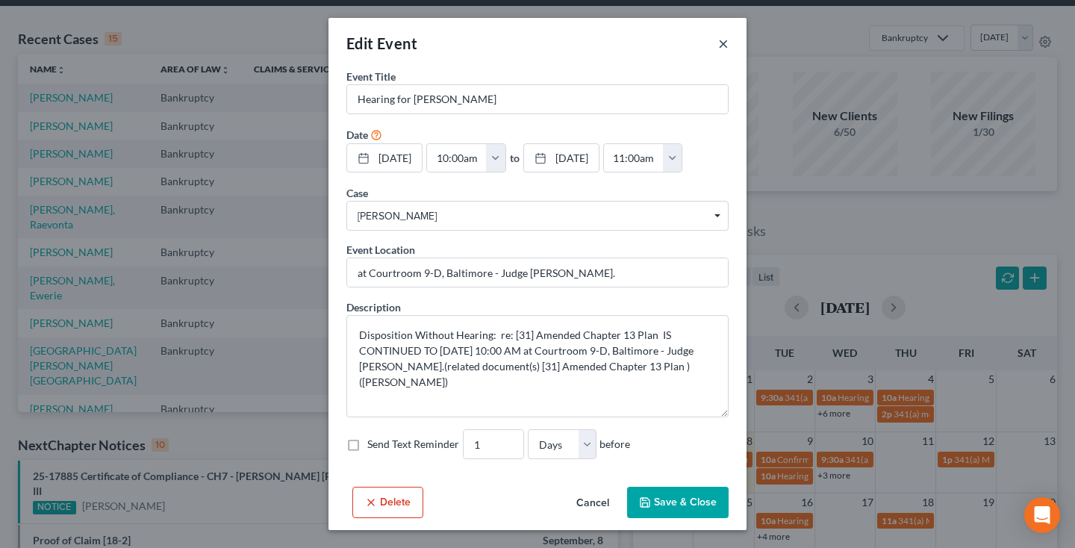
click at [723, 49] on button "×" at bounding box center [723, 43] width 10 height 18
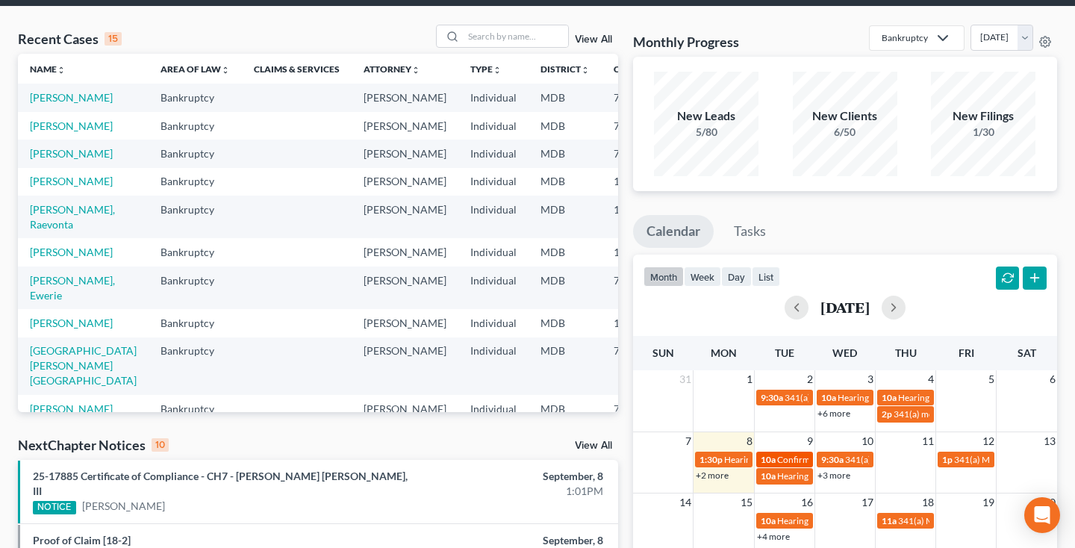
click at [771, 460] on span "10a" at bounding box center [768, 459] width 15 height 11
select select "Days"
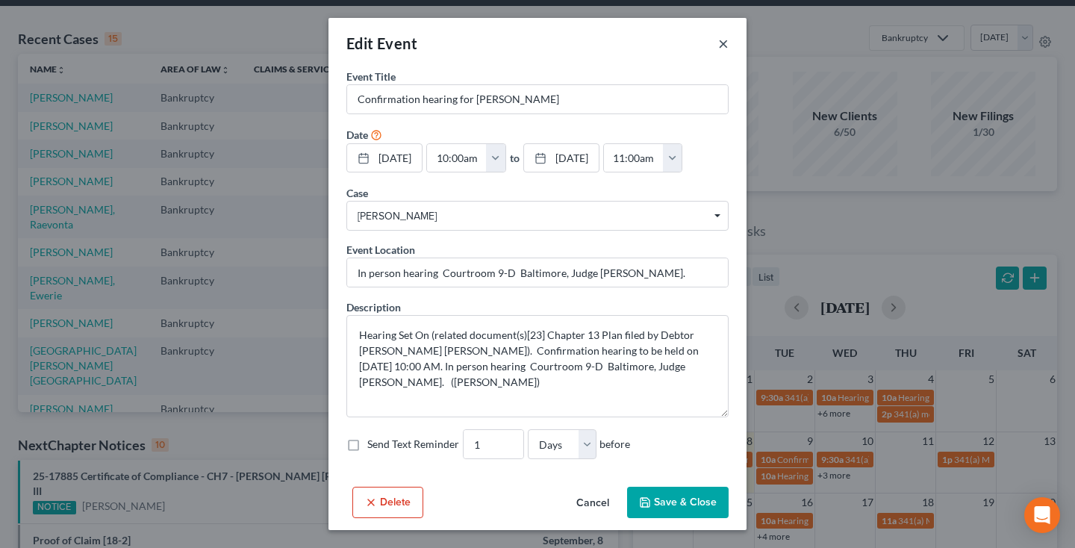
click at [721, 49] on button "×" at bounding box center [723, 43] width 10 height 18
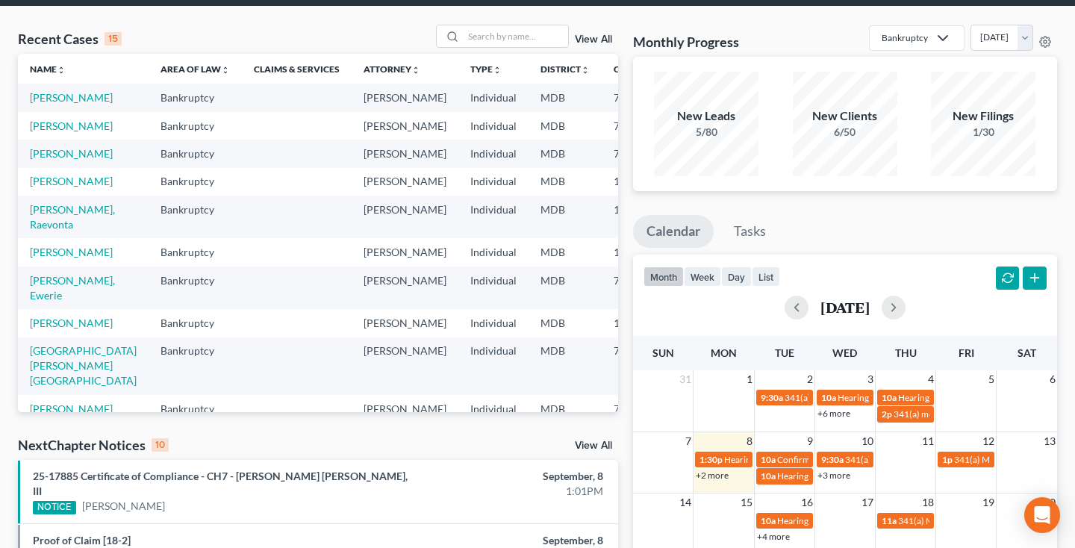
click at [834, 475] on link "+3 more" at bounding box center [834, 475] width 33 height 11
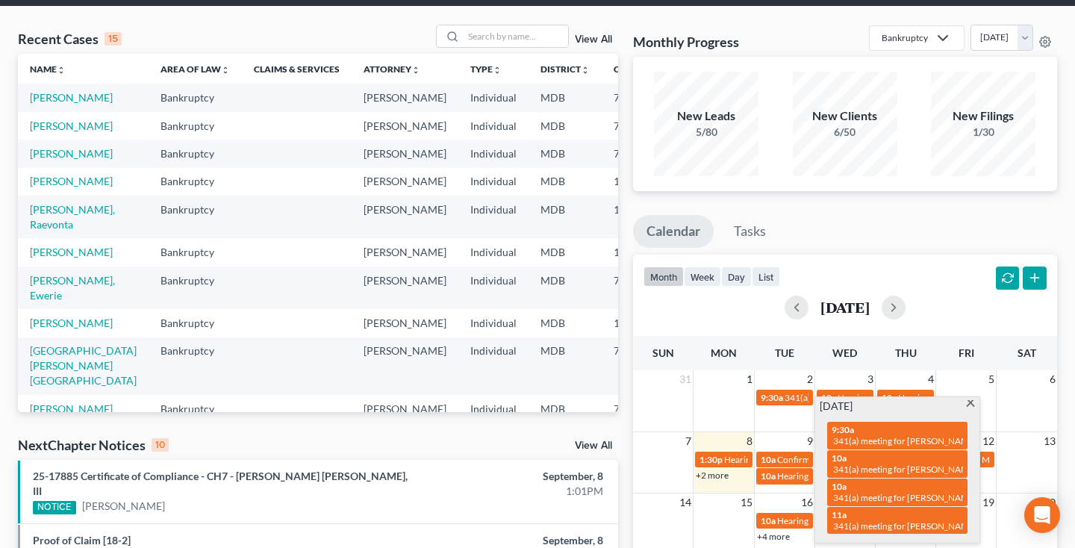
click at [969, 403] on span at bounding box center [971, 405] width 11 height 10
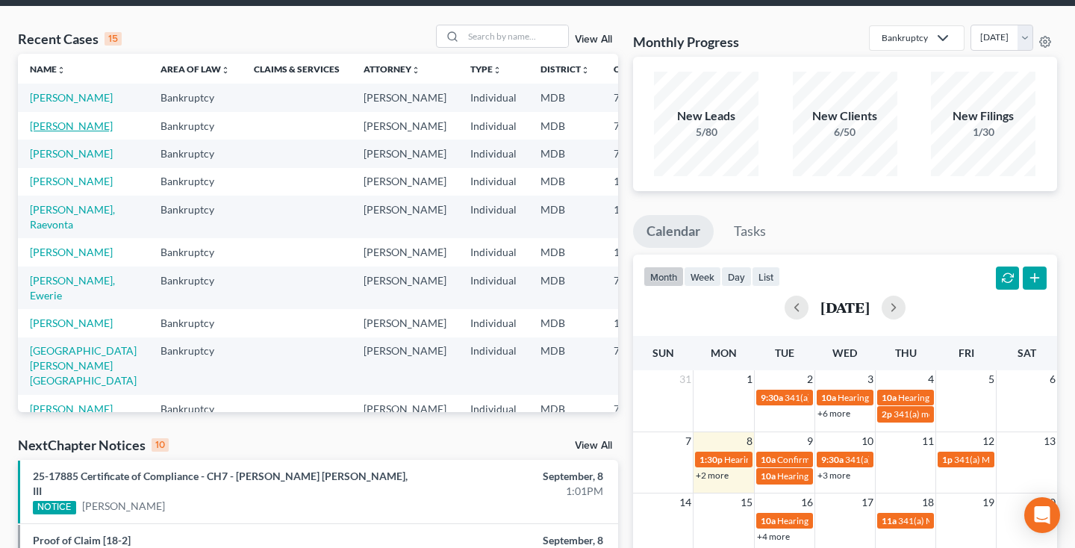
click at [58, 132] on link "[PERSON_NAME]" at bounding box center [71, 125] width 83 height 13
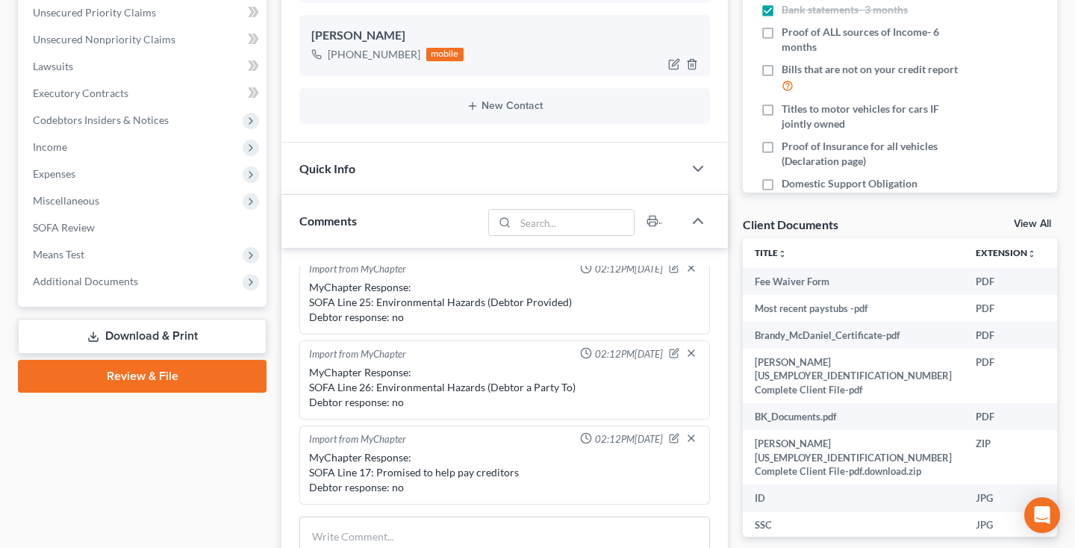
scroll to position [558, 0]
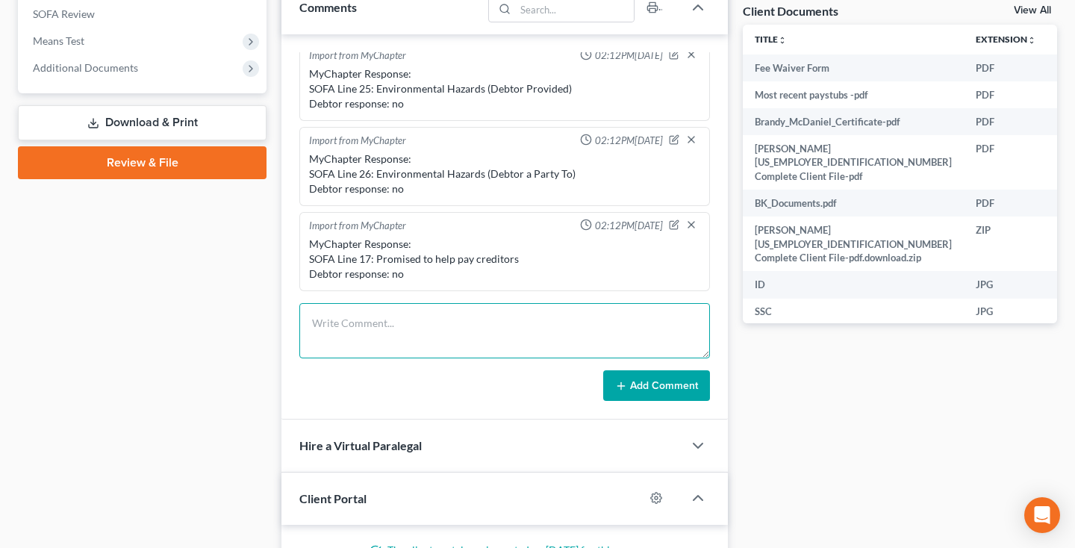
click at [410, 356] on textarea at bounding box center [504, 330] width 411 height 55
paste textarea "Notice of Chapter 7 Bankruptcy Case, Meeting of Creditors & Notice of Appointme…"
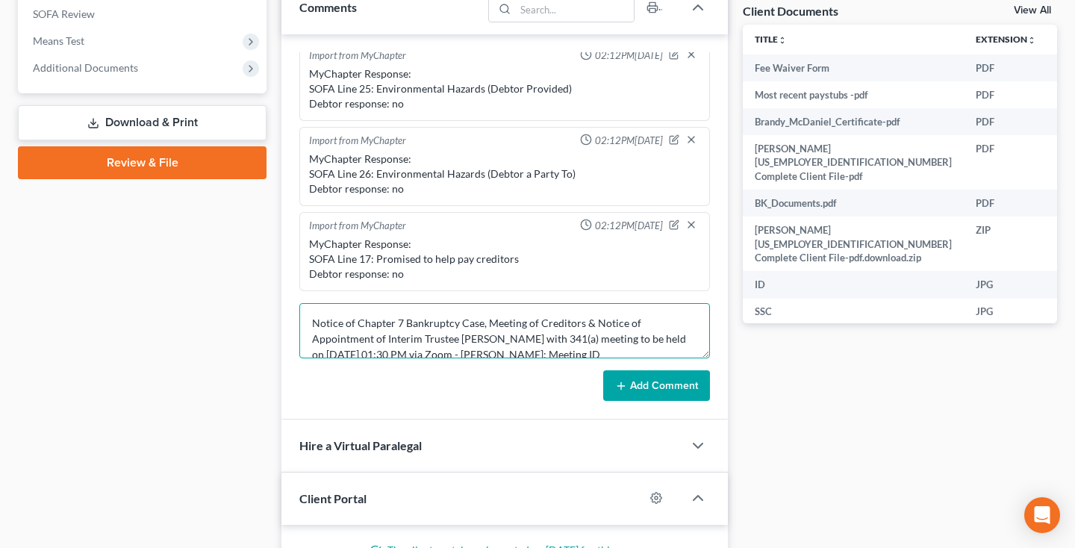
scroll to position [47, 0]
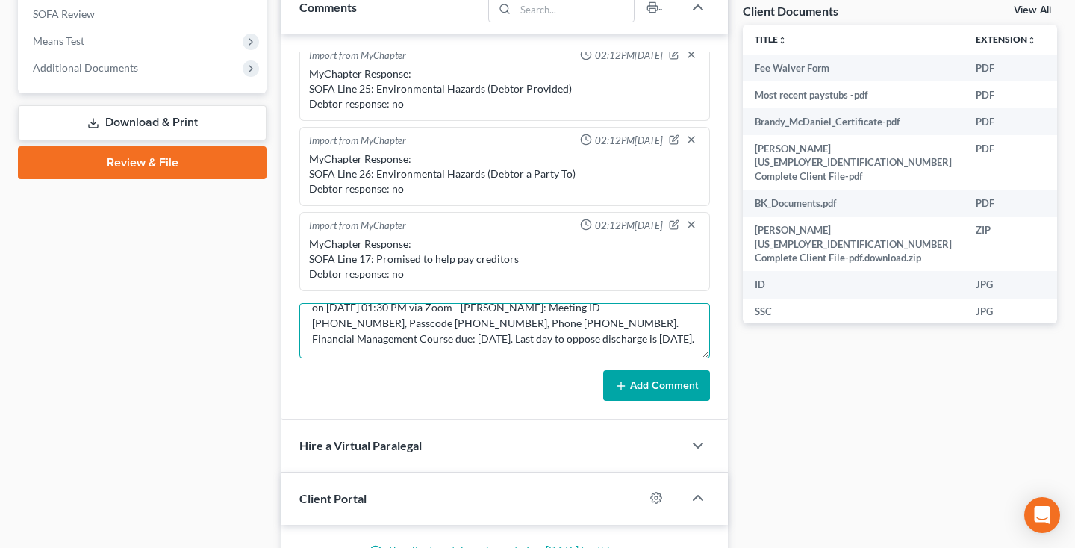
type textarea "Notice of Chapter 7 Bankruptcy Case, Meeting of Creditors & Notice of Appointme…"
click at [630, 384] on button "Add Comment" at bounding box center [656, 385] width 107 height 31
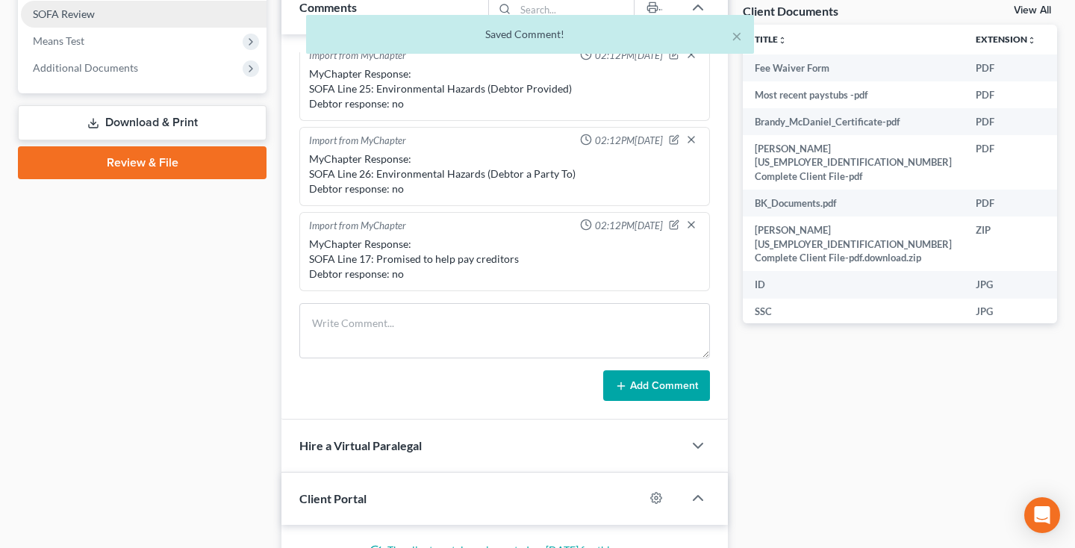
scroll to position [436, 0]
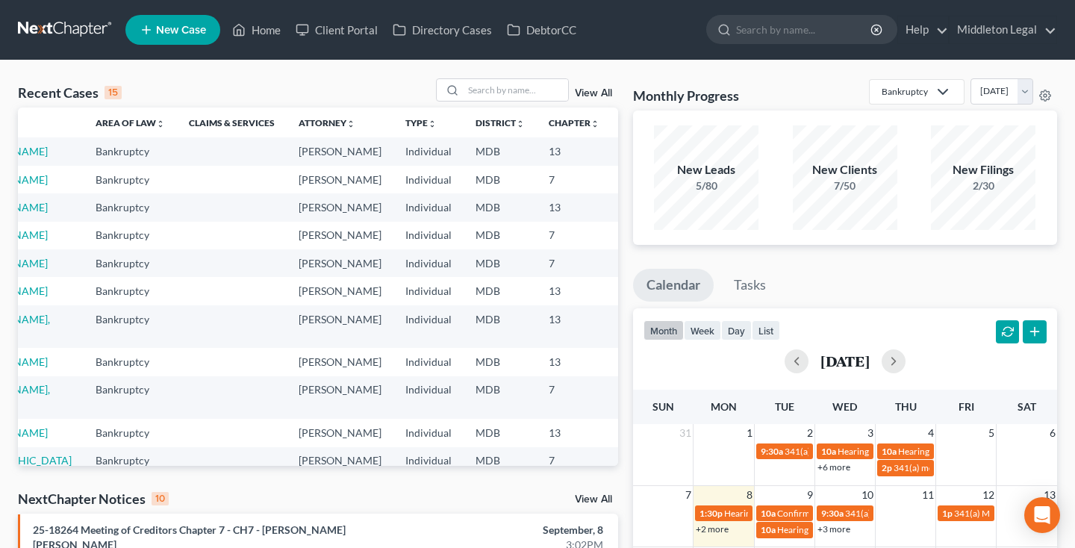
scroll to position [0, 64]
drag, startPoint x: 559, startPoint y: 283, endPoint x: 603, endPoint y: 284, distance: 44.1
click at [612, 249] on td "25-18267" at bounding box center [648, 236] width 72 height 28
copy td "25-18267"
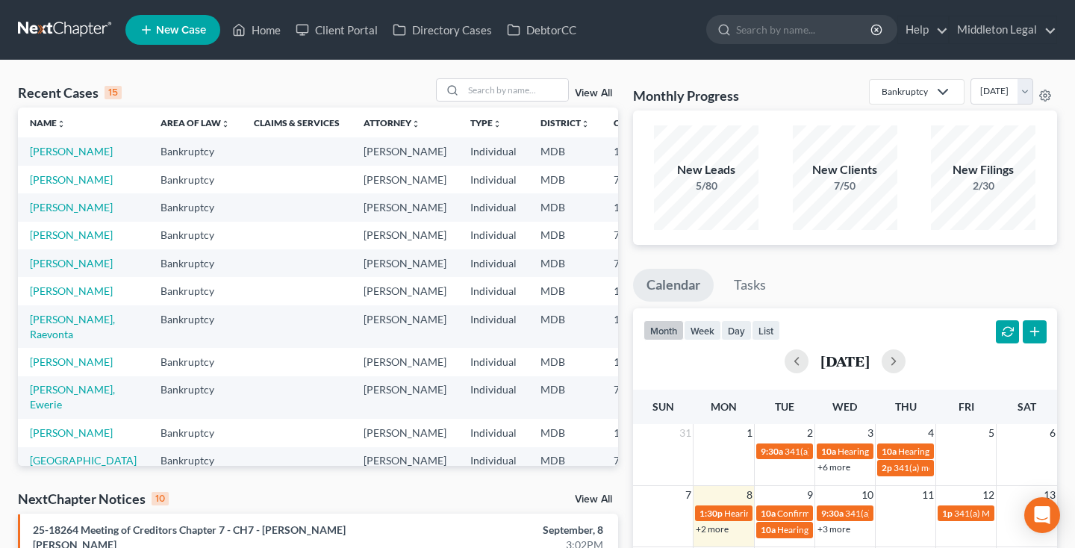
scroll to position [0, 0]
click at [62, 186] on link "[PERSON_NAME]" at bounding box center [71, 179] width 83 height 13
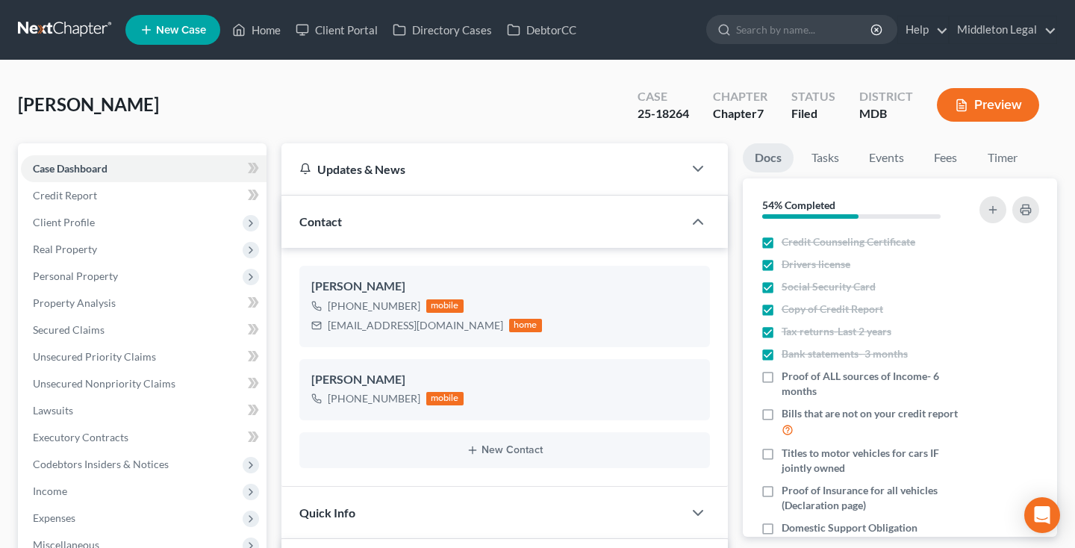
scroll to position [436, 0]
click at [892, 158] on link "Events" at bounding box center [886, 157] width 59 height 29
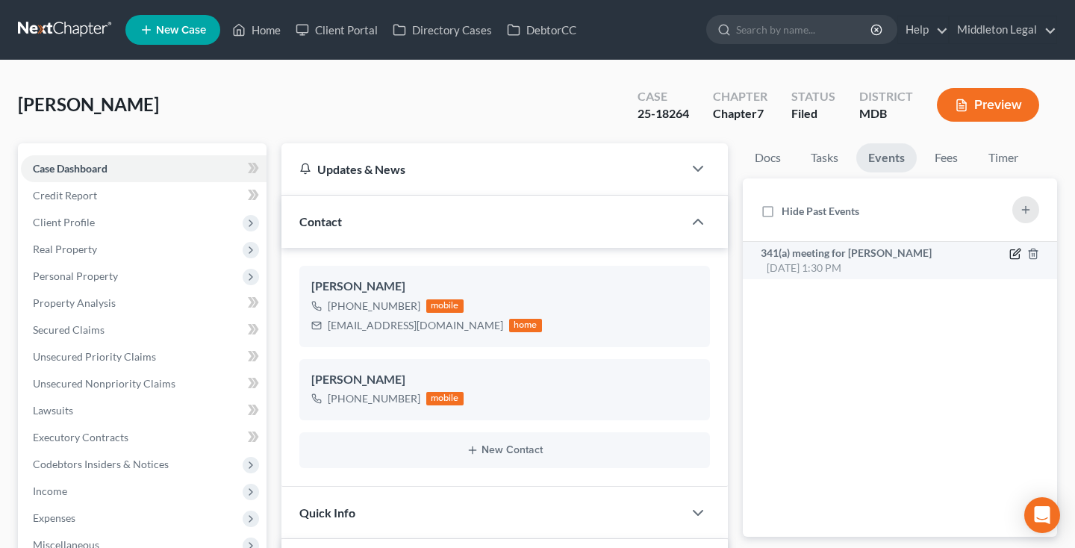
click at [1013, 255] on icon "button" at bounding box center [1016, 254] width 12 height 12
select select "Days"
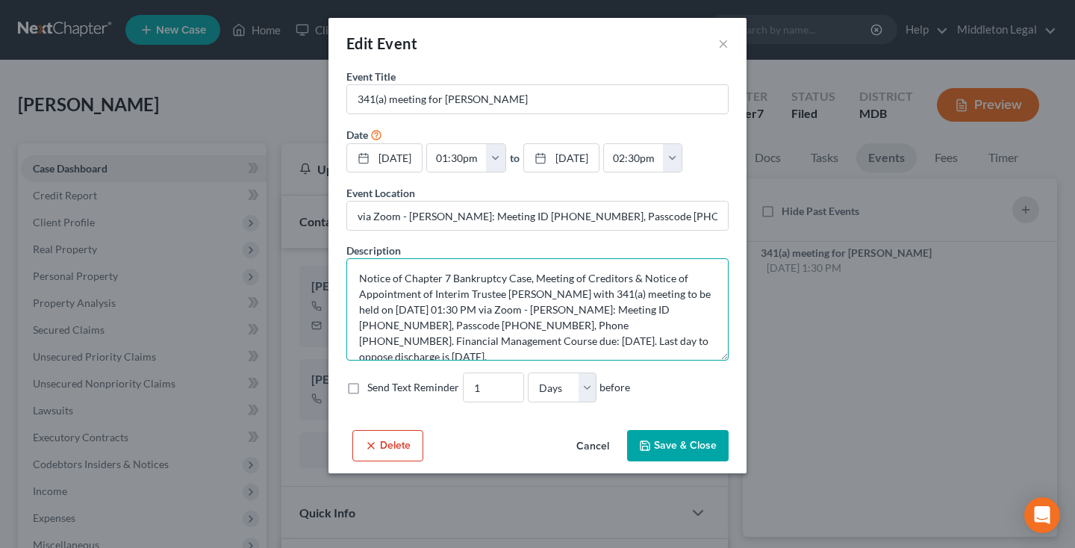
drag, startPoint x: 592, startPoint y: 322, endPoint x: 464, endPoint y: 352, distance: 132.0
click at [464, 352] on textarea "Notice of Chapter 7 Bankruptcy Case, Meeting of Creditors & Notice of Appointme…" at bounding box center [538, 309] width 382 height 102
click at [727, 43] on button "×" at bounding box center [723, 43] width 10 height 18
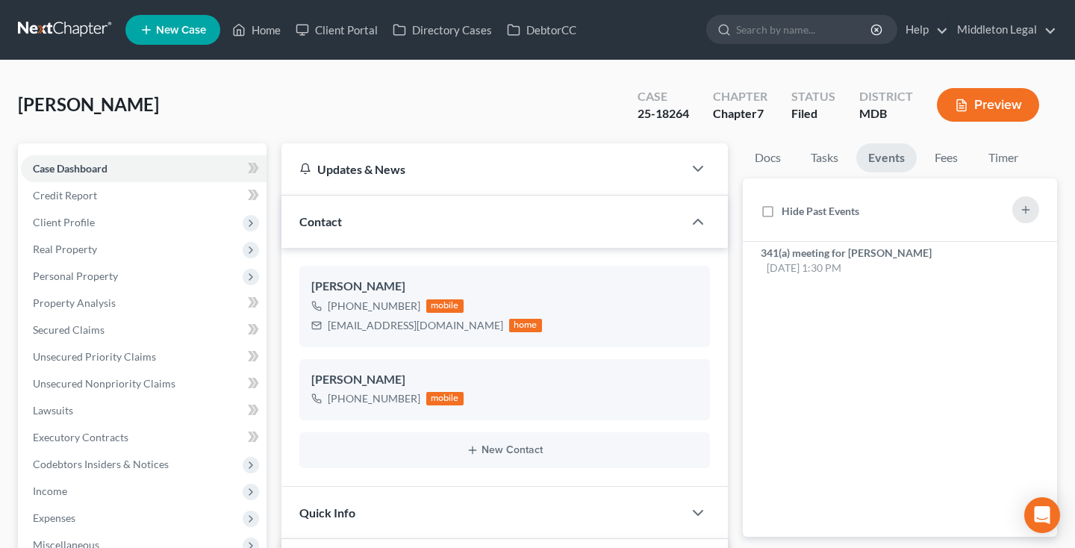
click at [77, 32] on link at bounding box center [66, 29] width 96 height 27
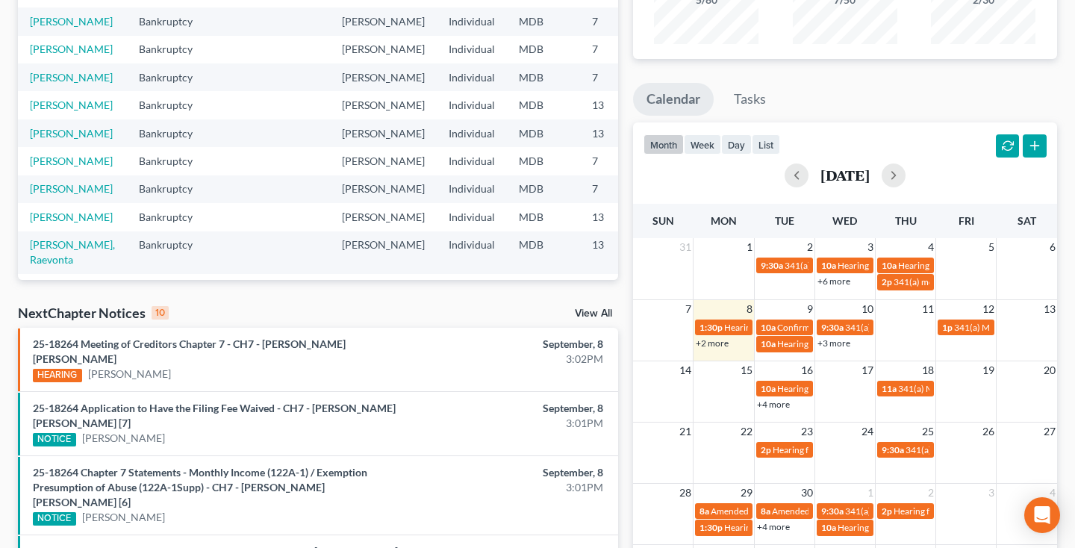
scroll to position [197, 0]
